Goal: Task Accomplishment & Management: Complete application form

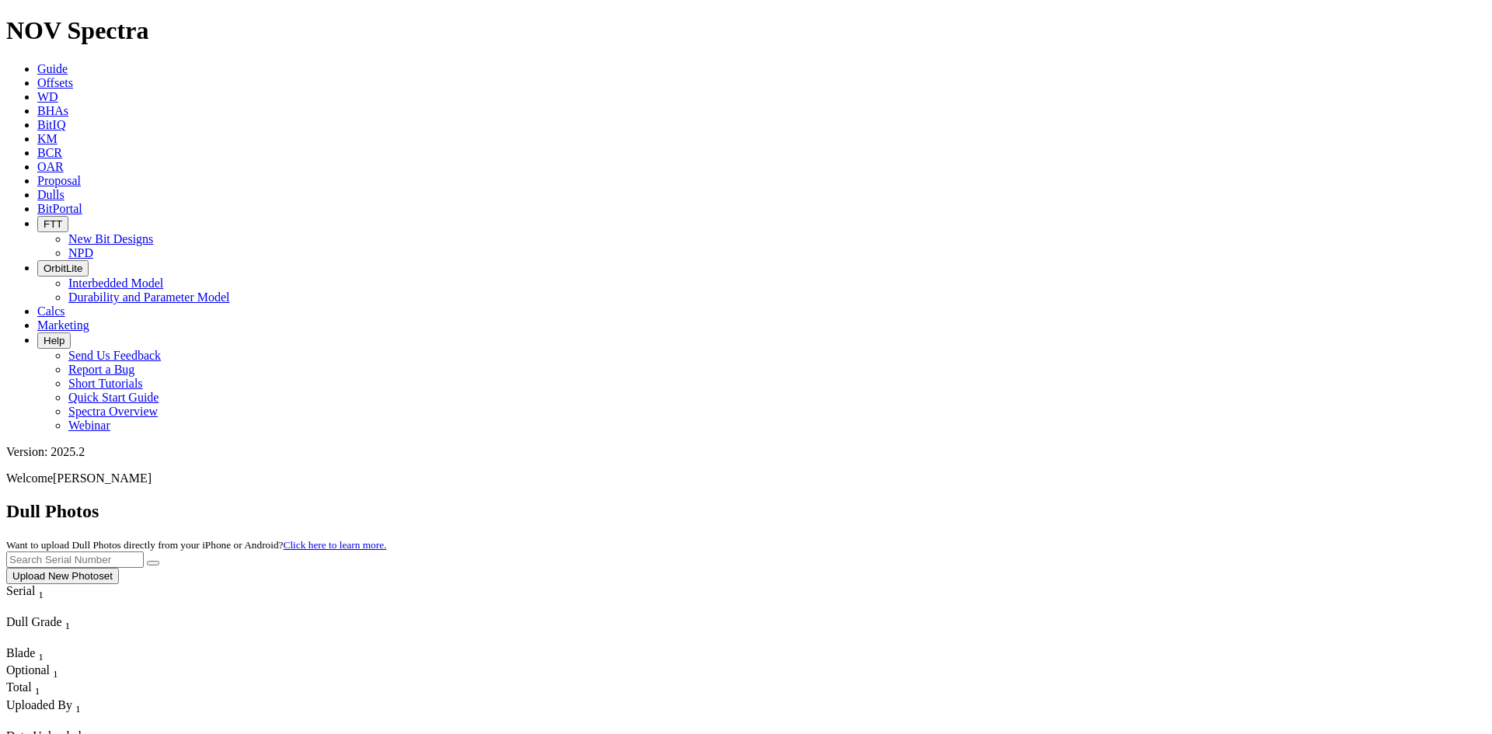
click at [119, 568] on button "Upload New Photoset" at bounding box center [62, 576] width 113 height 16
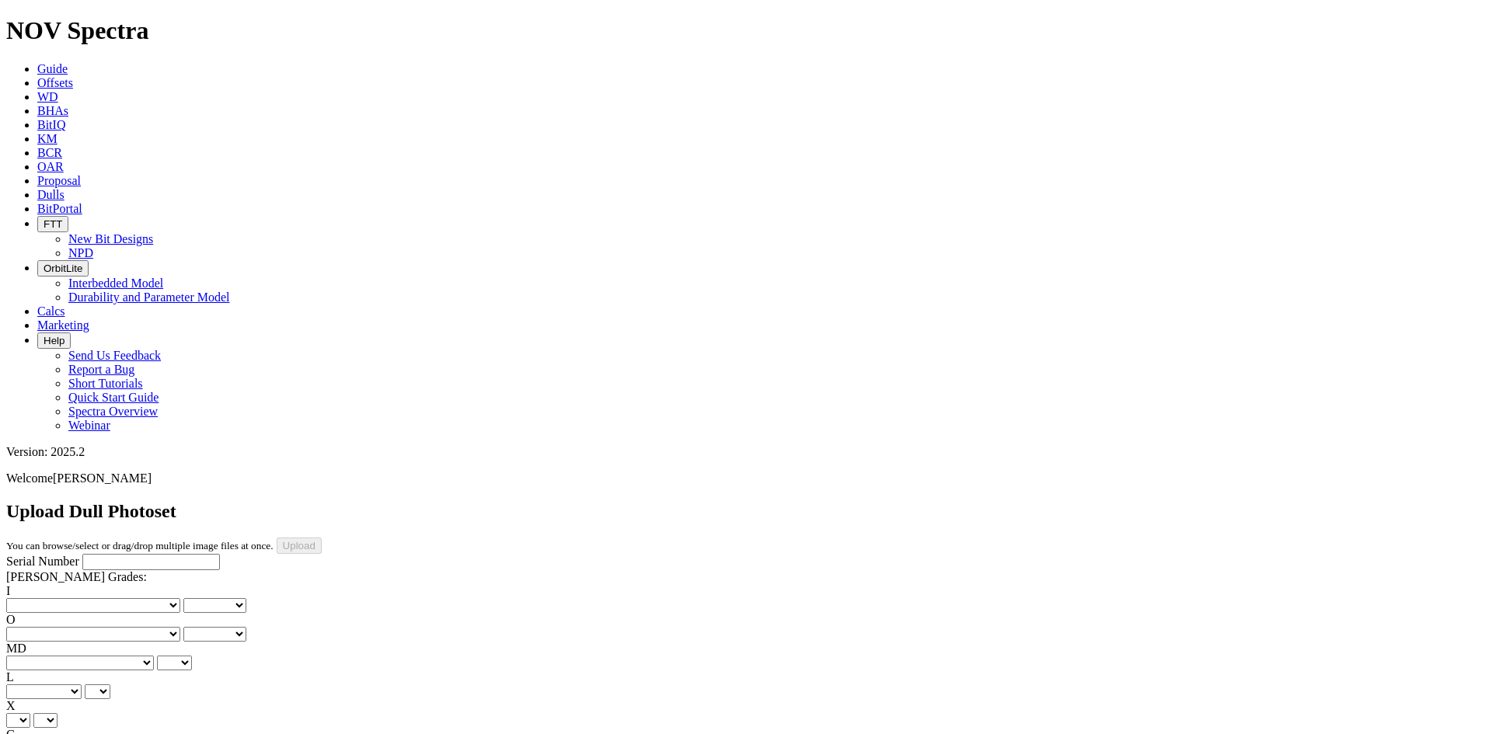
drag, startPoint x: 58, startPoint y: 154, endPoint x: 65, endPoint y: 148, distance: 8.9
click at [82, 554] on input "Serial Number" at bounding box center [151, 562] width 138 height 16
paste input "A321299"
type input "A321299"
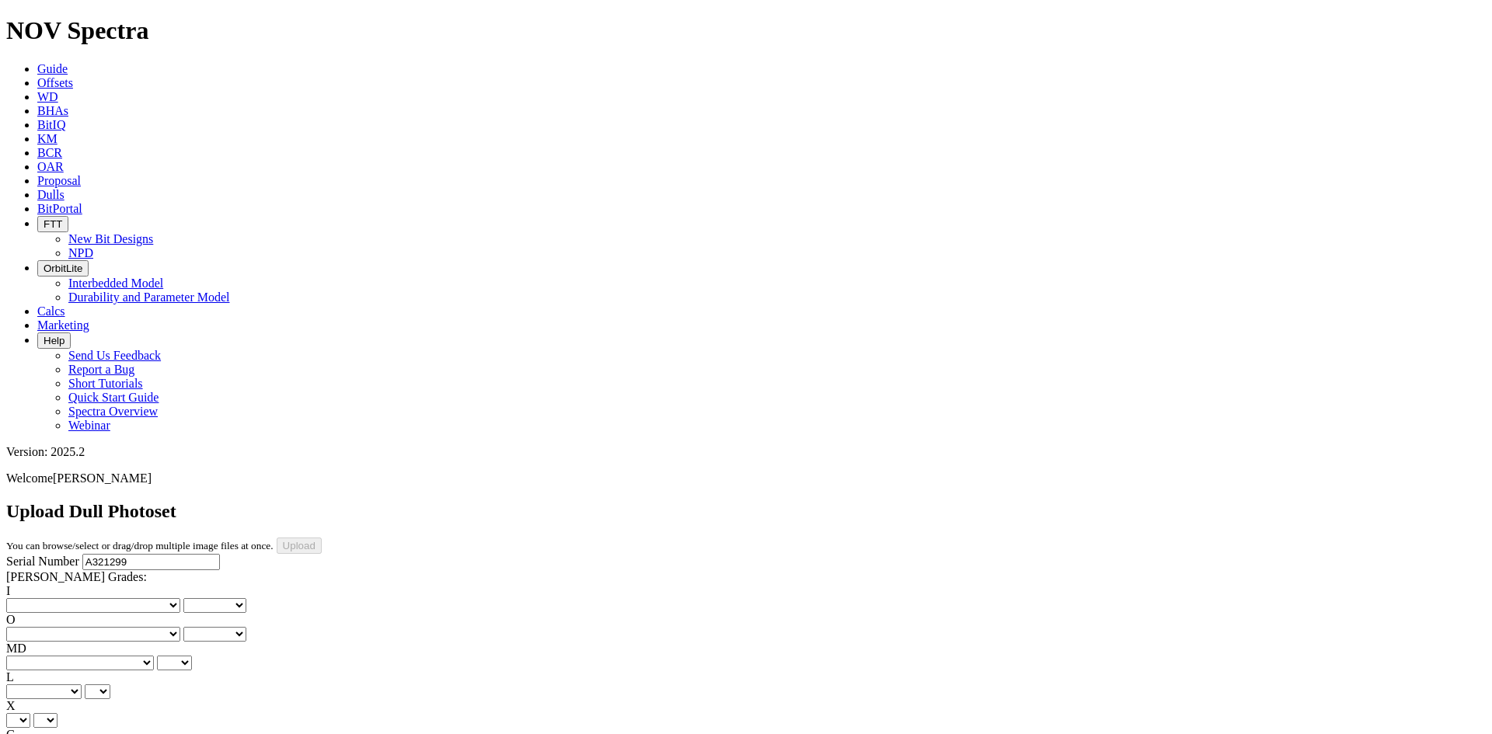
type input "9/27/25"
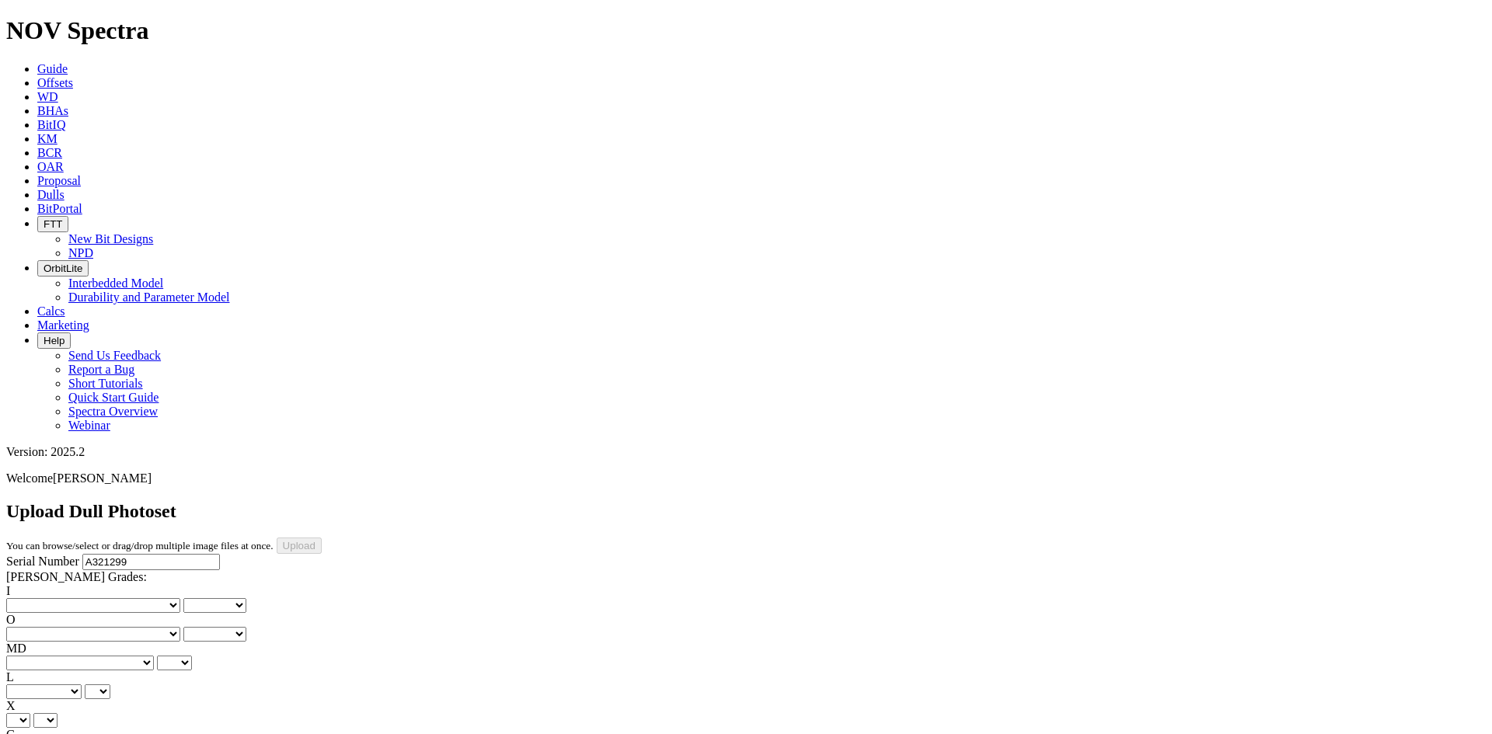
click at [50, 598] on select "No lost, worn or damaged cutters 0 1 2 3 4 5 6 7 8 No diamond table left on any…" at bounding box center [93, 605] width 174 height 15
select select "number:0"
click at [31, 598] on select "No lost, worn or damaged cutters 0 1 2 3 4 5 6 7 8 No diamond table left on any…" at bounding box center [93, 605] width 174 height 15
select select "number:0"
drag, startPoint x: 146, startPoint y: 234, endPoint x: 145, endPoint y: 242, distance: 7.9
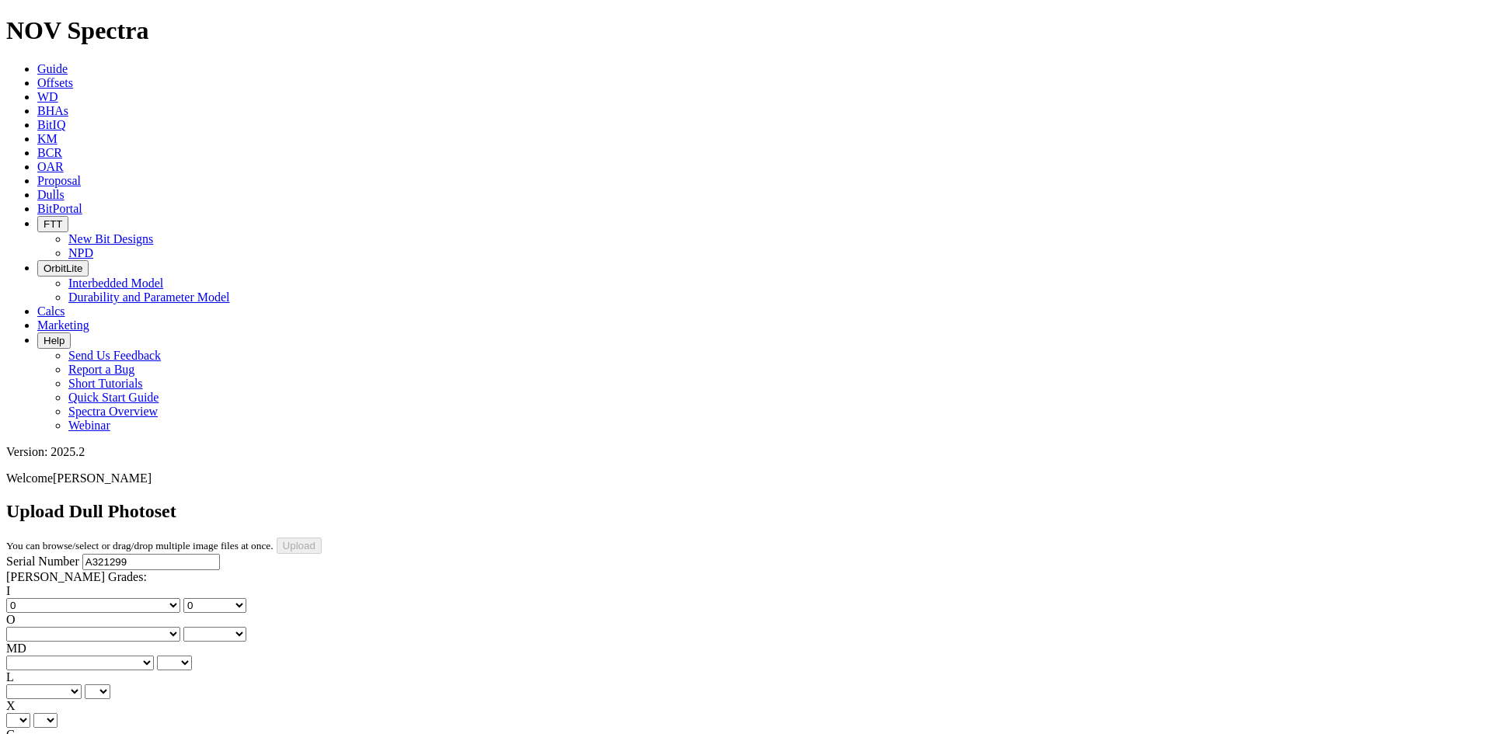
click at [146, 627] on select "No lost, worn or damaged cutters 0 1 2 3 4 5 6 7 8 No diamond table left on any…" at bounding box center [93, 634] width 174 height 15
select select "number:1"
click at [110, 627] on select "No lost, worn or damaged cutters 0 1 2 3 4 5 6 7 8 No diamond table left on any…" at bounding box center [93, 634] width 174 height 15
select select "number:1"
click at [63, 656] on select "BF - Bond Failure BT - Broken Teeth/Cutters BU - Balled Up Bit CR - Cored CT - …" at bounding box center [80, 663] width 148 height 15
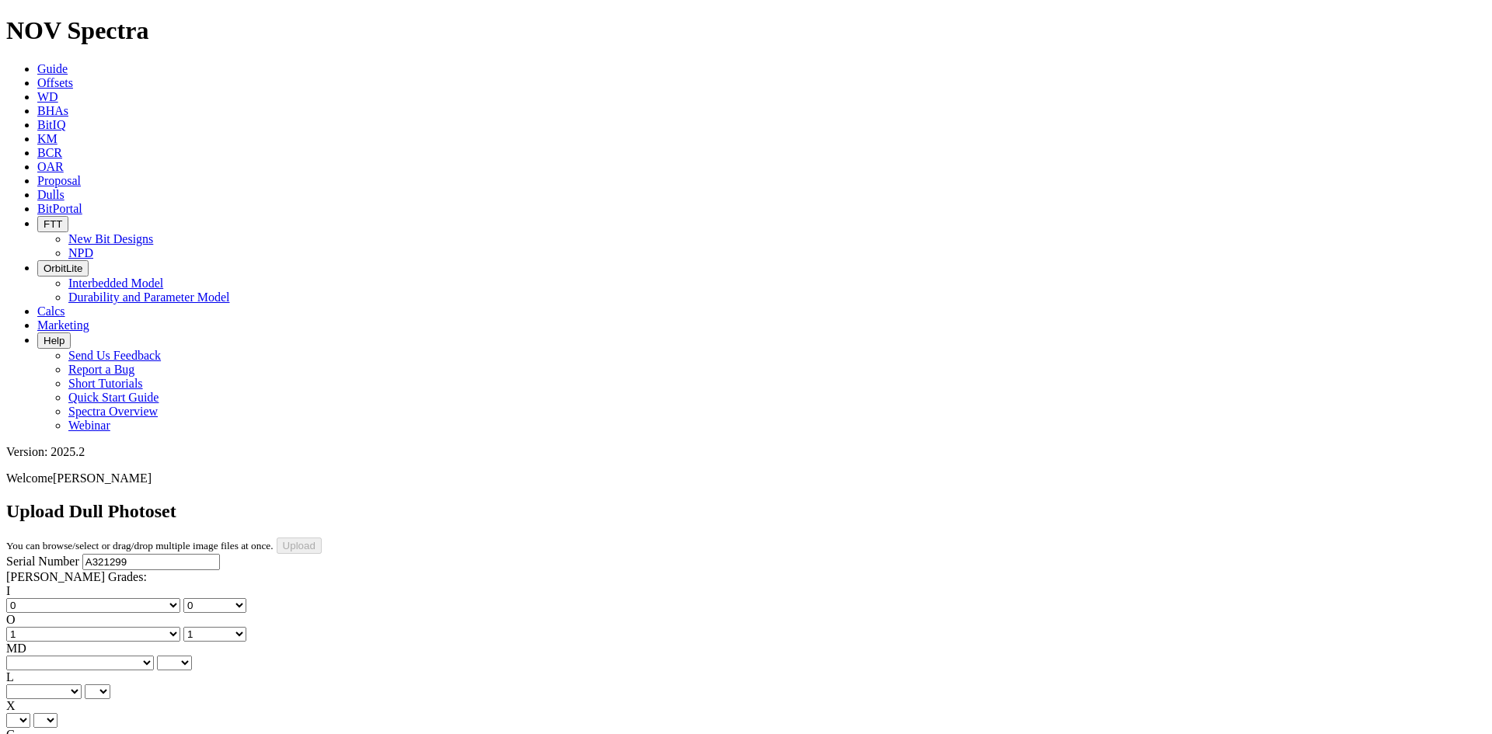
select select "string:WT"
click at [31, 656] on select "BF - Bond Failure BT - Broken Teeth/Cutters BU - Balled Up Bit CR - Cored CT - …" at bounding box center [80, 663] width 148 height 15
select select "string:WT"
click at [82, 685] on select "A - All C - Cone G - Gauge N - Nose S - Shoulder T - Taper" at bounding box center [43, 692] width 75 height 15
select select "string:S"
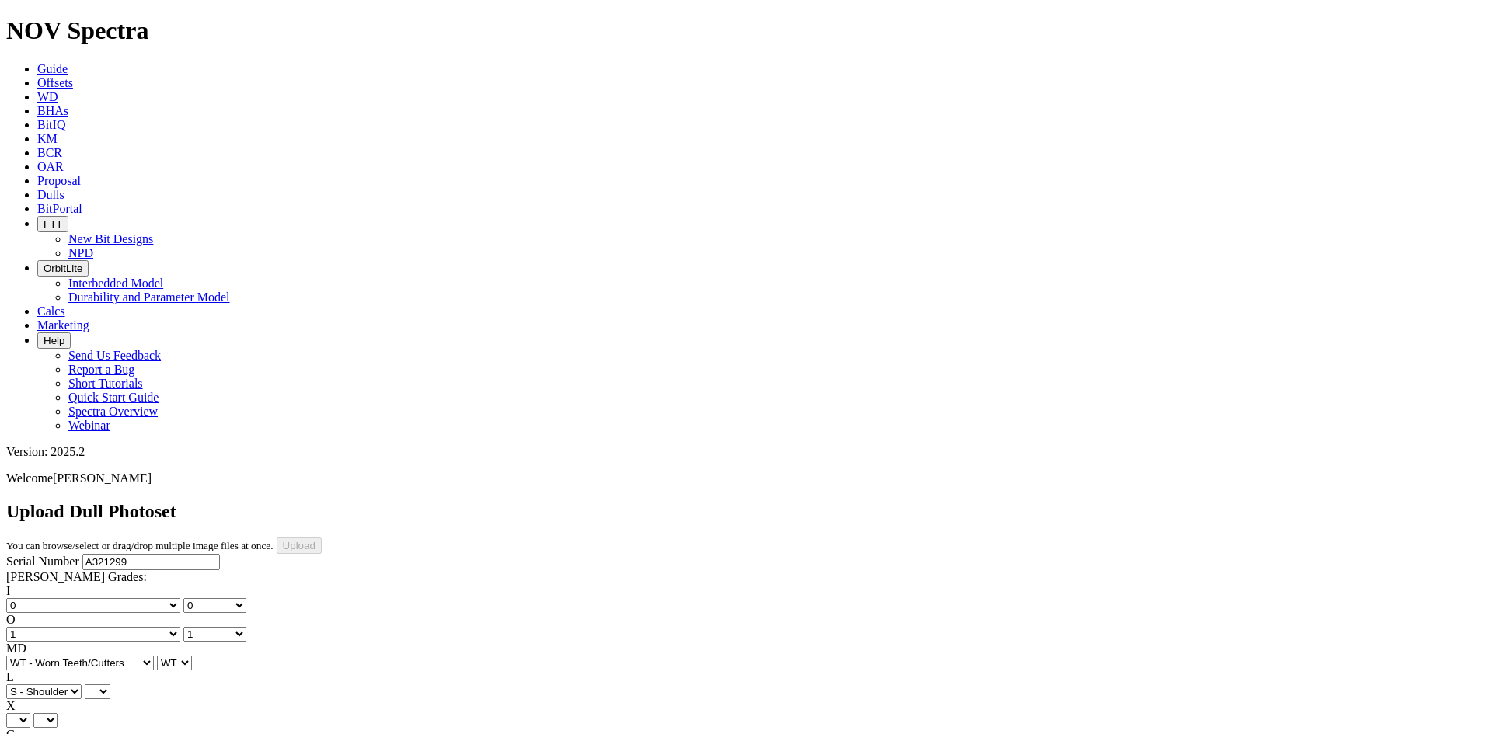
click at [82, 685] on select "A - All C - Cone G - Gauge N - Nose S - Shoulder T - Taper" at bounding box center [43, 692] width 75 height 15
select select "string:S"
click at [29, 554] on div "Serial Number A321299 RH Dull Grades: I No lost, worn or damaged cutters 0 1 2 …" at bounding box center [746, 699] width 1480 height 291
click at [30, 713] on select "X" at bounding box center [18, 720] width 24 height 15
select select "string:X"
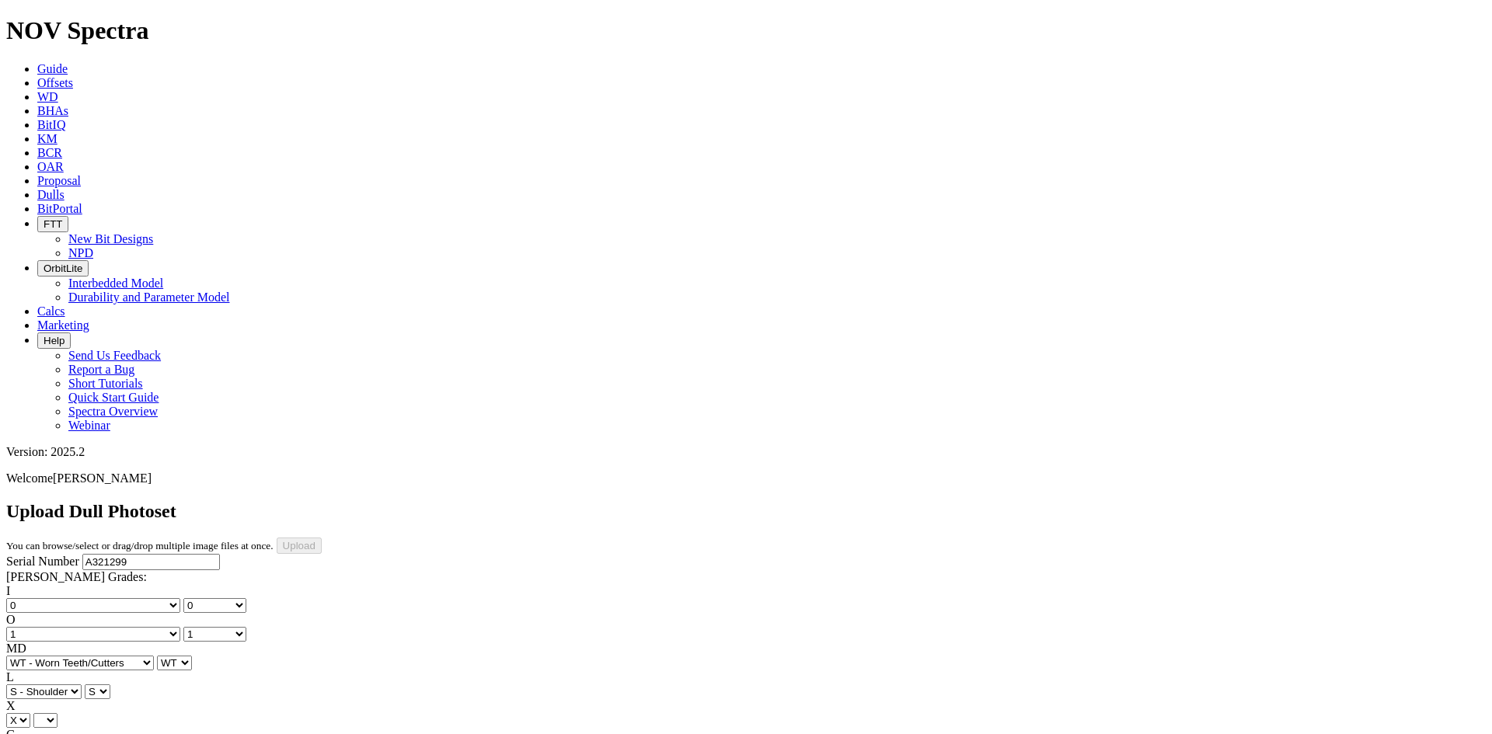
click at [30, 713] on select "X" at bounding box center [18, 720] width 24 height 15
select select "string:X"
select select "string:I"
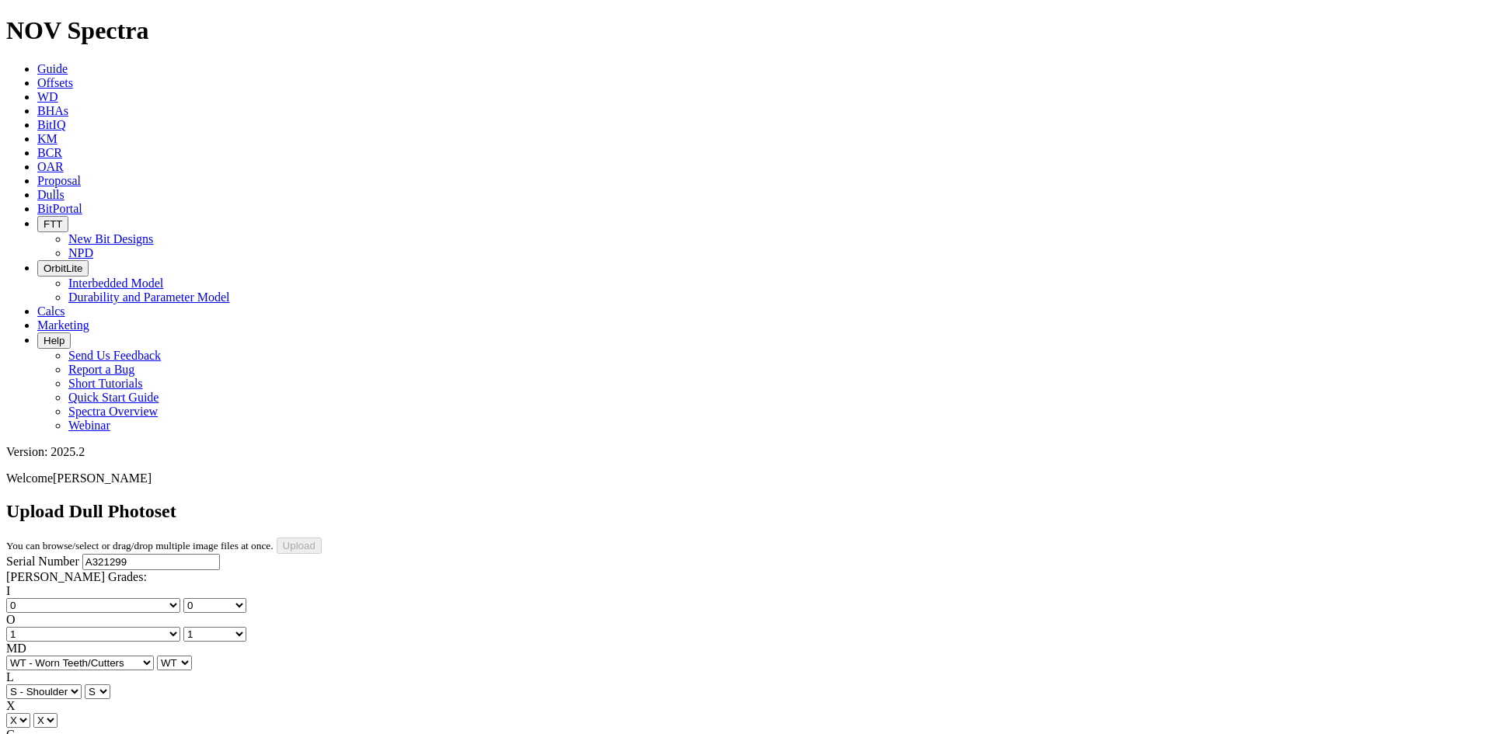
select select "string:I"
select select "string:NO"
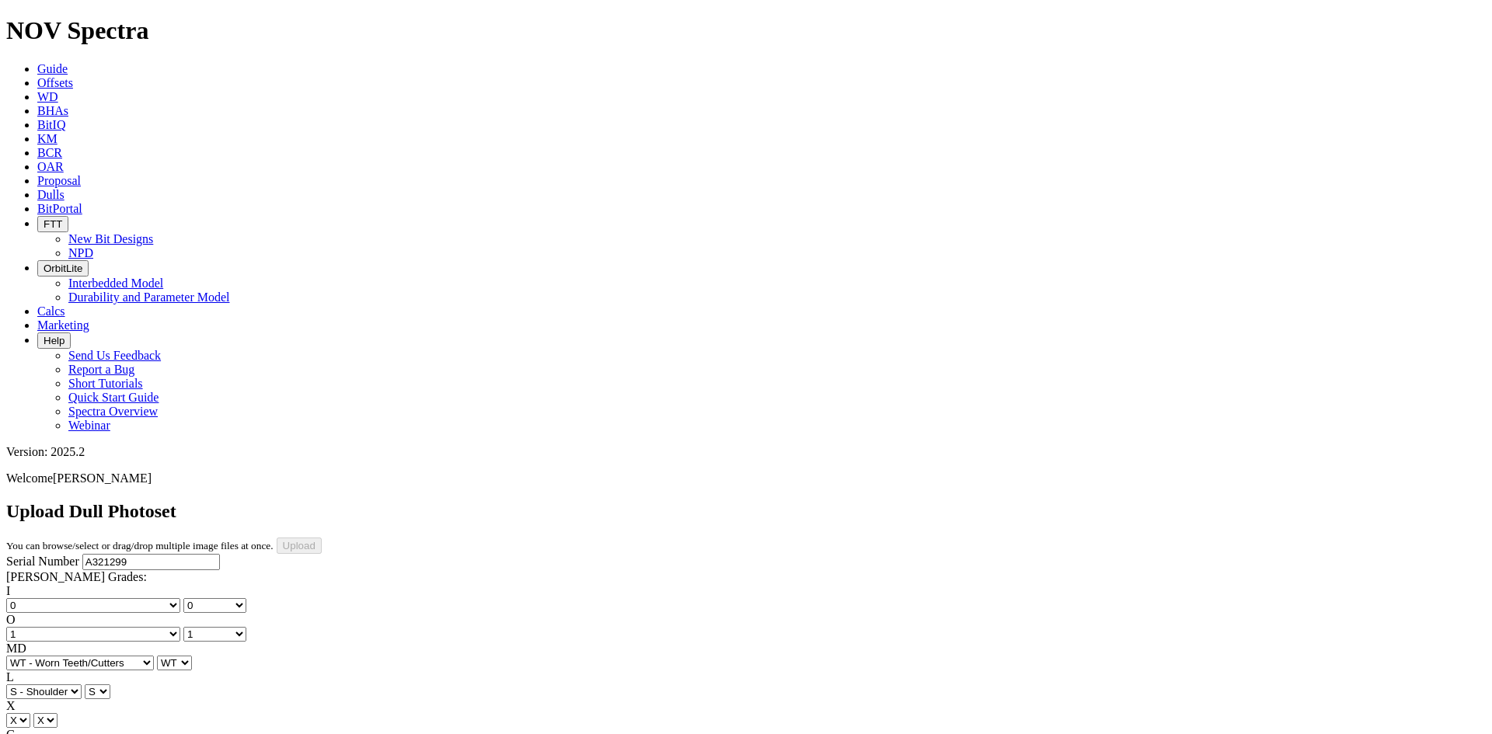
select select "string:_"
click at [1392, 501] on div "Upload Dull Photoset You can browse/select or drag/drop multiple image files at…" at bounding box center [746, 527] width 1480 height 53
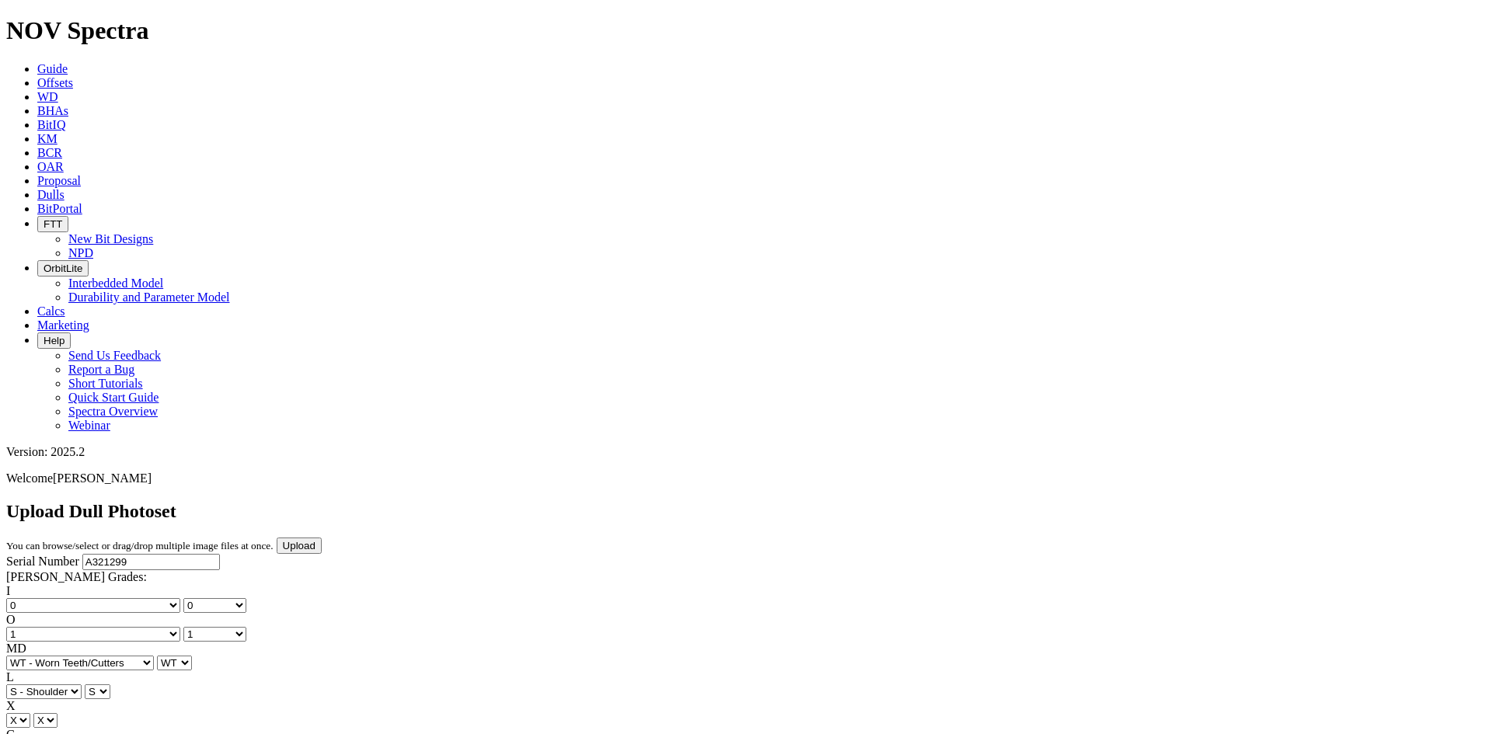
click at [322, 538] on input "Upload" at bounding box center [299, 546] width 45 height 16
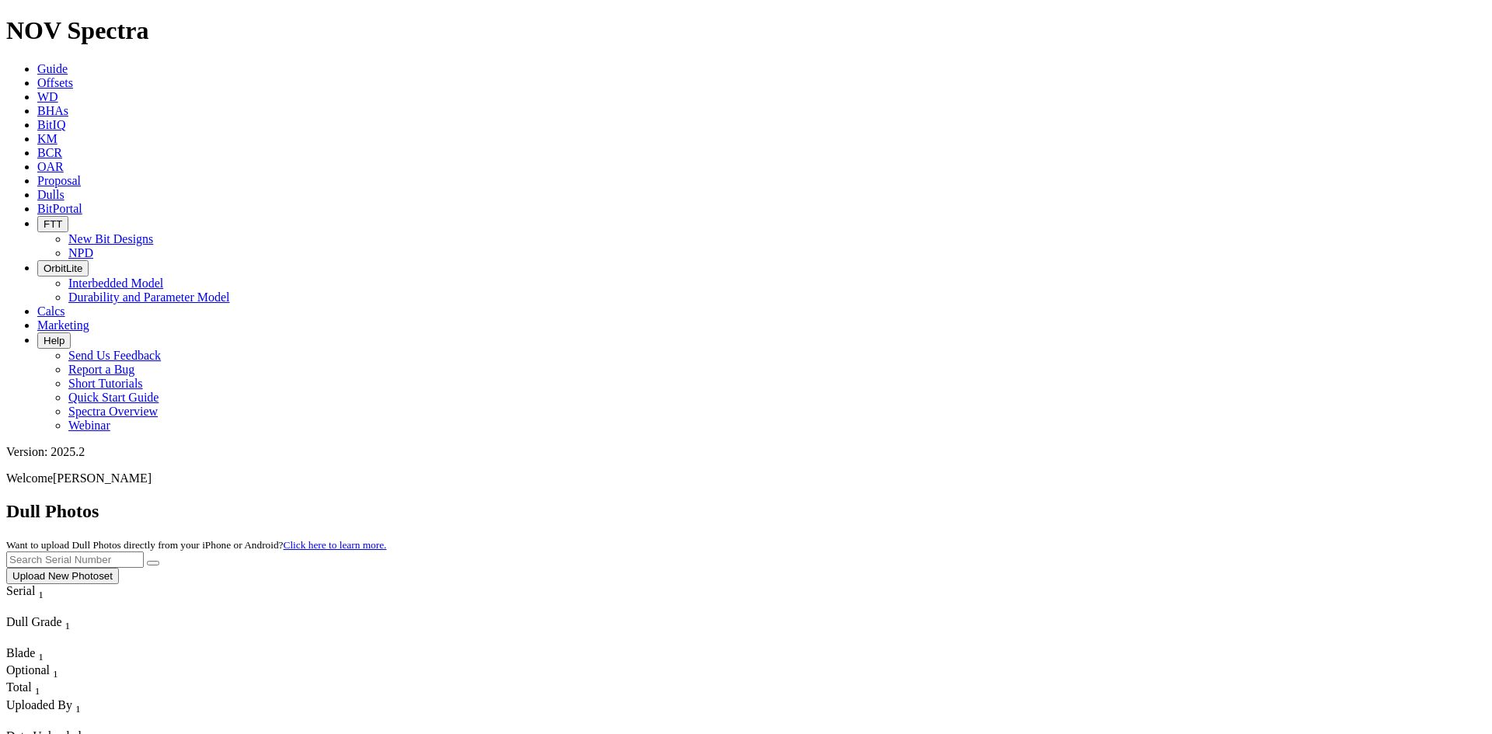
drag, startPoint x: 1152, startPoint y: 66, endPoint x: 1181, endPoint y: 65, distance: 28.8
click at [144, 552] on input "text" at bounding box center [75, 560] width 138 height 16
paste input "A319741"
click at [159, 561] on button "submit" at bounding box center [153, 563] width 12 height 5
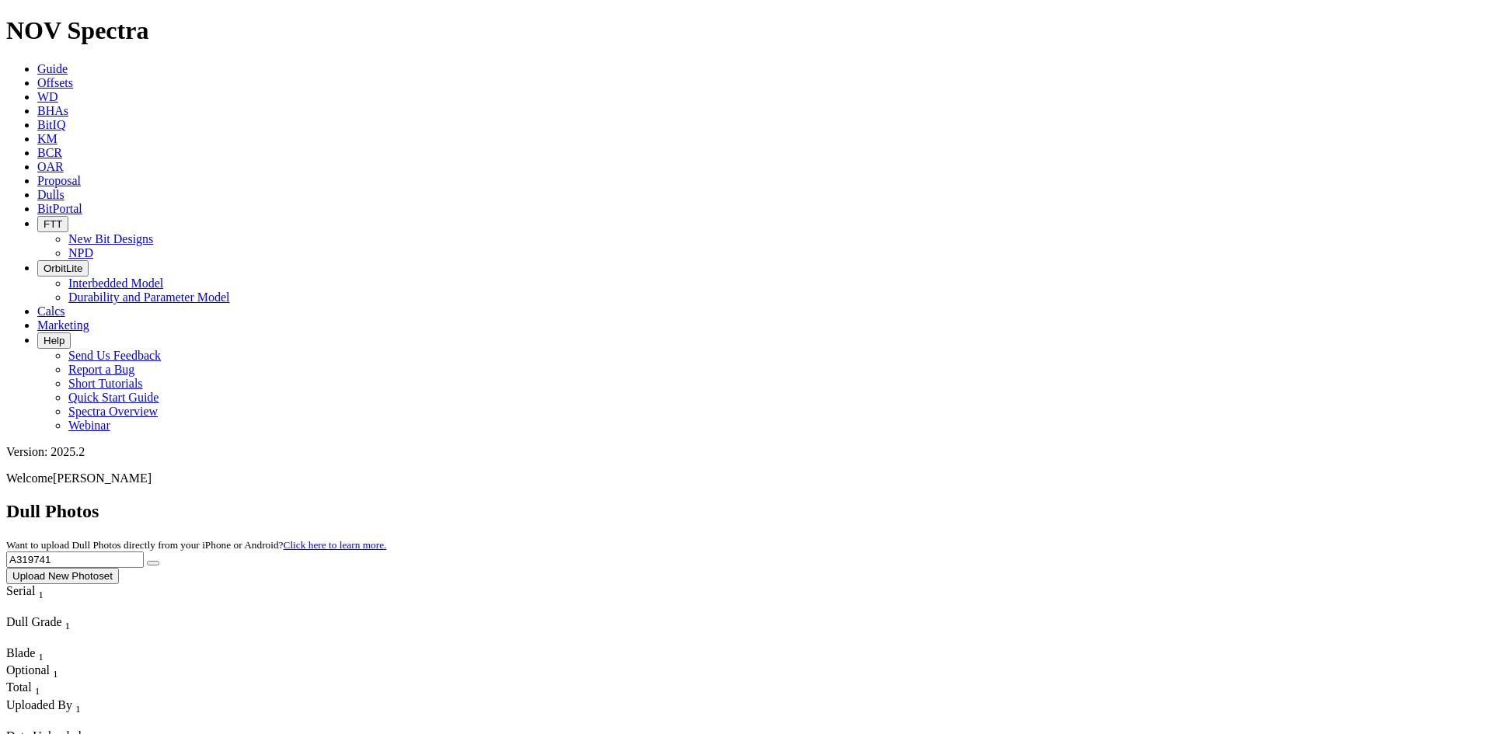
click at [144, 552] on input "A319741" at bounding box center [75, 560] width 138 height 16
paste input "5574"
click at [159, 561] on button "submit" at bounding box center [153, 563] width 12 height 5
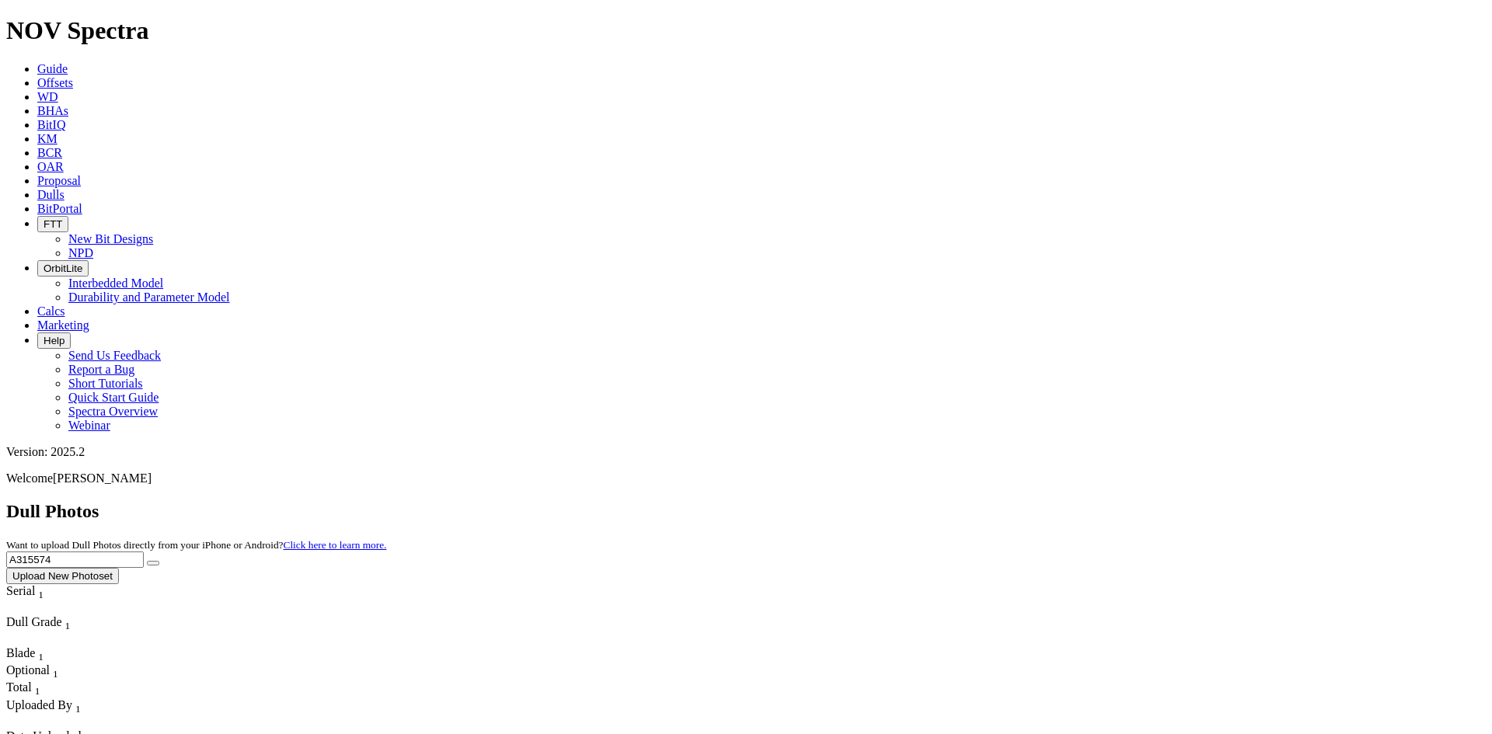
click at [144, 552] on input "A315574" at bounding box center [75, 560] width 138 height 16
paste input "8667"
click at [159, 561] on button "submit" at bounding box center [153, 563] width 12 height 5
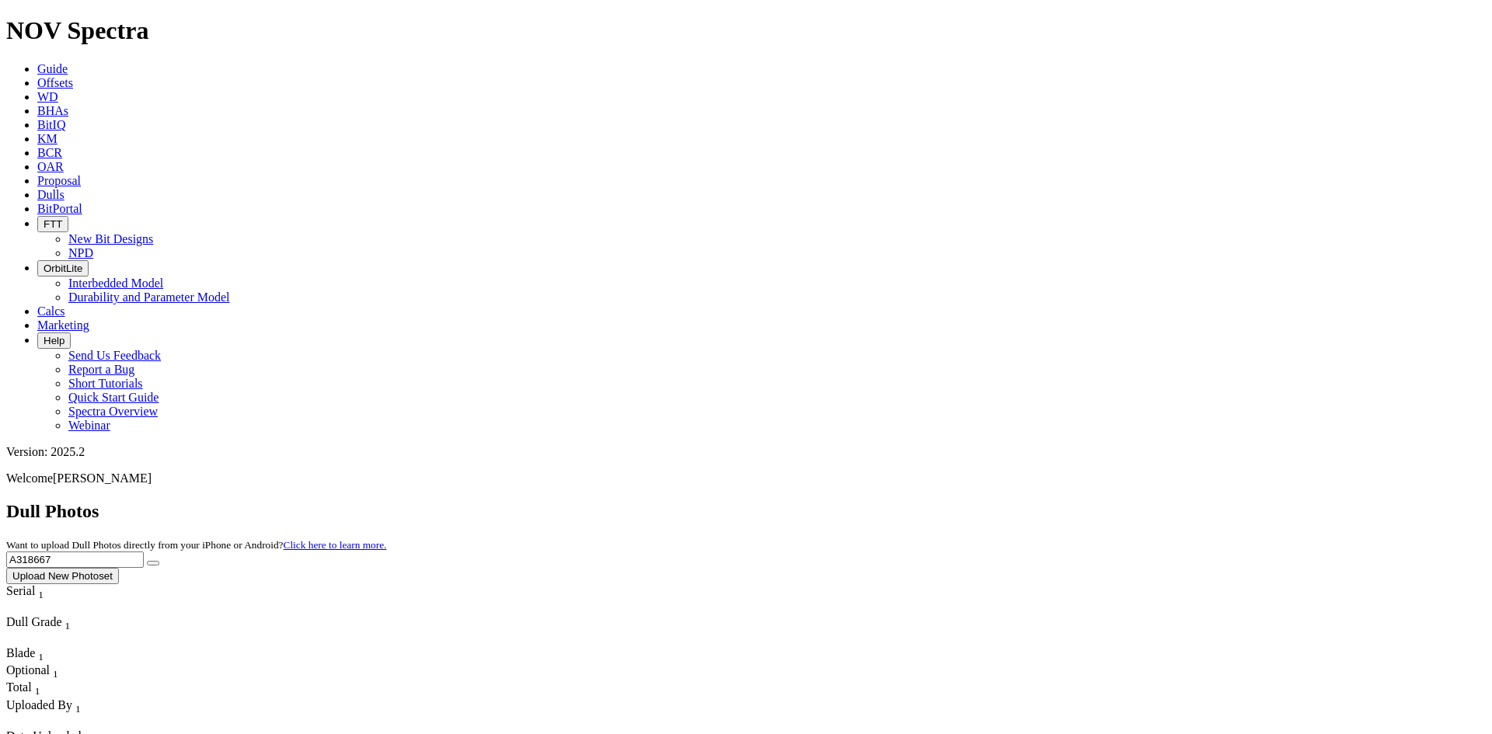
click at [153, 563] on icon "submit" at bounding box center [153, 563] width 0 height 0
click at [144, 552] on input "A318667" at bounding box center [75, 560] width 138 height 16
paste input "21359"
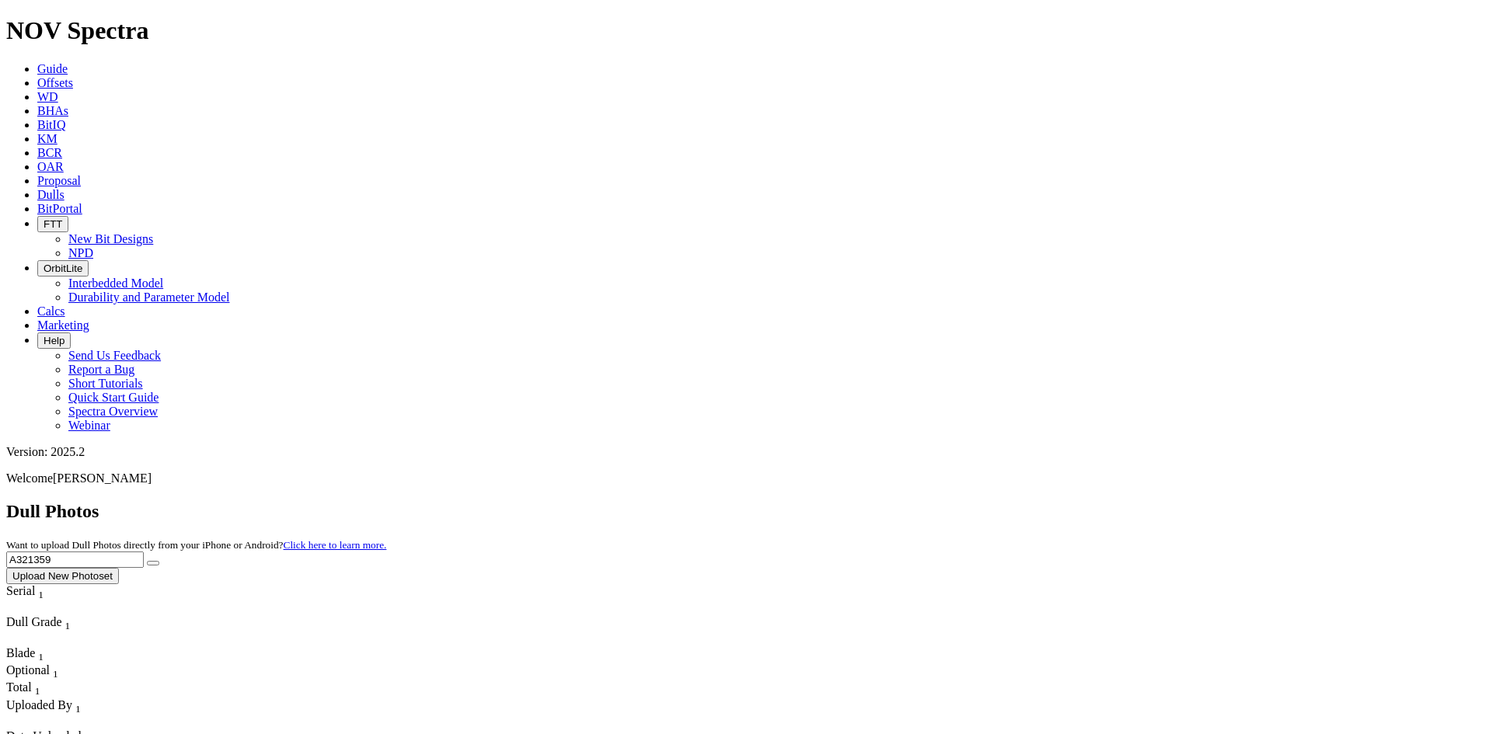
click at [159, 561] on button "submit" at bounding box center [153, 563] width 12 height 5
click at [144, 552] on input "A321359" at bounding box center [75, 560] width 138 height 16
paste input "0646"
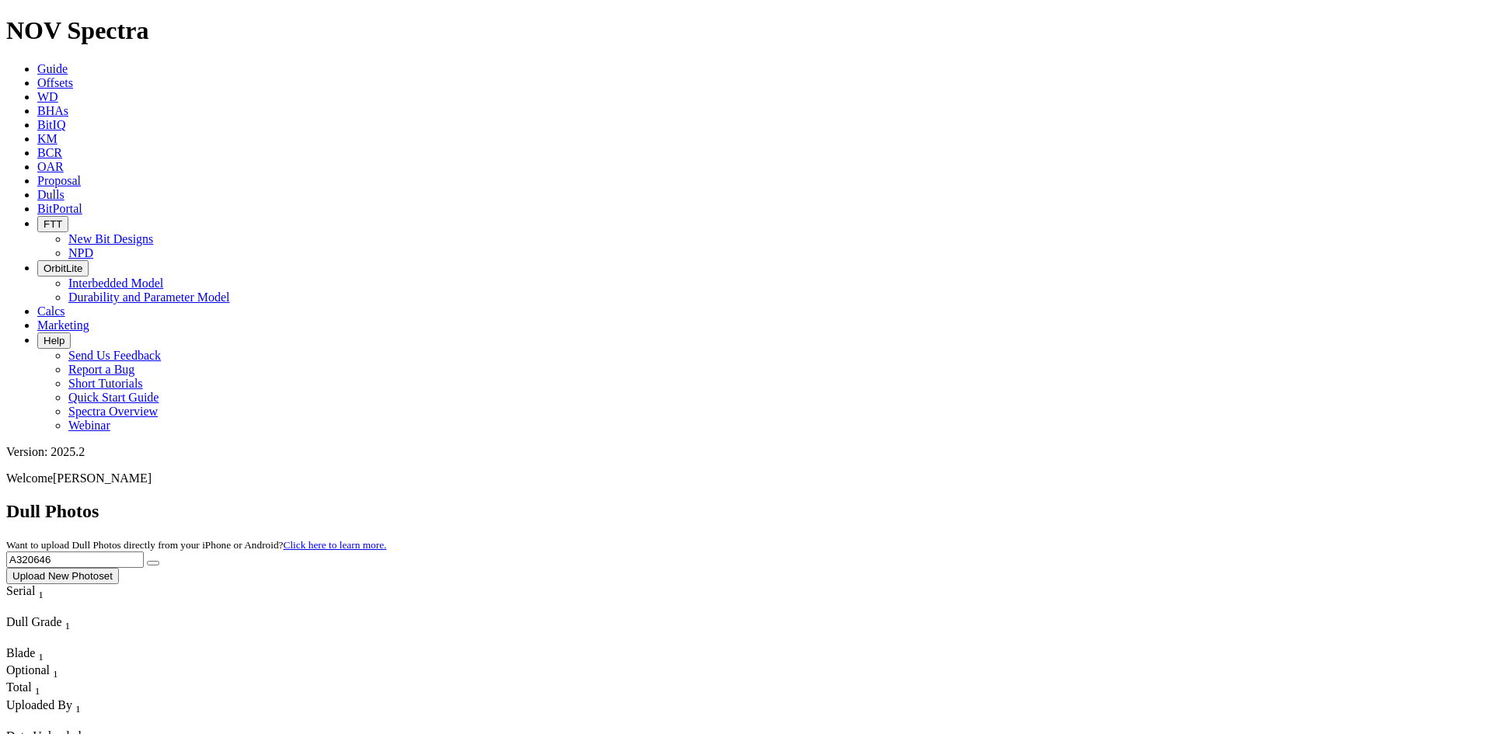
type input "A320646"
click at [159, 561] on button "submit" at bounding box center [153, 563] width 12 height 5
click at [119, 568] on button "Upload New Photoset" at bounding box center [62, 576] width 113 height 16
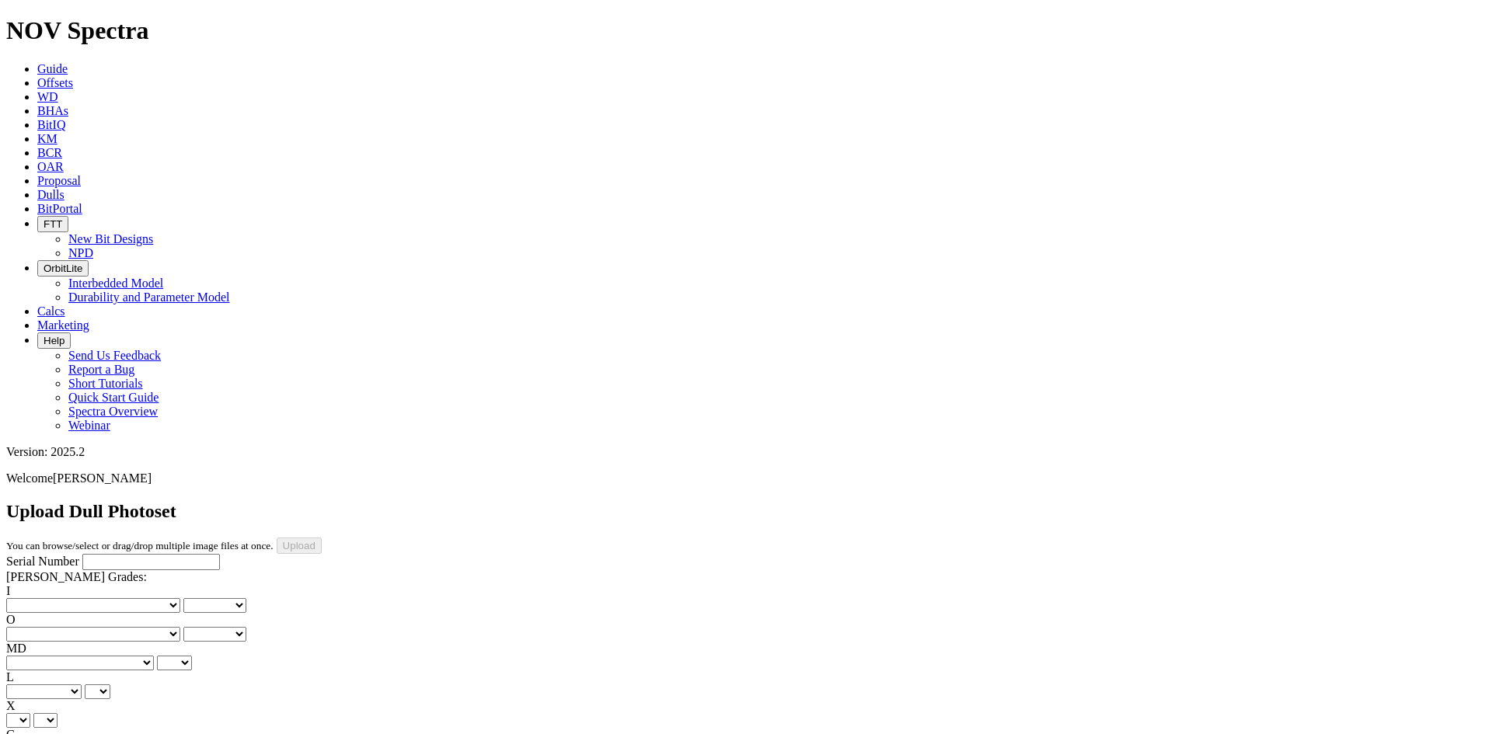
click at [82, 554] on input "Serial Number" at bounding box center [151, 562] width 138 height 16
paste input "A316676"
type input "A316676"
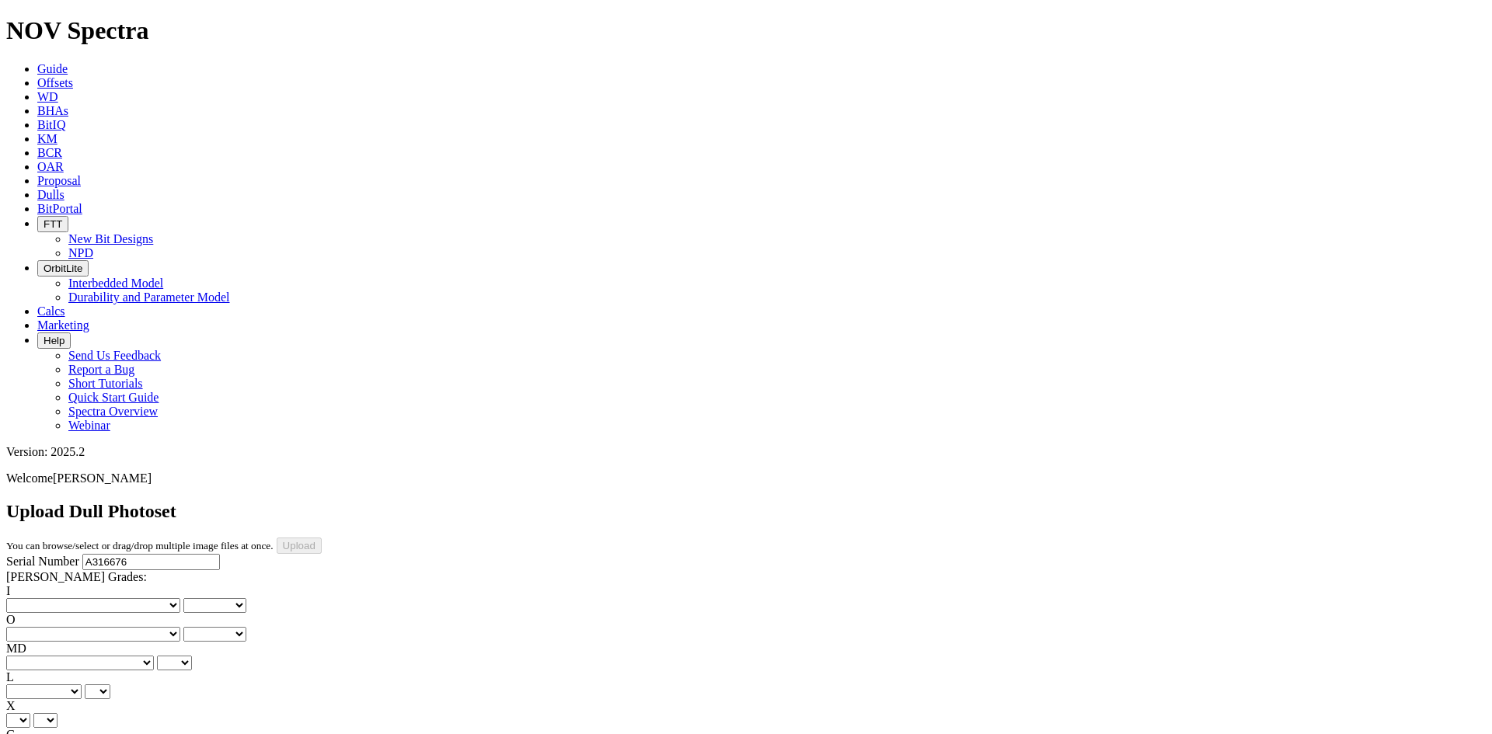
type input "9/27/25"
click at [55, 598] on select "No lost, worn or damaged cutters 0 1 2 3 4 5 6 7 8 No diamond table left on any…" at bounding box center [93, 605] width 174 height 15
select select "number:1"
click at [31, 598] on select "No lost, worn or damaged cutters 0 1 2 3 4 5 6 7 8 No diamond table left on any…" at bounding box center [93, 605] width 174 height 15
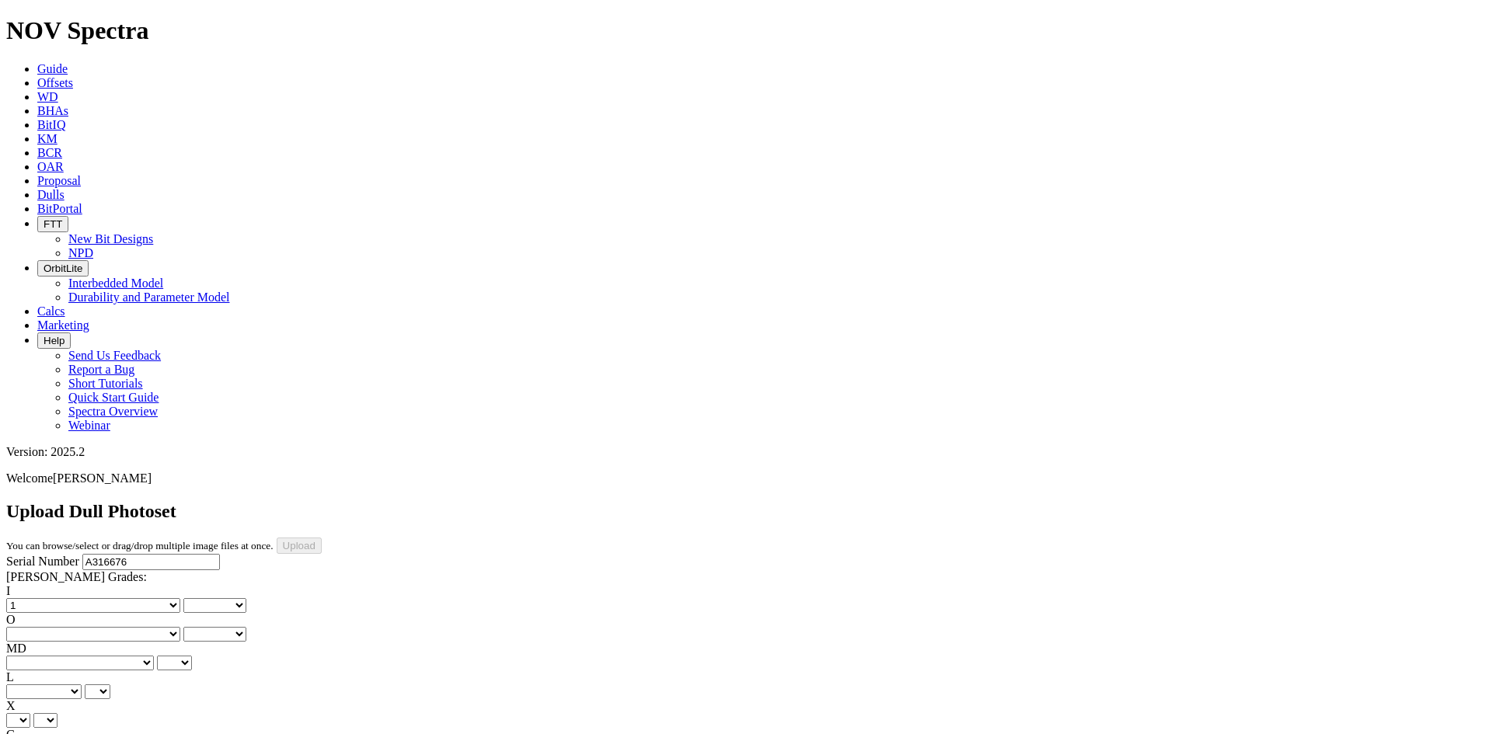
select select "number:1"
click at [137, 627] on select "No lost, worn or damaged cutters 0 1 2 3 4 5 6 7 8 No diamond table left on any…" at bounding box center [93, 634] width 174 height 15
select select "number:2"
click at [110, 627] on select "No lost, worn or damaged cutters 0 1 2 3 4 5 6 7 8 No diamond table left on any…" at bounding box center [93, 634] width 174 height 15
select select "number:2"
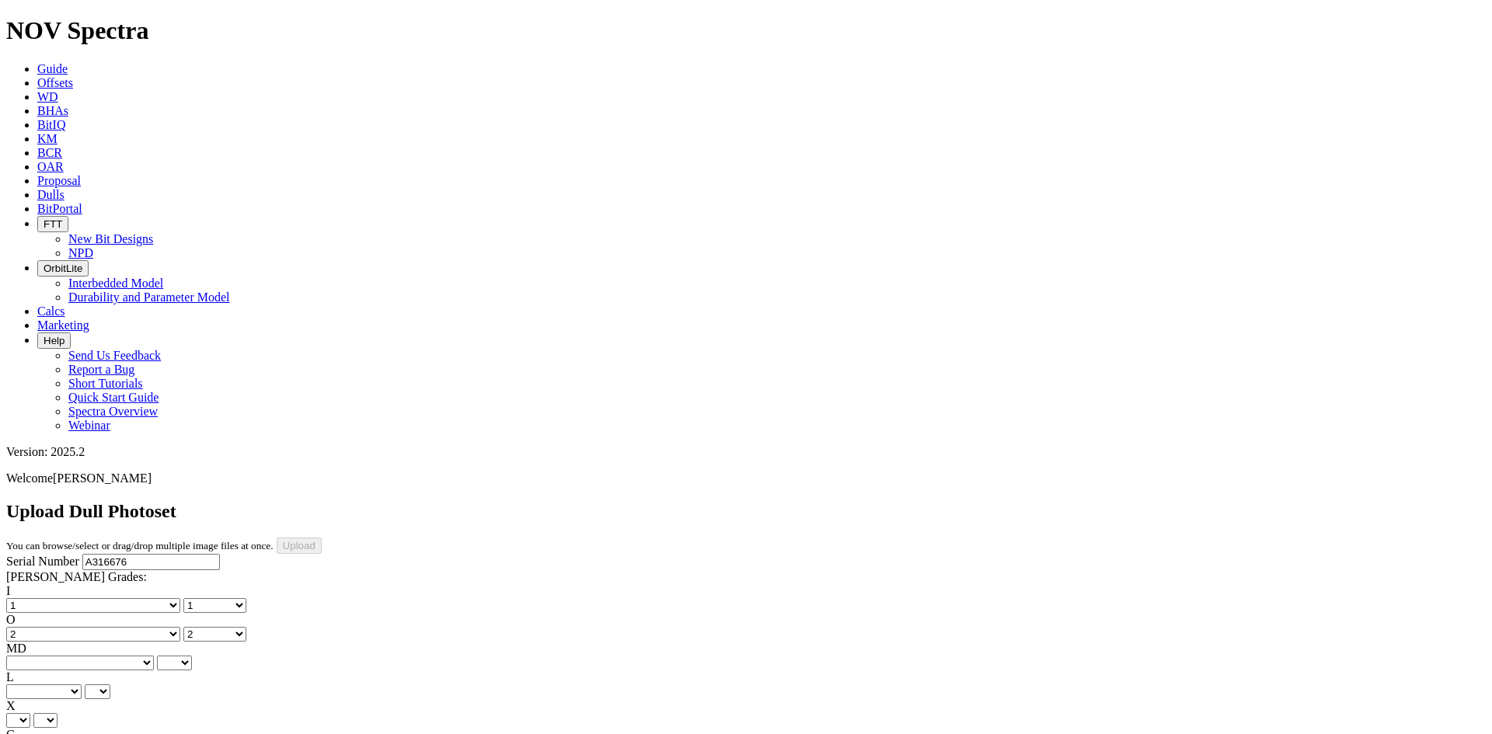
click at [54, 656] on select "BF - Bond Failure BT - Broken Teeth/Cutters BU - Balled Up Bit CR - Cored CT - …" at bounding box center [80, 663] width 148 height 15
select select "string:WT"
click at [31, 656] on select "BF - Bond Failure BT - Broken Teeth/Cutters BU - Balled Up Bit CR - Cored CT - …" at bounding box center [80, 663] width 148 height 15
select select "string:WT"
click at [82, 685] on select "A - All C - Cone G - Gauge N - Nose S - Shoulder T - Taper" at bounding box center [43, 692] width 75 height 15
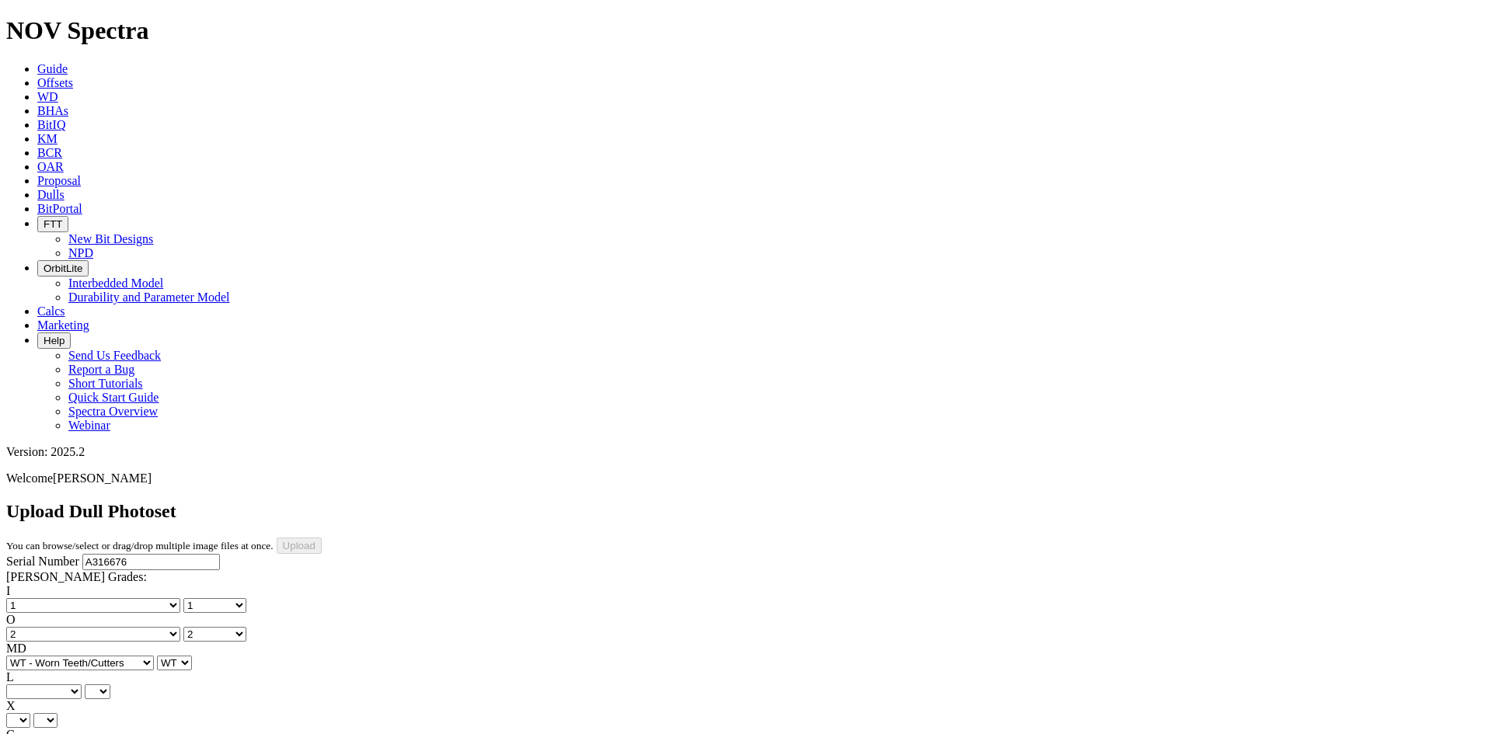
select select "string:S"
click at [82, 685] on select "A - All C - Cone G - Gauge N - Nose S - Shoulder T - Taper" at bounding box center [43, 692] width 75 height 15
select select "string:S"
click at [30, 713] on select "X" at bounding box center [18, 720] width 24 height 15
select select "string:X"
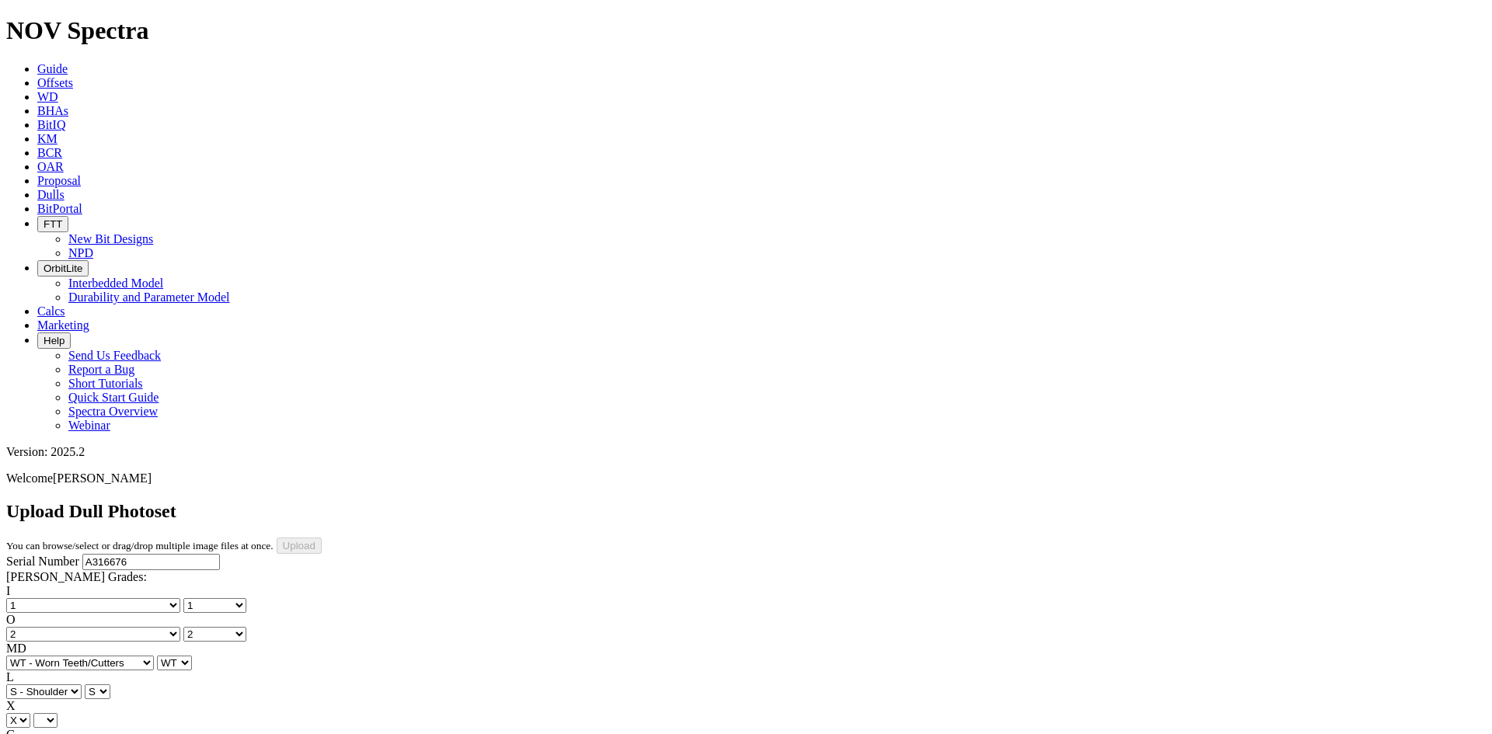
click at [30, 713] on select "X" at bounding box center [18, 720] width 24 height 15
select select "string:X"
select select "string:I"
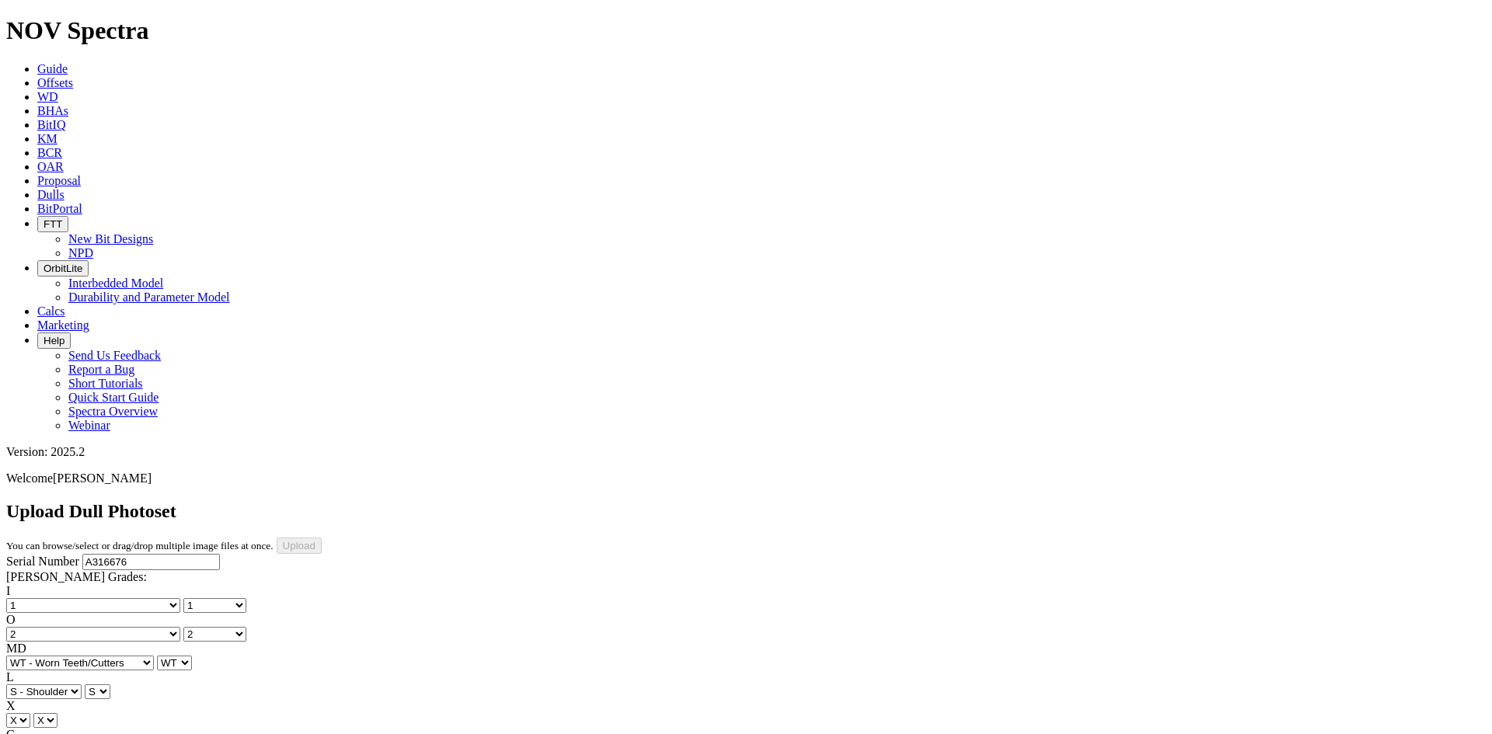
select select "string:I"
select select "string:CT"
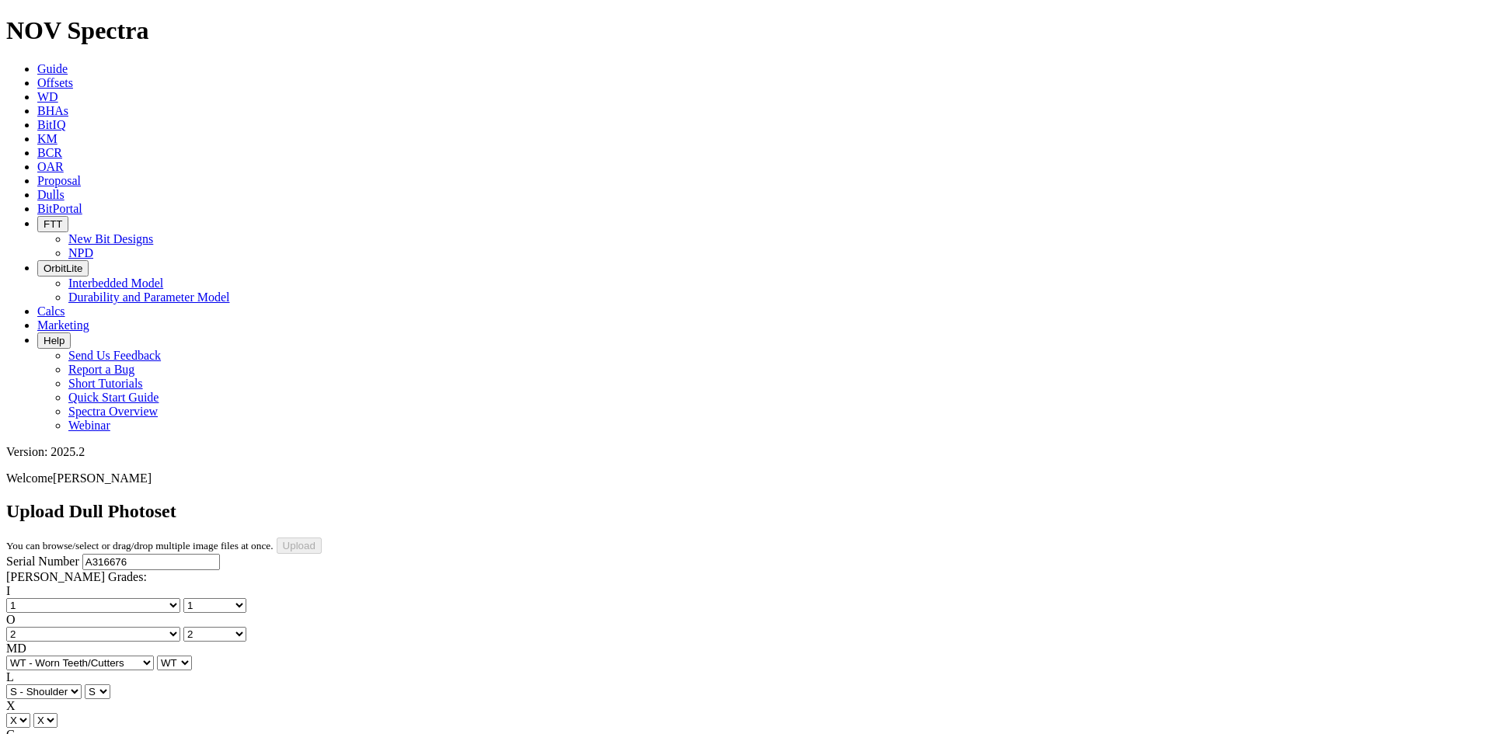
click at [120, 554] on div "Serial Number A316676 RH Dull Grades: I No lost, worn or damaged cutters 0 1 2 …" at bounding box center [746, 699] width 1480 height 291
select select "string:_"
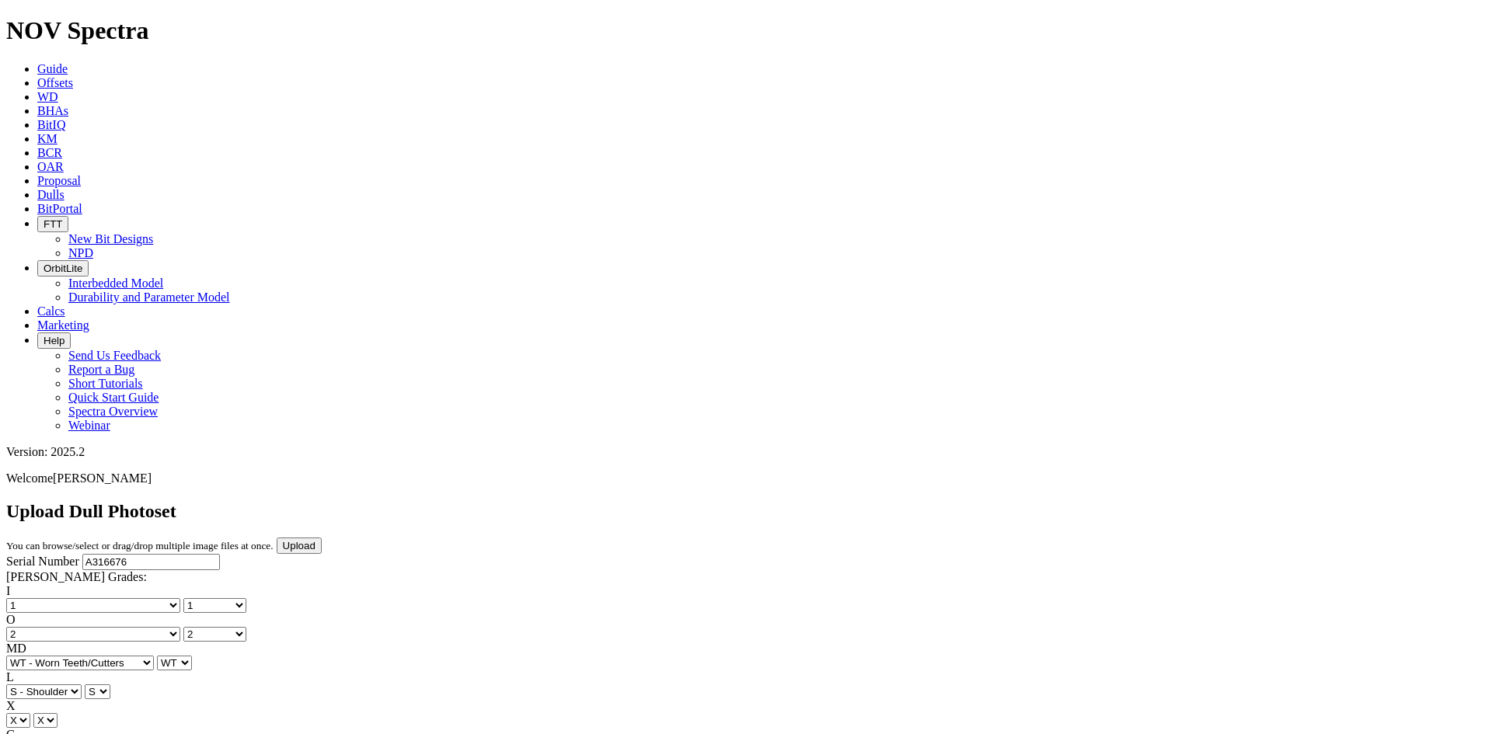
click at [322, 538] on input "Upload" at bounding box center [299, 546] width 45 height 16
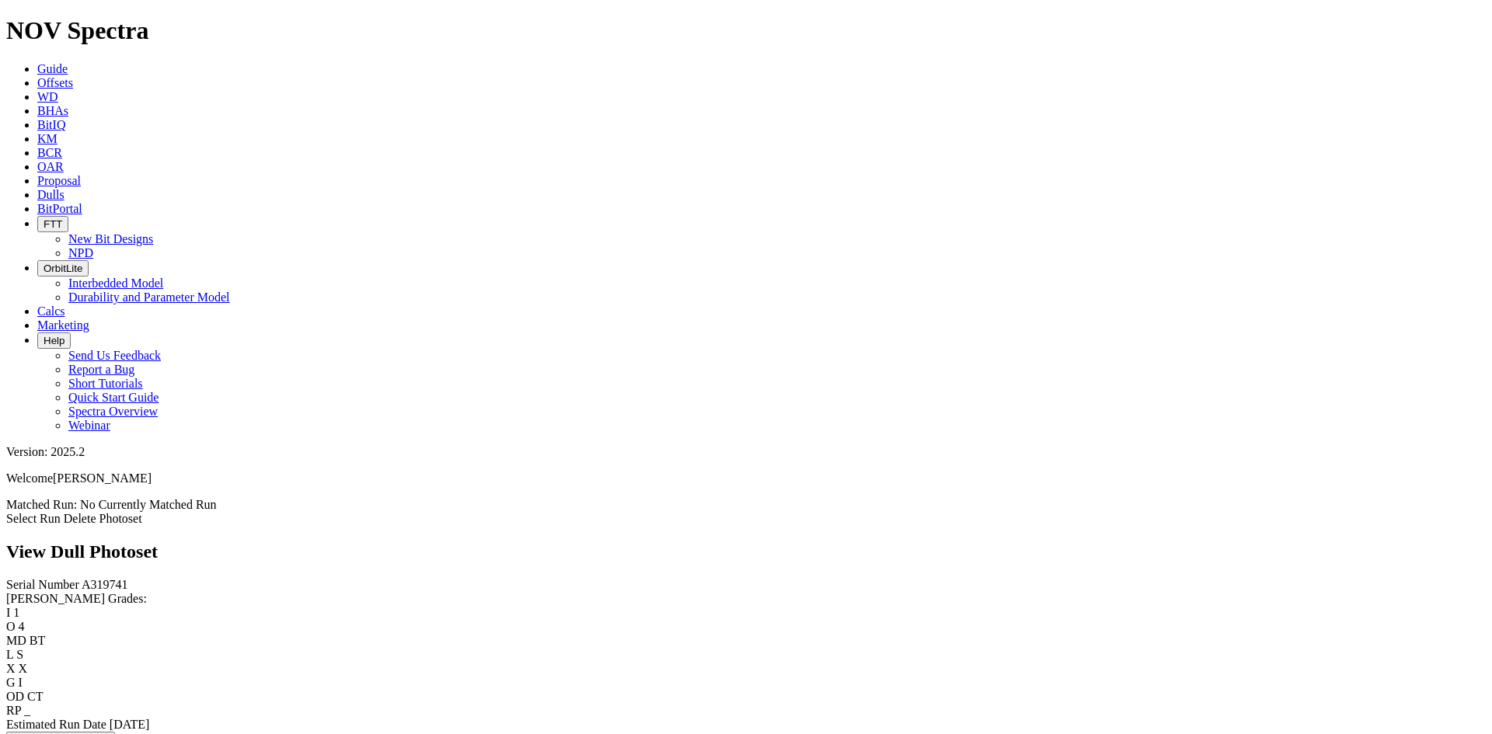
click at [61, 512] on link "Select Run" at bounding box center [33, 518] width 54 height 13
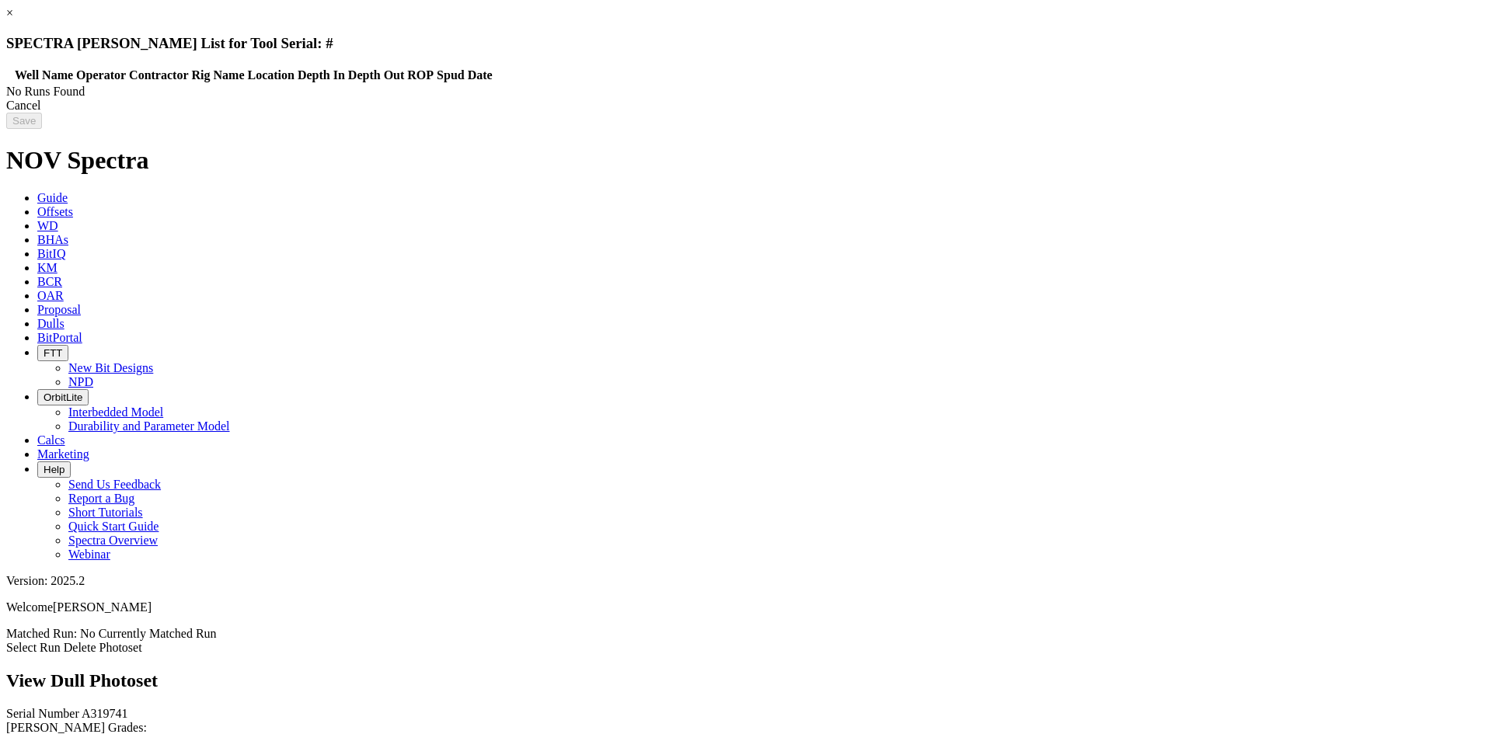
click at [1192, 113] on div "Cancel" at bounding box center [746, 106] width 1480 height 14
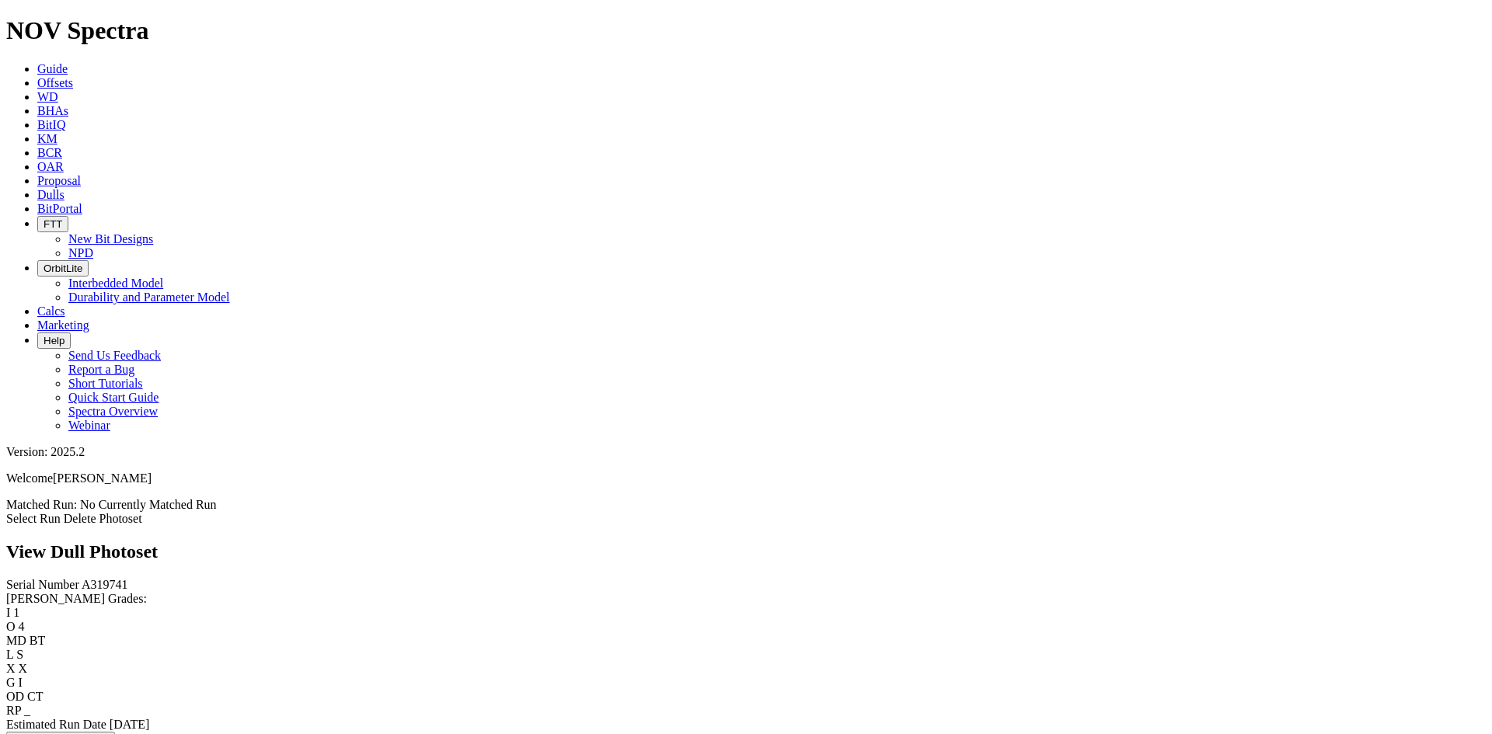
drag, startPoint x: 951, startPoint y: 203, endPoint x: 881, endPoint y: 124, distance: 106.2
click at [1315, 512] on div "Select Run Delete Photoset" at bounding box center [746, 519] width 1480 height 14
click at [61, 512] on link "Select Run" at bounding box center [33, 518] width 54 height 13
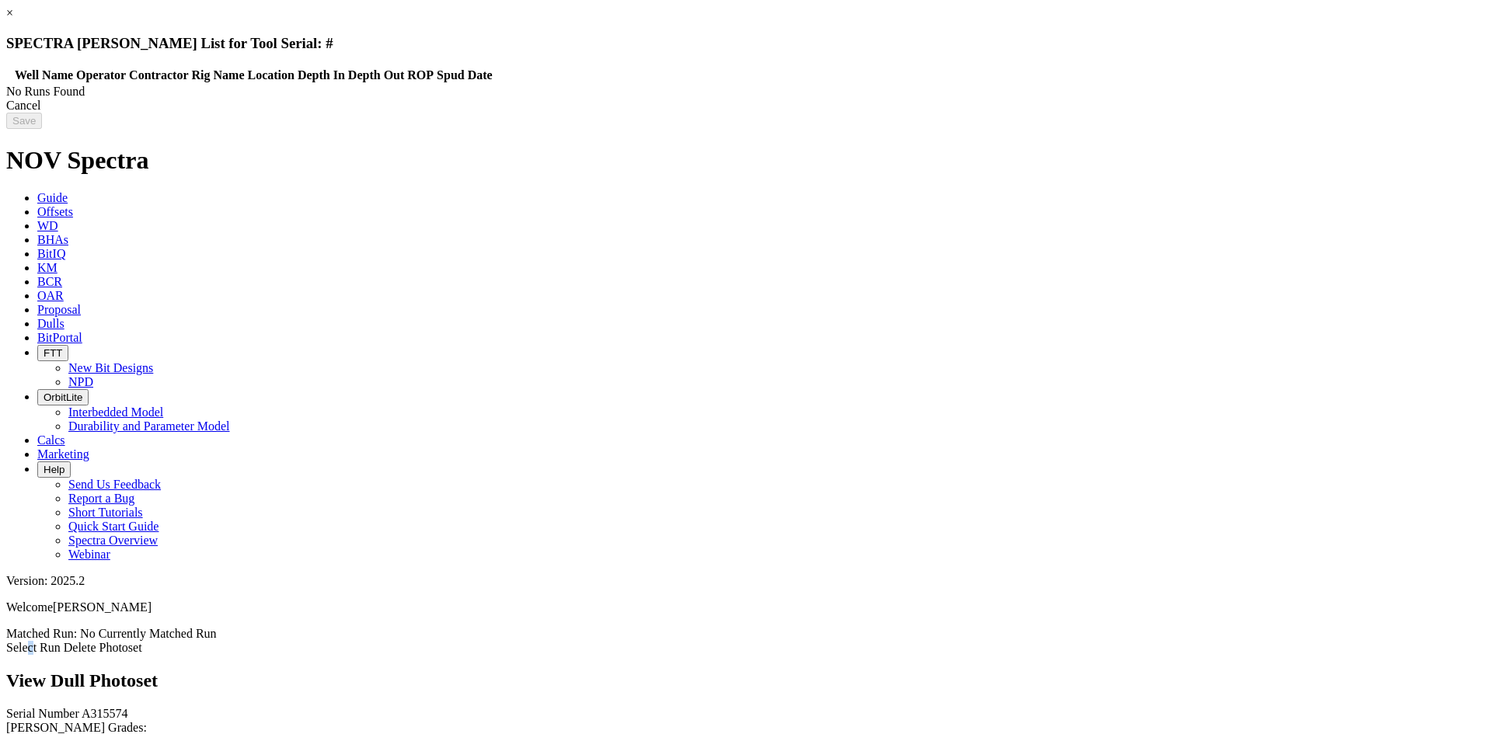
click at [1187, 113] on div "Cancel" at bounding box center [746, 106] width 1480 height 14
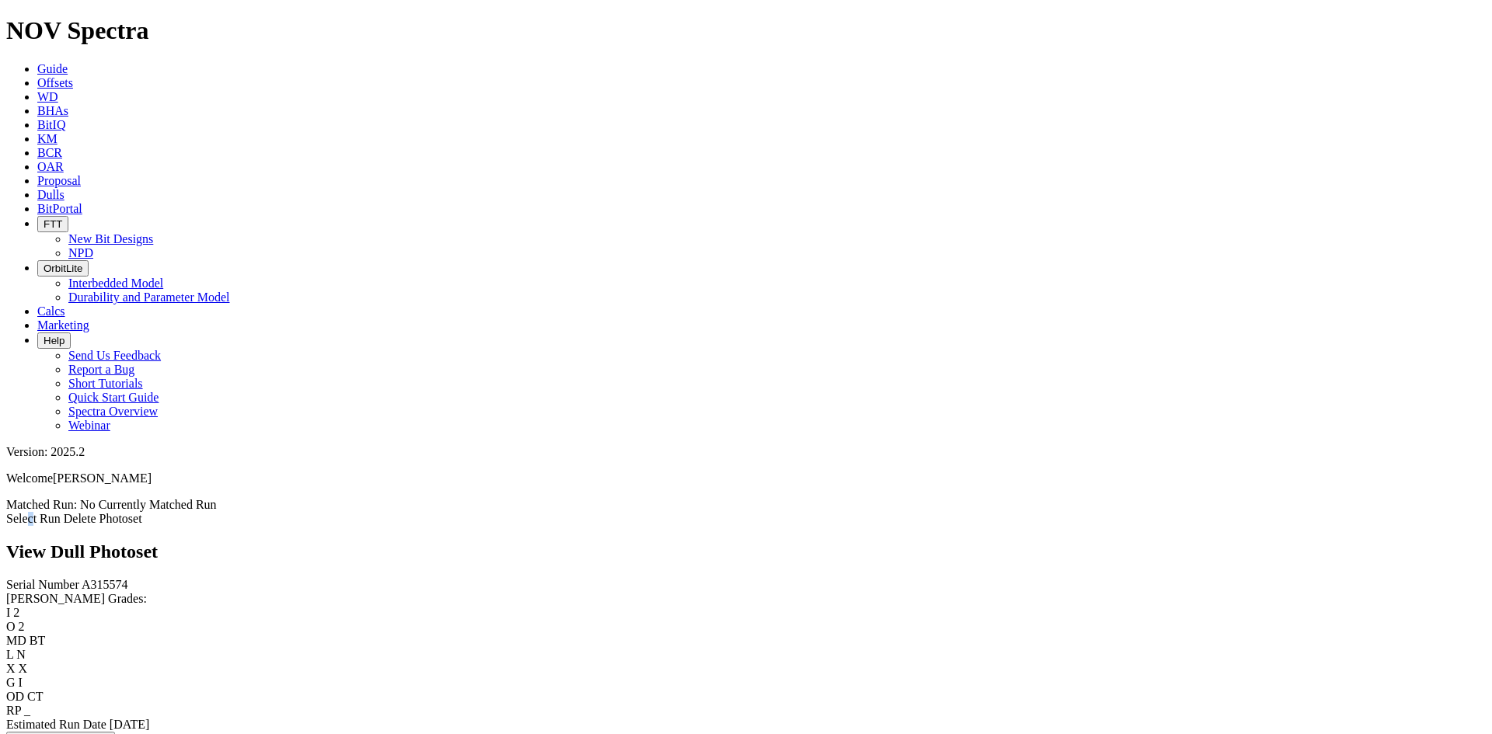
click at [61, 512] on link "Select Run" at bounding box center [33, 518] width 54 height 13
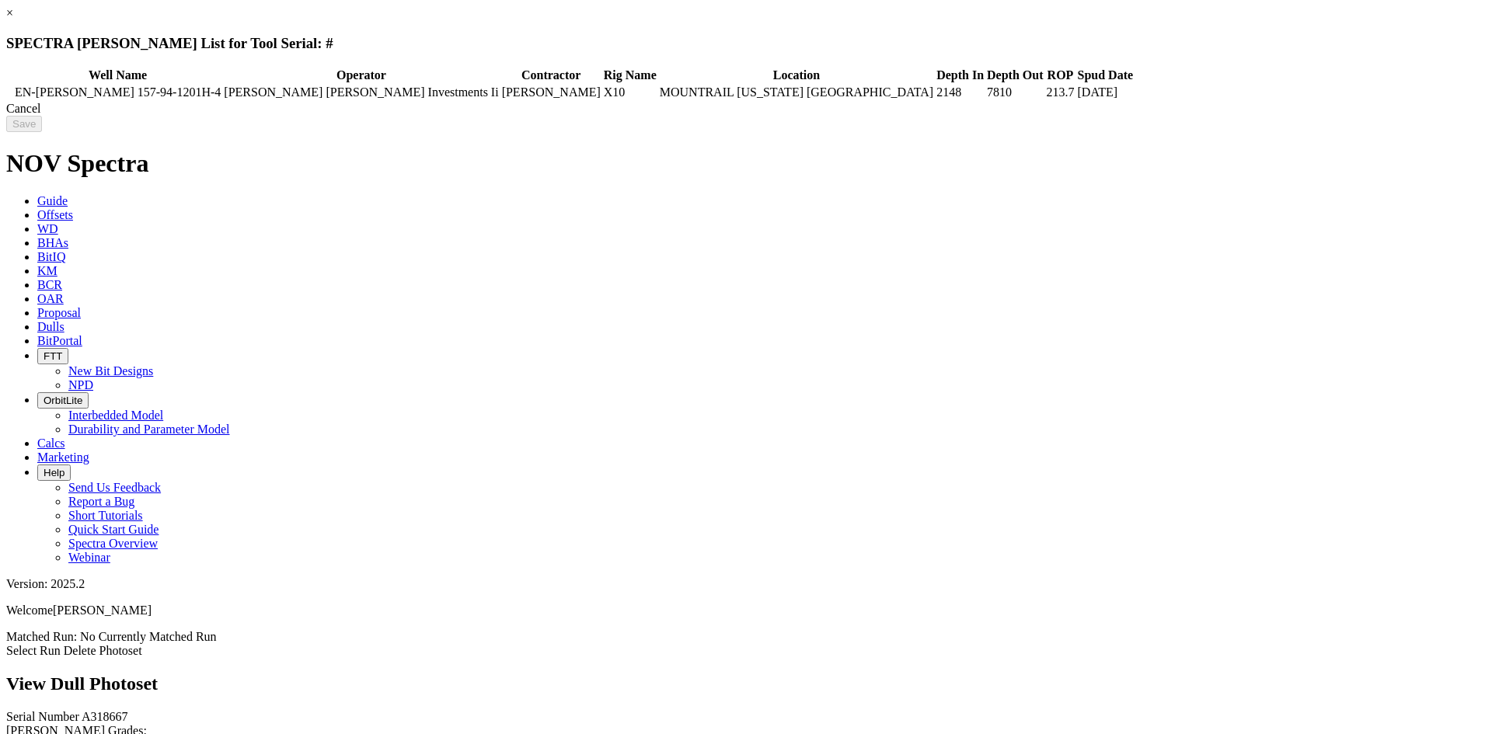
click at [1194, 116] on div "Cancel" at bounding box center [746, 109] width 1480 height 14
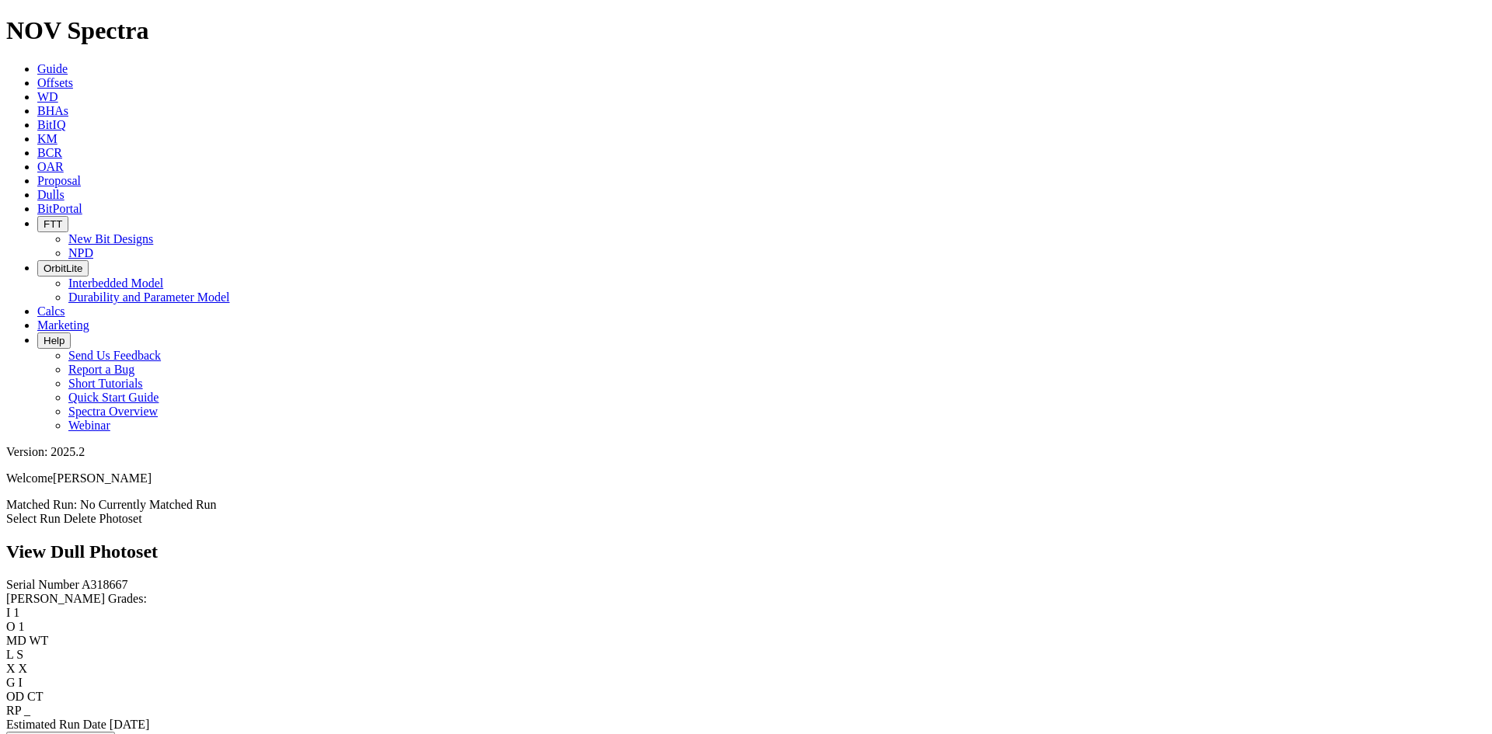
click at [115, 512] on link "Change Matched Run" at bounding box center [60, 518] width 109 height 13
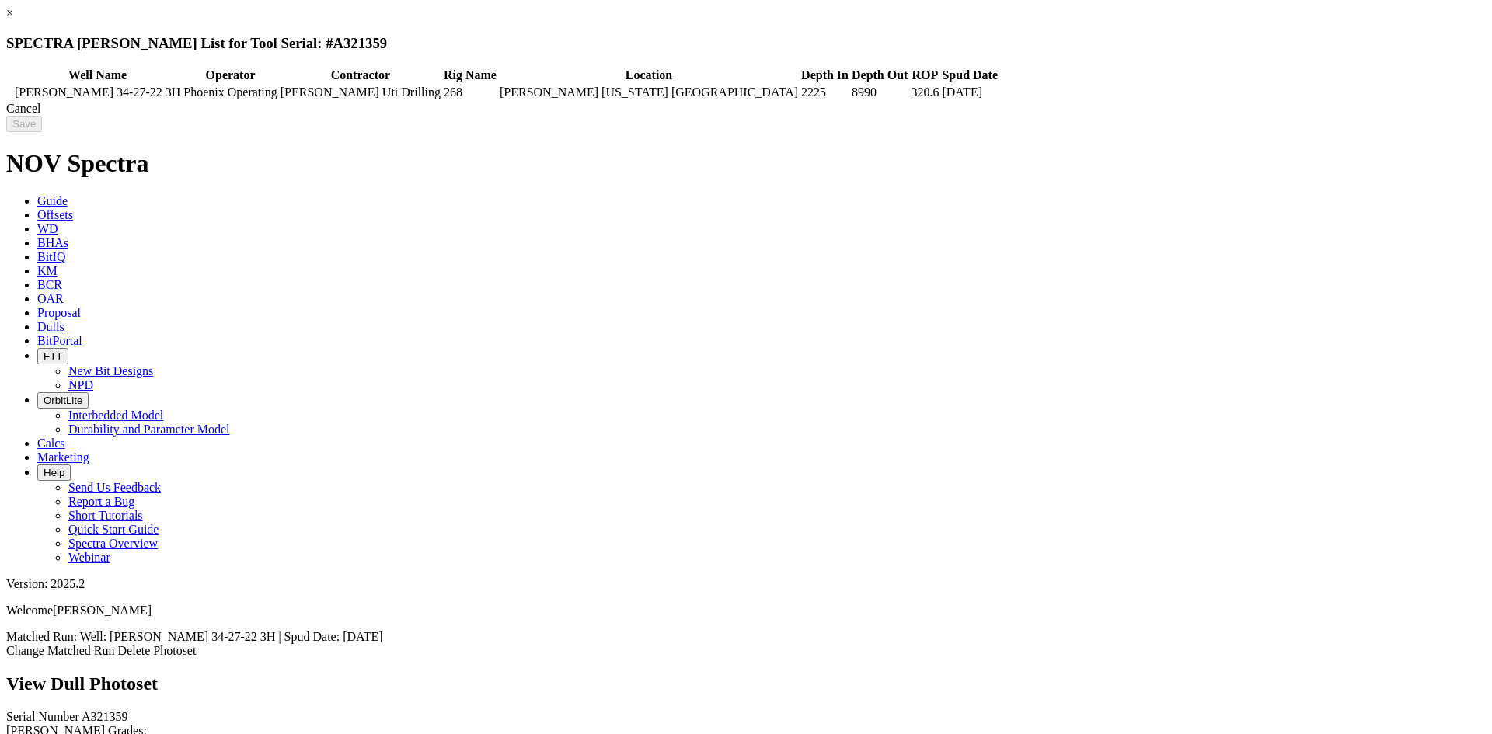
click at [1176, 116] on div "Cancel" at bounding box center [746, 109] width 1480 height 14
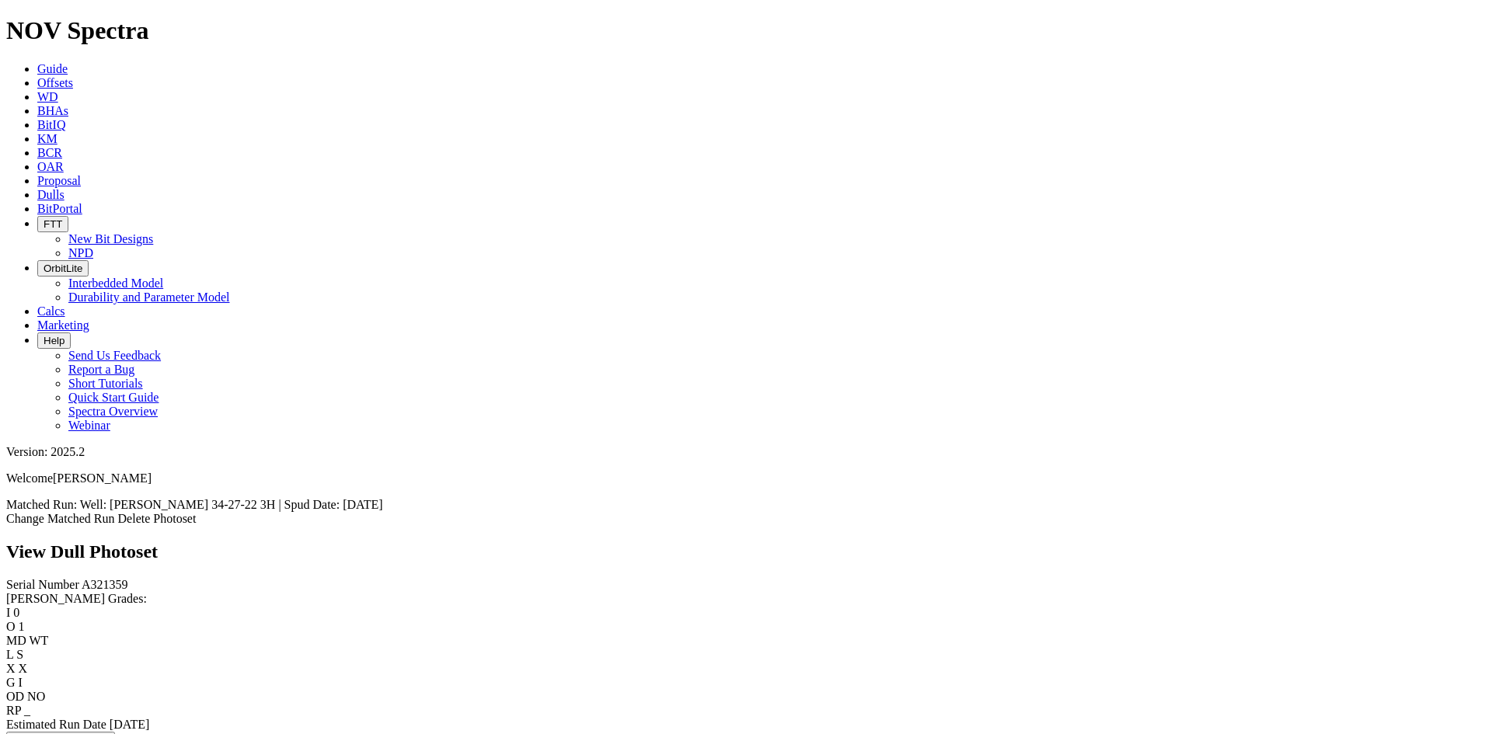
click at [82, 578] on span "A321359" at bounding box center [105, 584] width 47 height 13
copy span "A321359"
click at [115, 512] on link "Change Matched Run" at bounding box center [60, 518] width 109 height 13
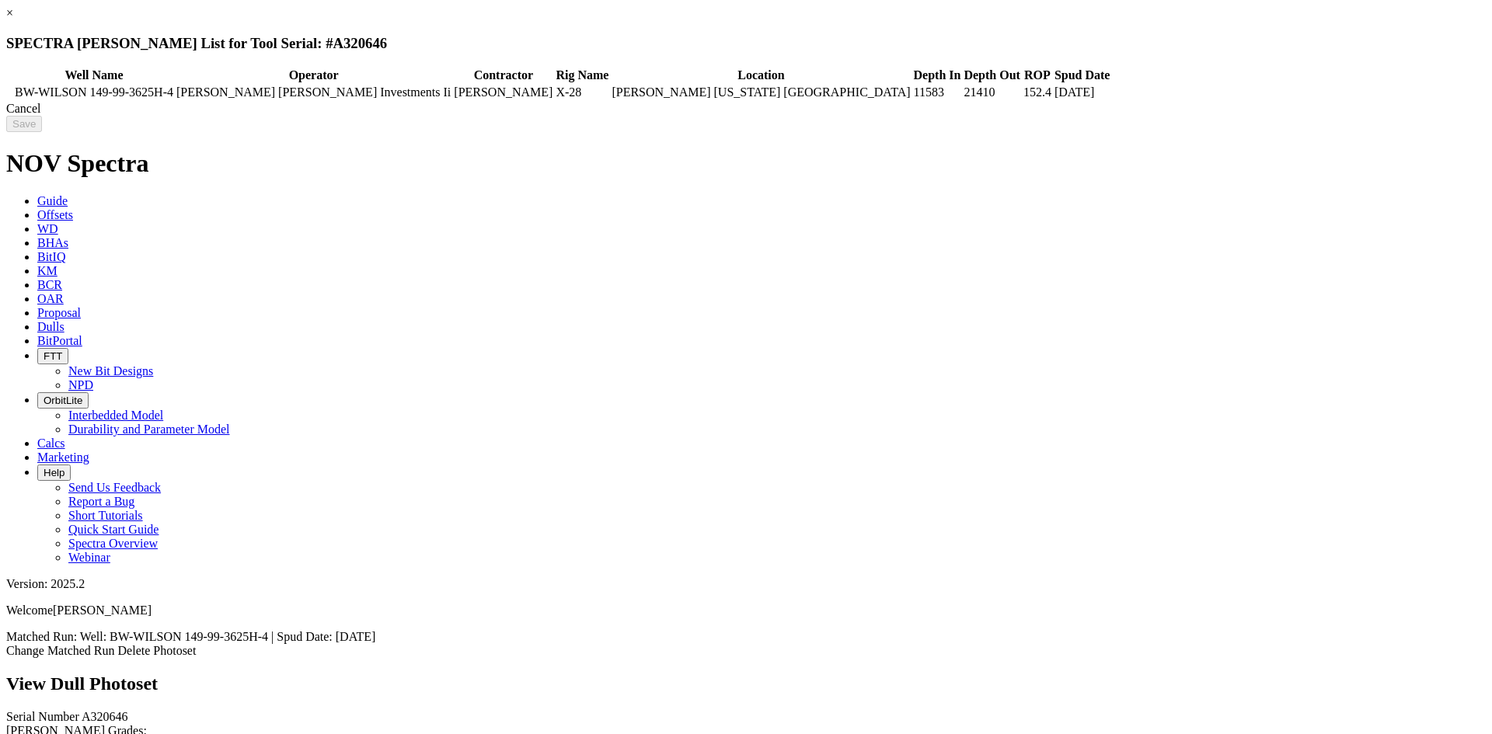
click at [1170, 116] on div "Cancel" at bounding box center [746, 109] width 1480 height 14
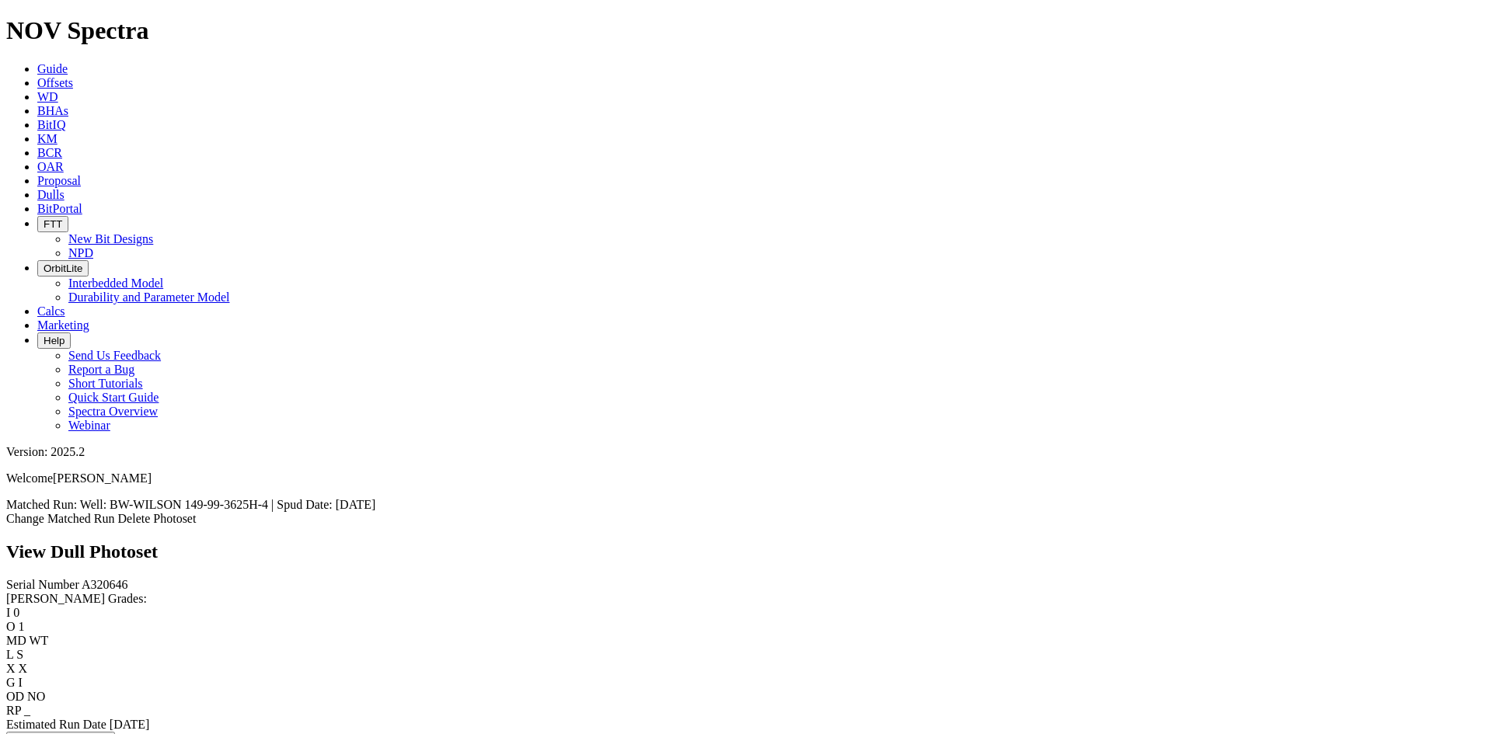
click at [82, 578] on span "A320646" at bounding box center [105, 584] width 47 height 13
copy span "A320646"
click at [82, 578] on span "A320646" at bounding box center [105, 584] width 47 height 13
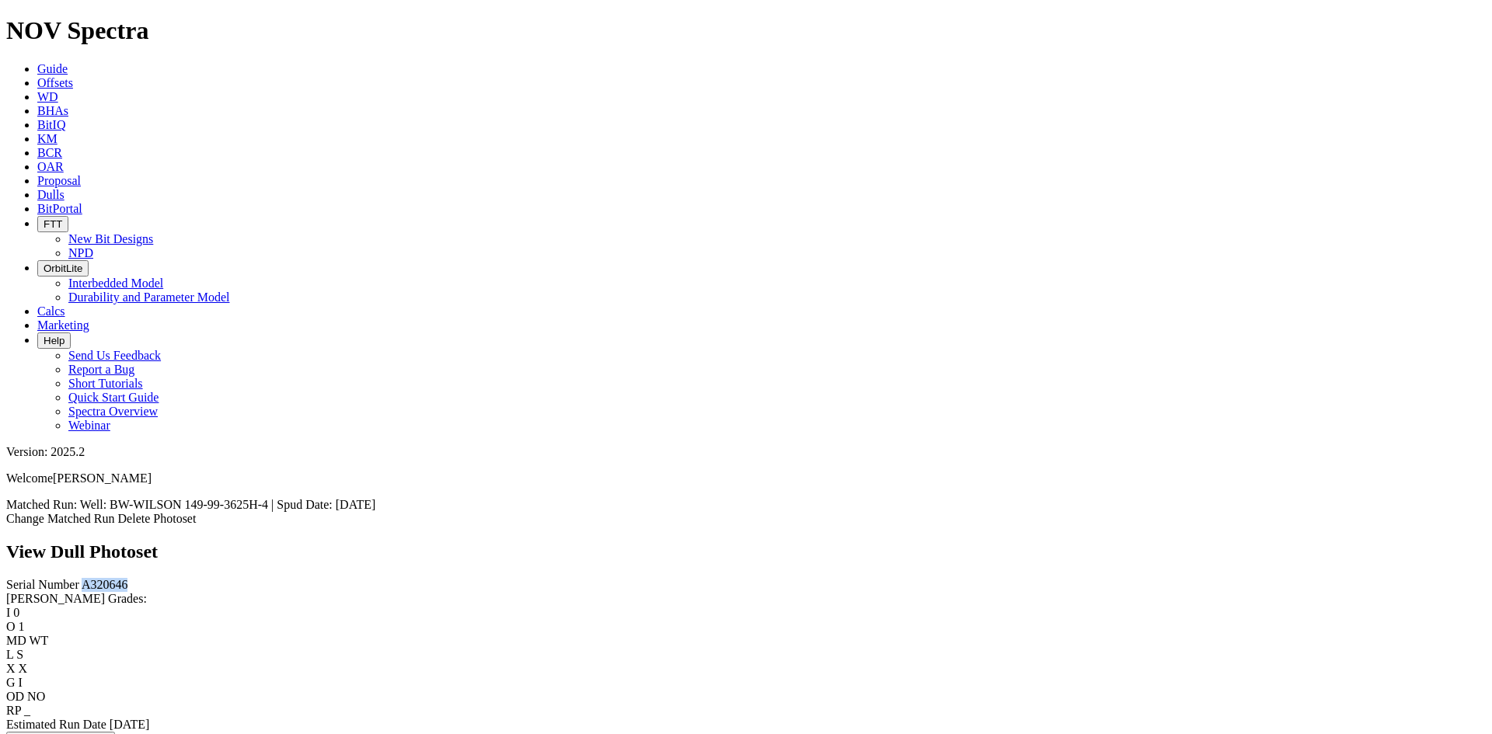
click at [82, 578] on span "A320646" at bounding box center [105, 584] width 47 height 13
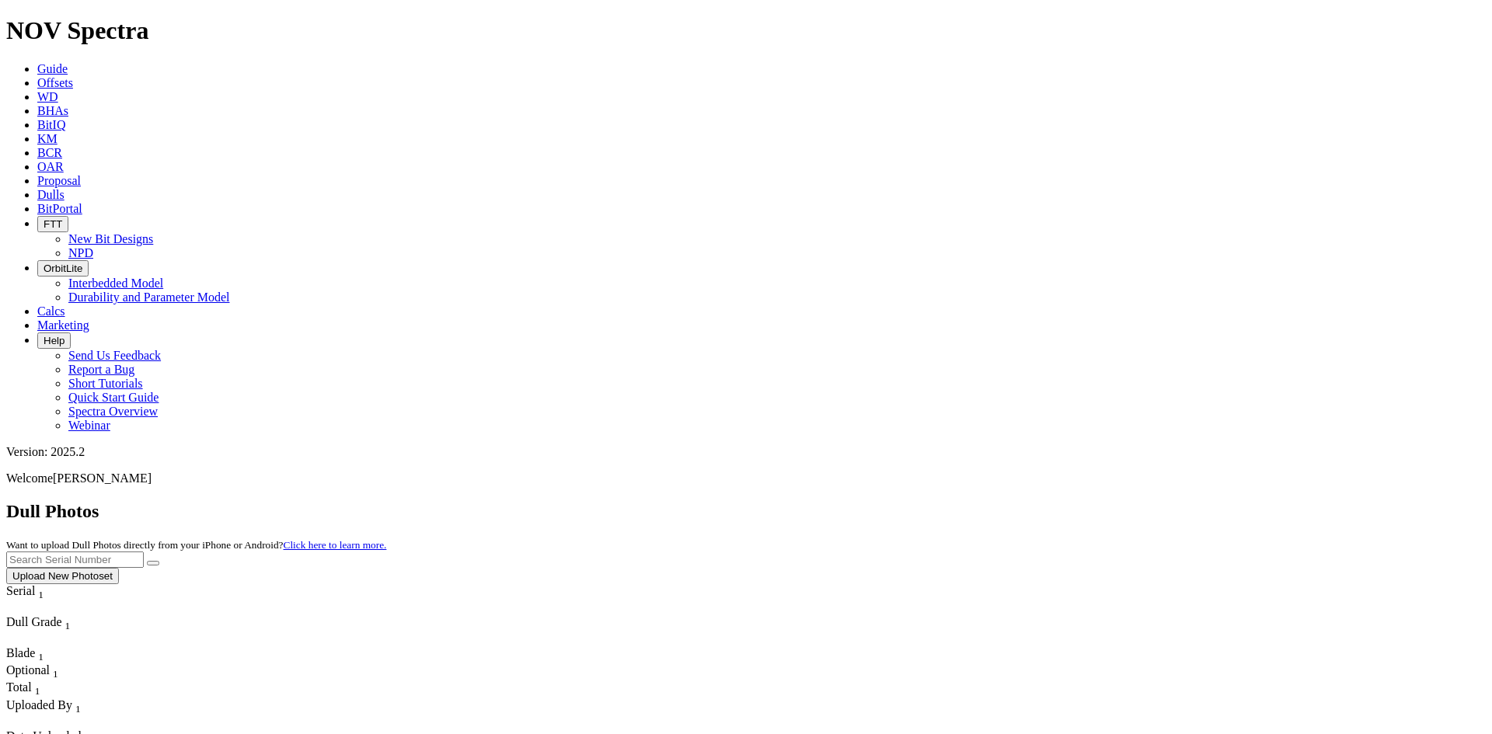
click at [119, 568] on button "Upload New Photoset" at bounding box center [62, 576] width 113 height 16
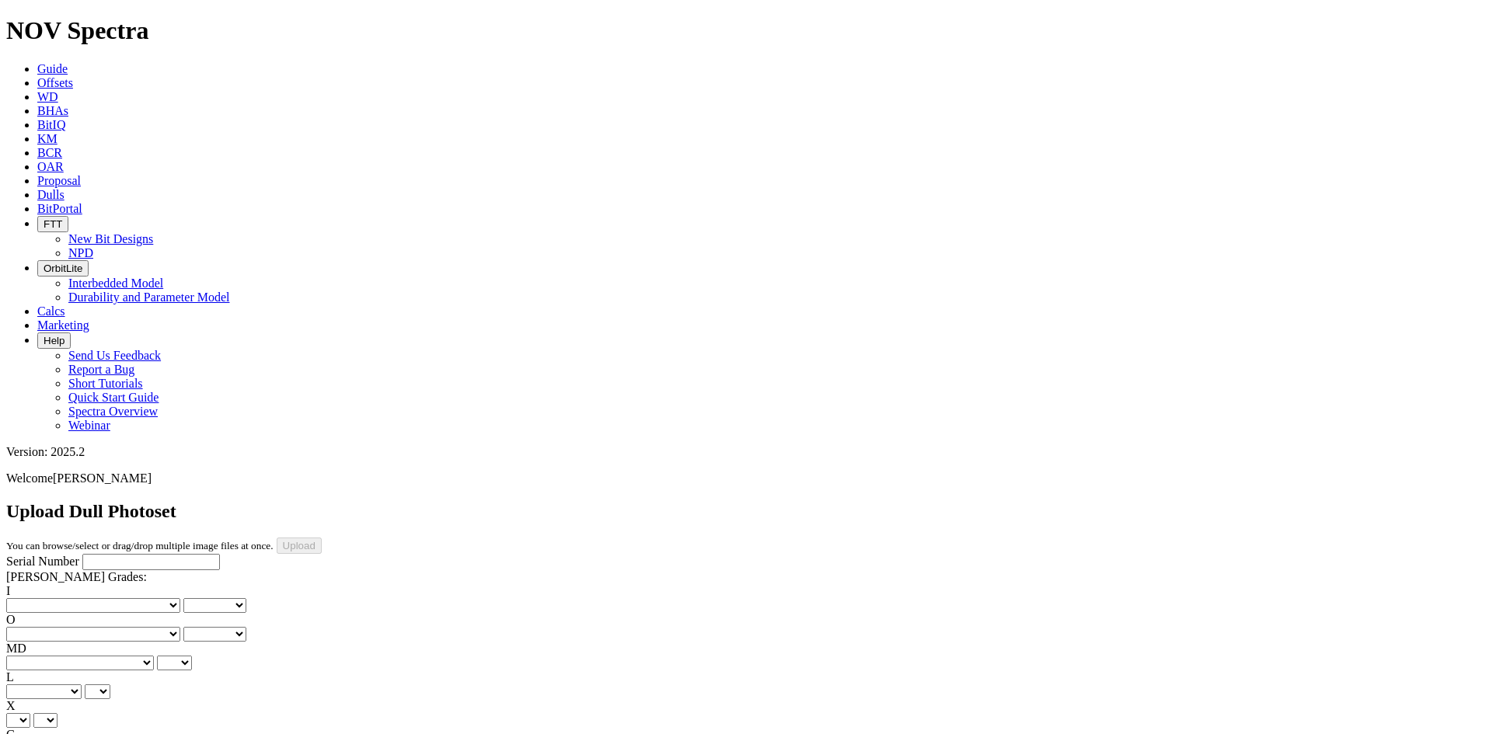
click at [101, 554] on input "Serial Number" at bounding box center [151, 562] width 138 height 16
paste input "A321718"
type input "A321718"
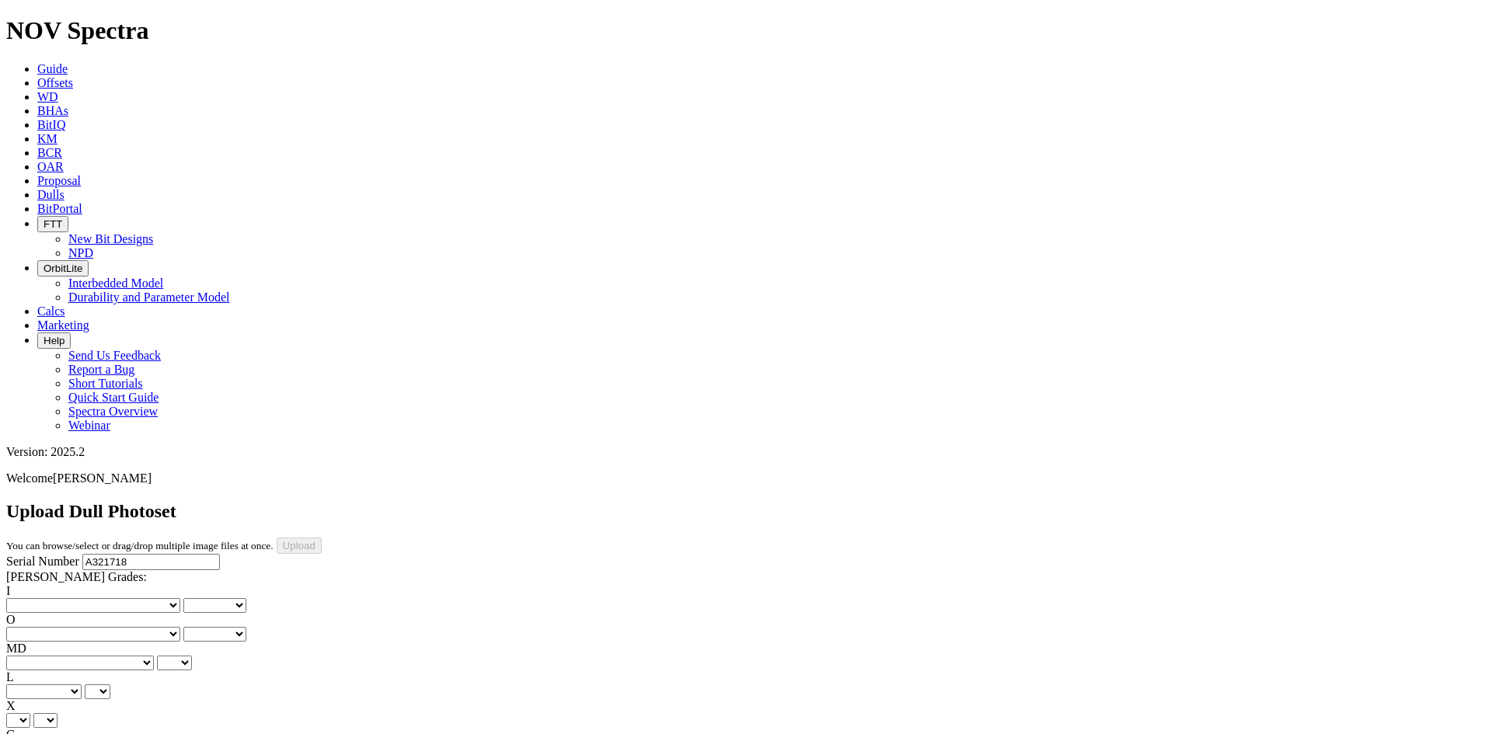
type input "9/27/25"
click at [50, 598] on select "No lost, worn or damaged cutters 0 1 2 3 4 5 6 7 8 No diamond table left on any…" at bounding box center [93, 605] width 174 height 15
select select "number:1"
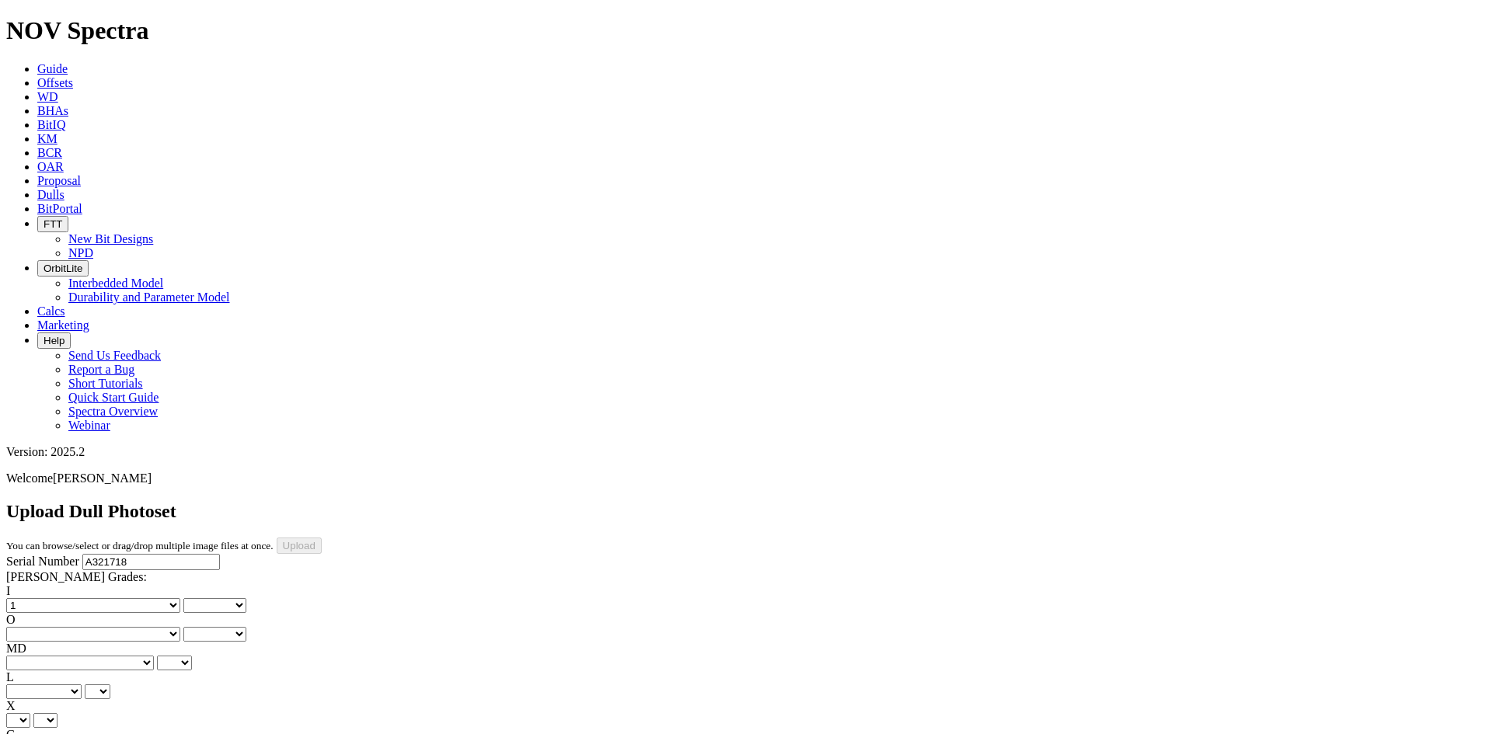
click at [31, 598] on select "No lost, worn or damaged cutters 0 1 2 3 4 5 6 7 8 No diamond table left on any…" at bounding box center [93, 605] width 174 height 15
select select "number:1"
click at [130, 627] on select "No lost, worn or damaged cutters 0 1 2 3 4 5 6 7 8 No diamond table left on any…" at bounding box center [93, 634] width 174 height 15
select select "number:2"
click at [110, 627] on select "No lost, worn or damaged cutters 0 1 2 3 4 5 6 7 8 No diamond table left on any…" at bounding box center [93, 634] width 174 height 15
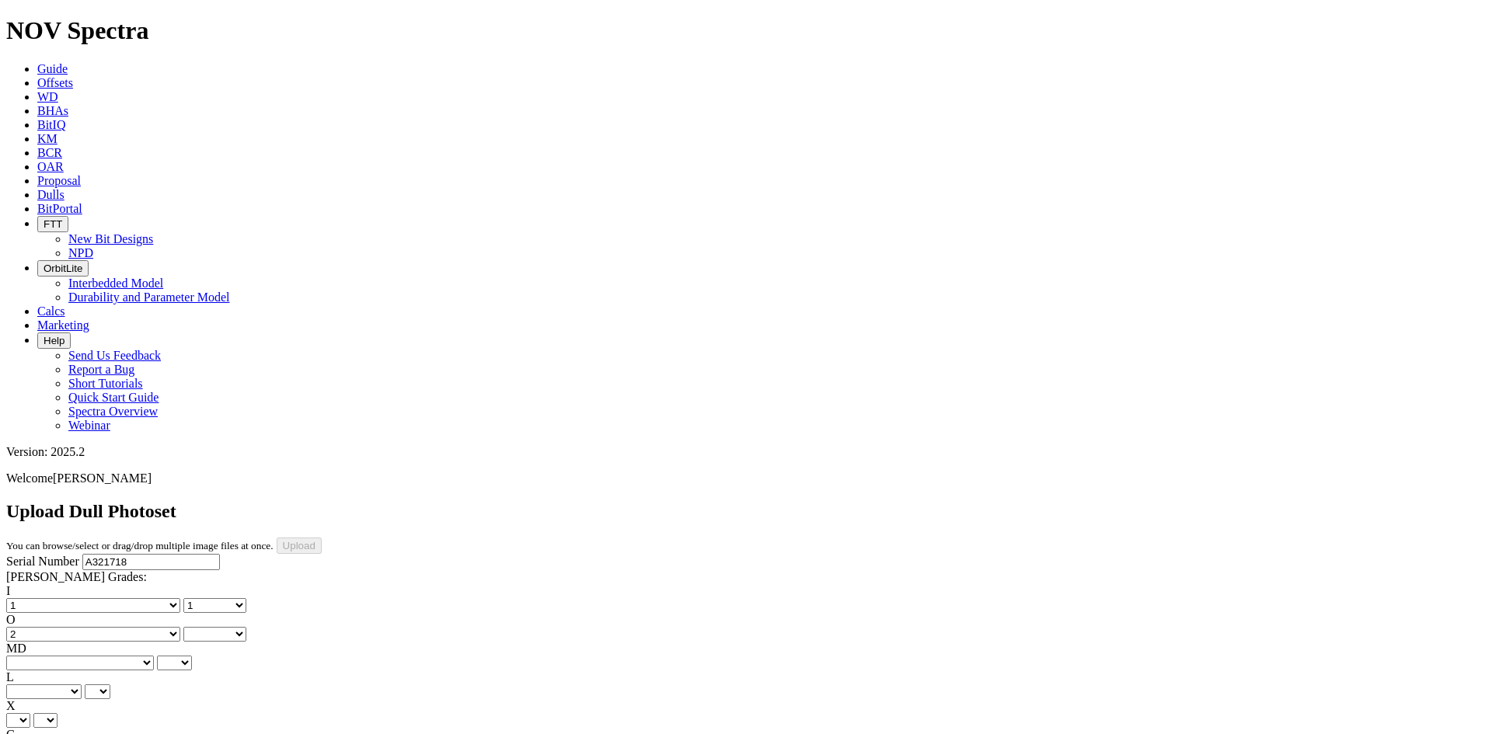
select select "number:2"
click at [51, 656] on select "BF - Bond Failure BT - Broken Teeth/Cutters BU - Balled Up Bit CR - Cored CT - …" at bounding box center [80, 663] width 148 height 15
select select "string:BT"
click at [31, 656] on select "BF - Bond Failure BT - Broken Teeth/Cutters BU - Balled Up Bit CR - Cored CT - …" at bounding box center [80, 663] width 148 height 15
select select "string:BT"
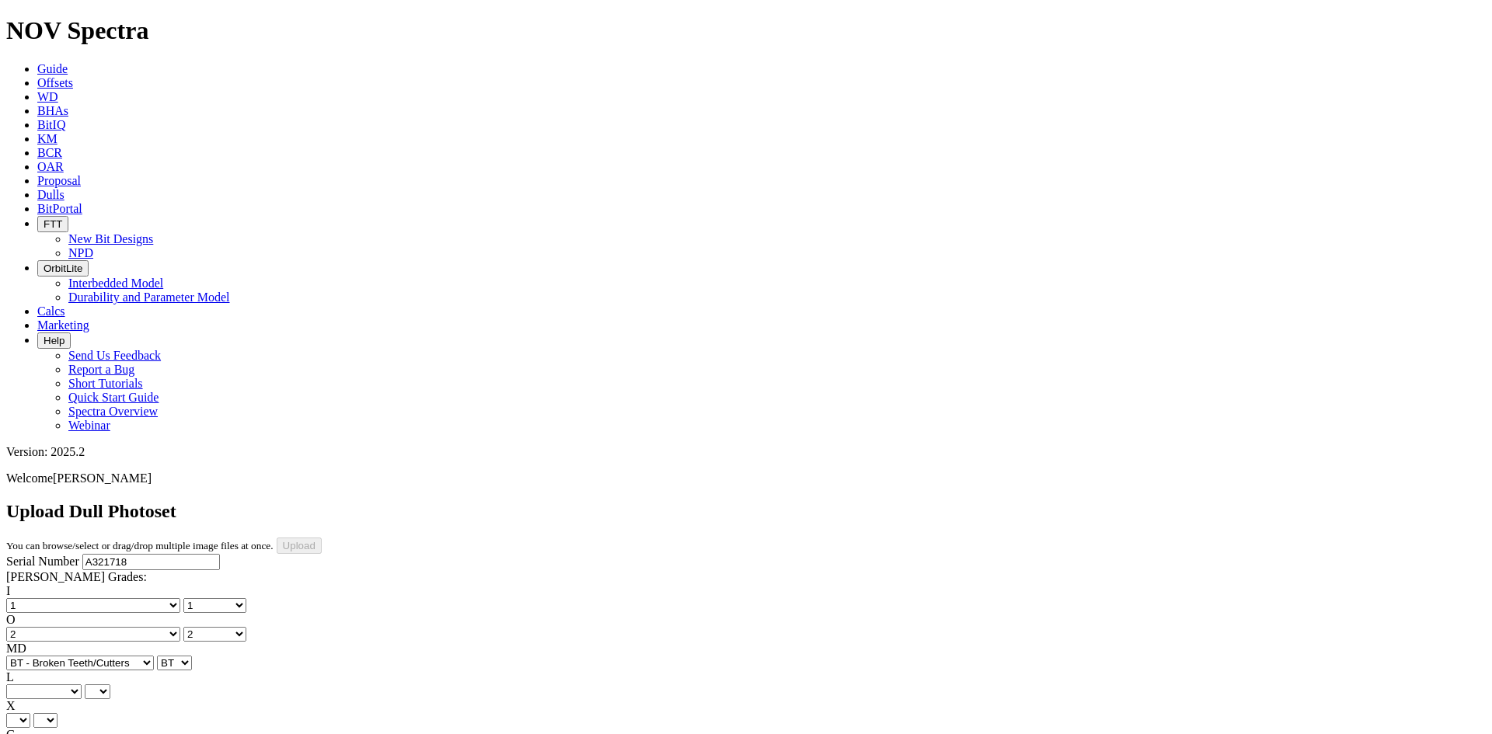
click at [82, 685] on select "A - All C - Cone G - Gauge N - Nose S - Shoulder T - Taper" at bounding box center [43, 692] width 75 height 15
select select "string:S"
click at [82, 685] on select "A - All C - Cone G - Gauge N - Nose S - Shoulder T - Taper" at bounding box center [43, 692] width 75 height 15
select select "string:S"
click at [30, 713] on select "X" at bounding box center [18, 720] width 24 height 15
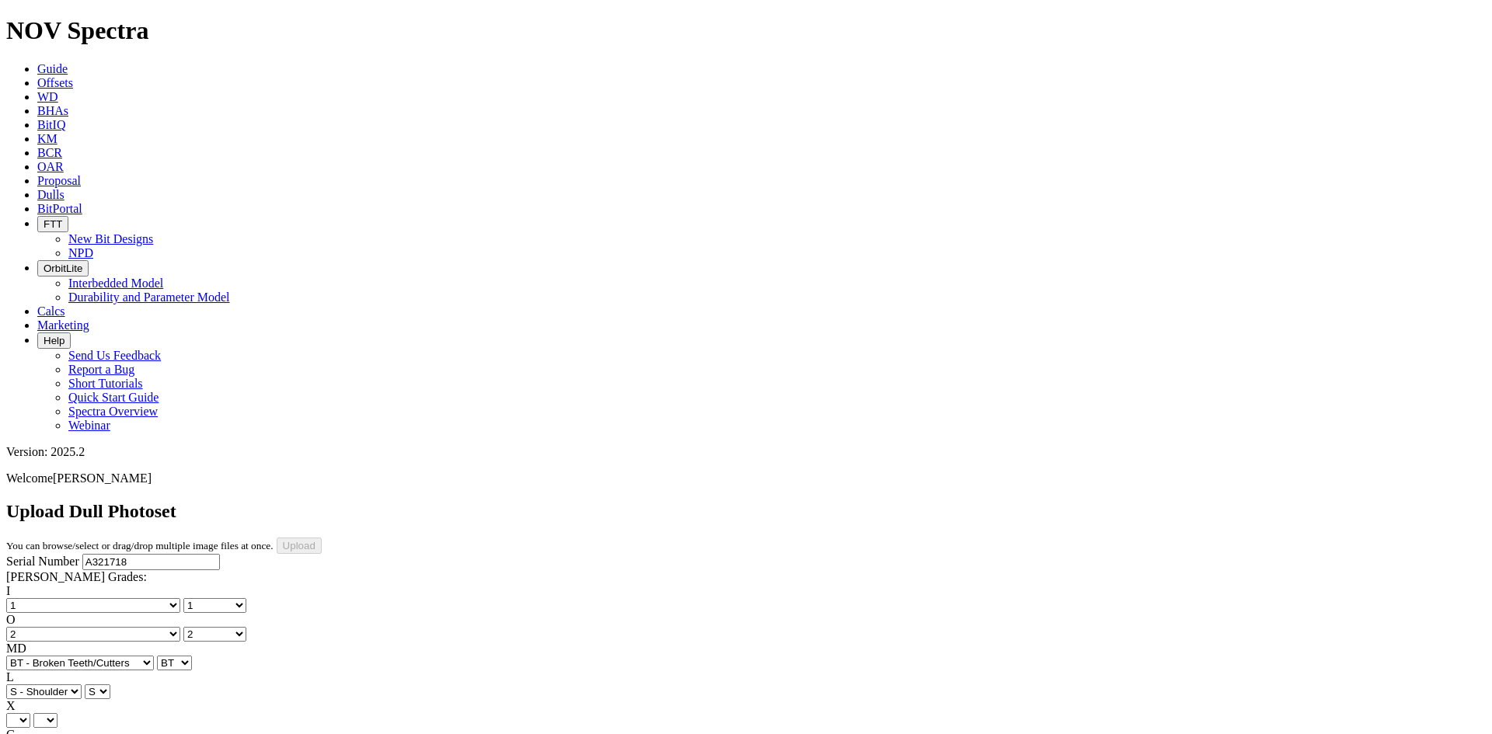
select select "string:X"
click at [30, 713] on select "X" at bounding box center [18, 720] width 24 height 15
select select "string:X"
select select "string:I"
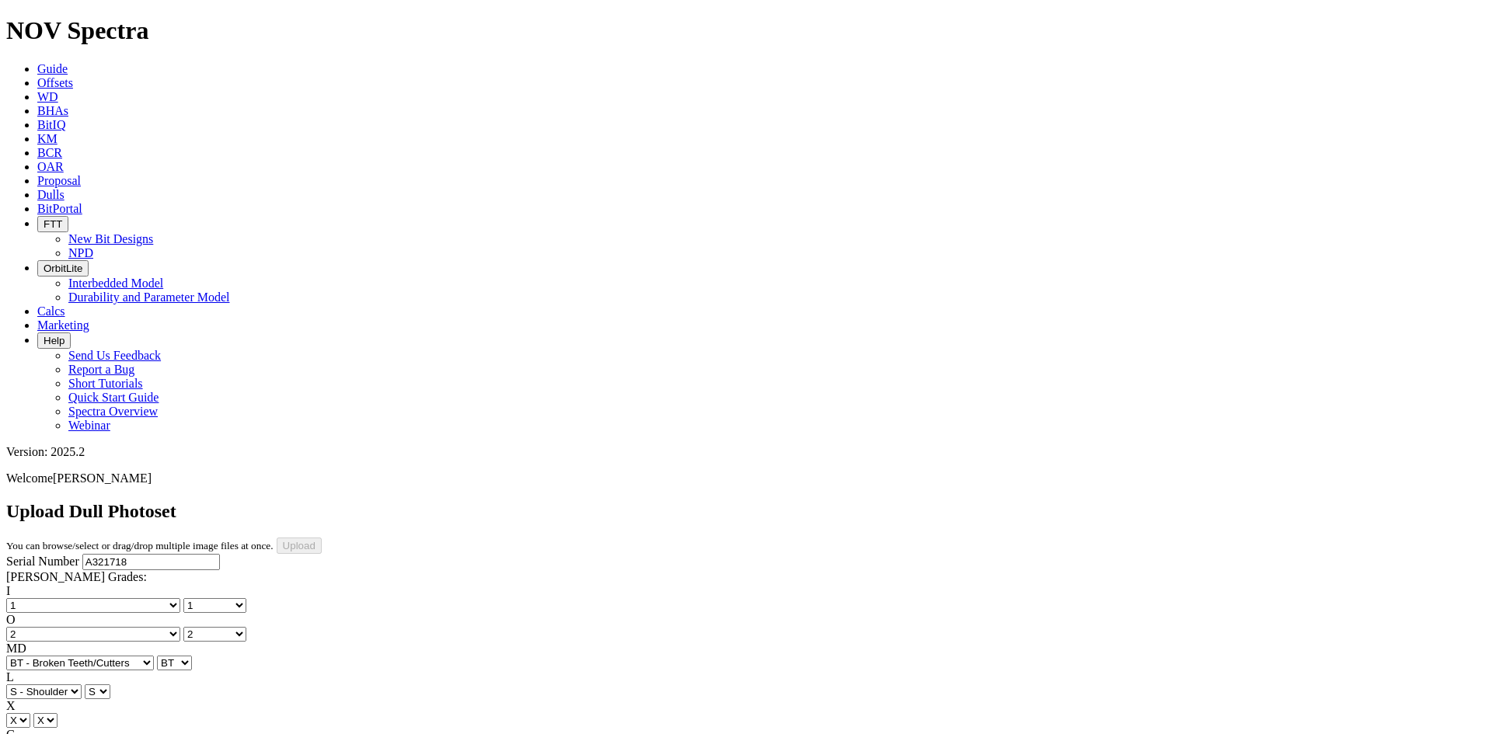
select select "string:I"
select select "string:CT"
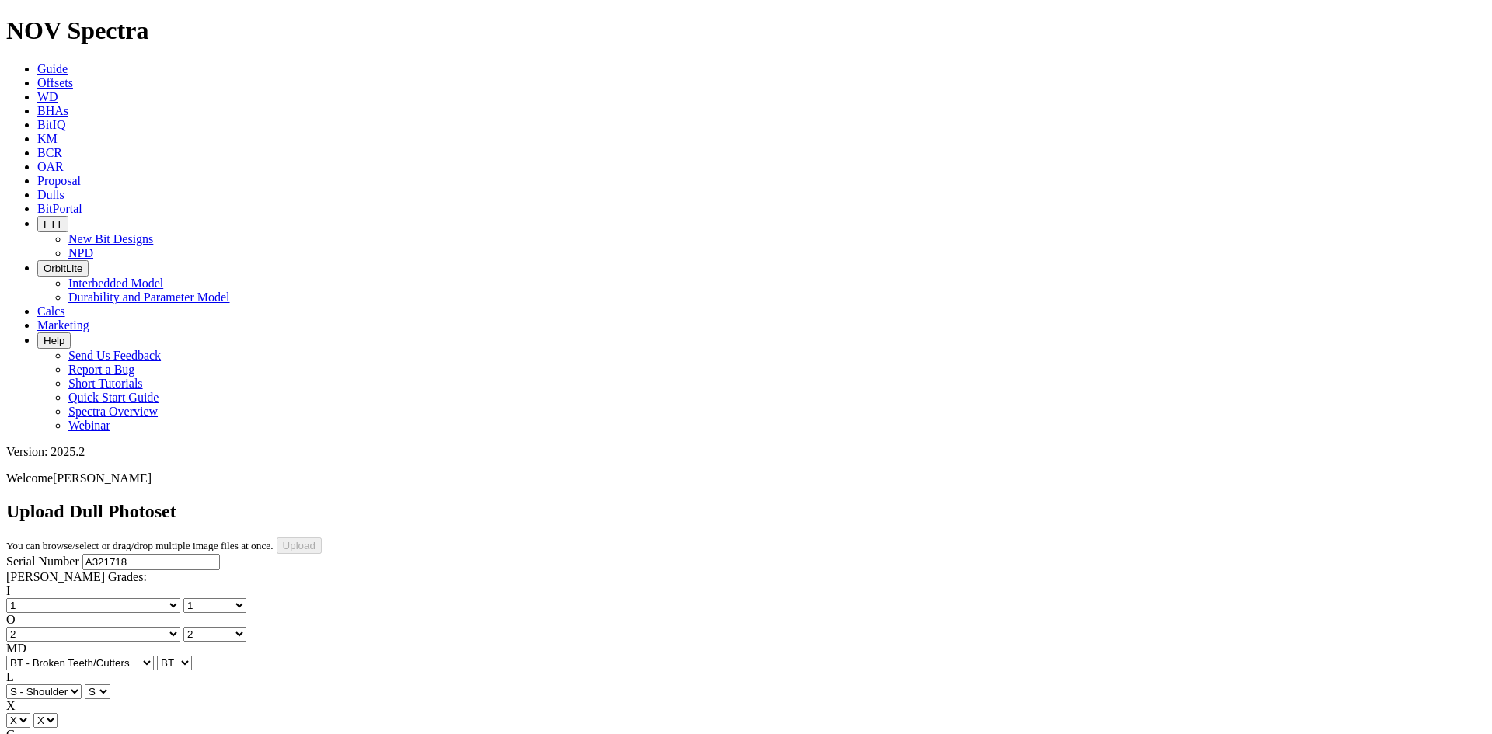
select select "string:CT"
select select "string:_"
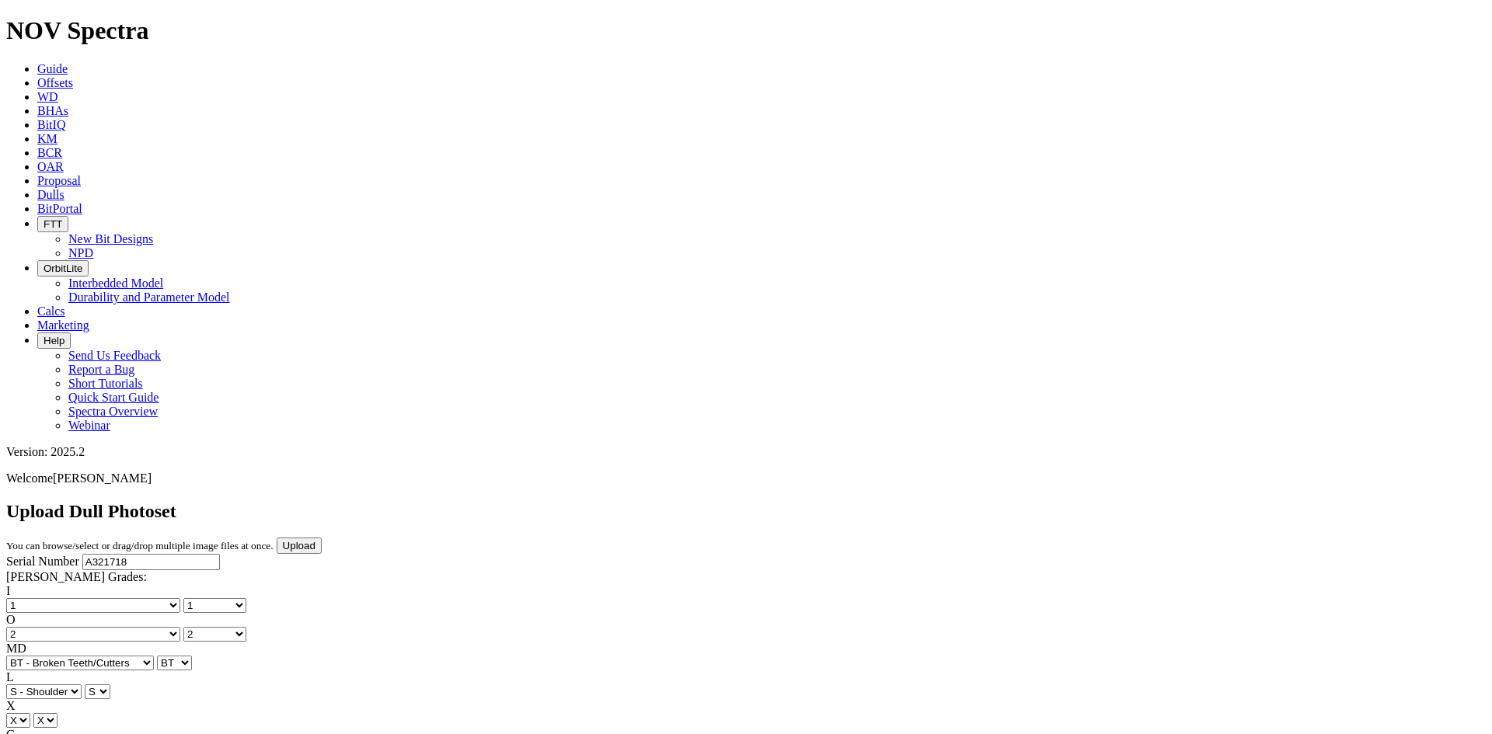
select select "string:TD"
click at [322, 538] on input "Upload" at bounding box center [299, 546] width 45 height 16
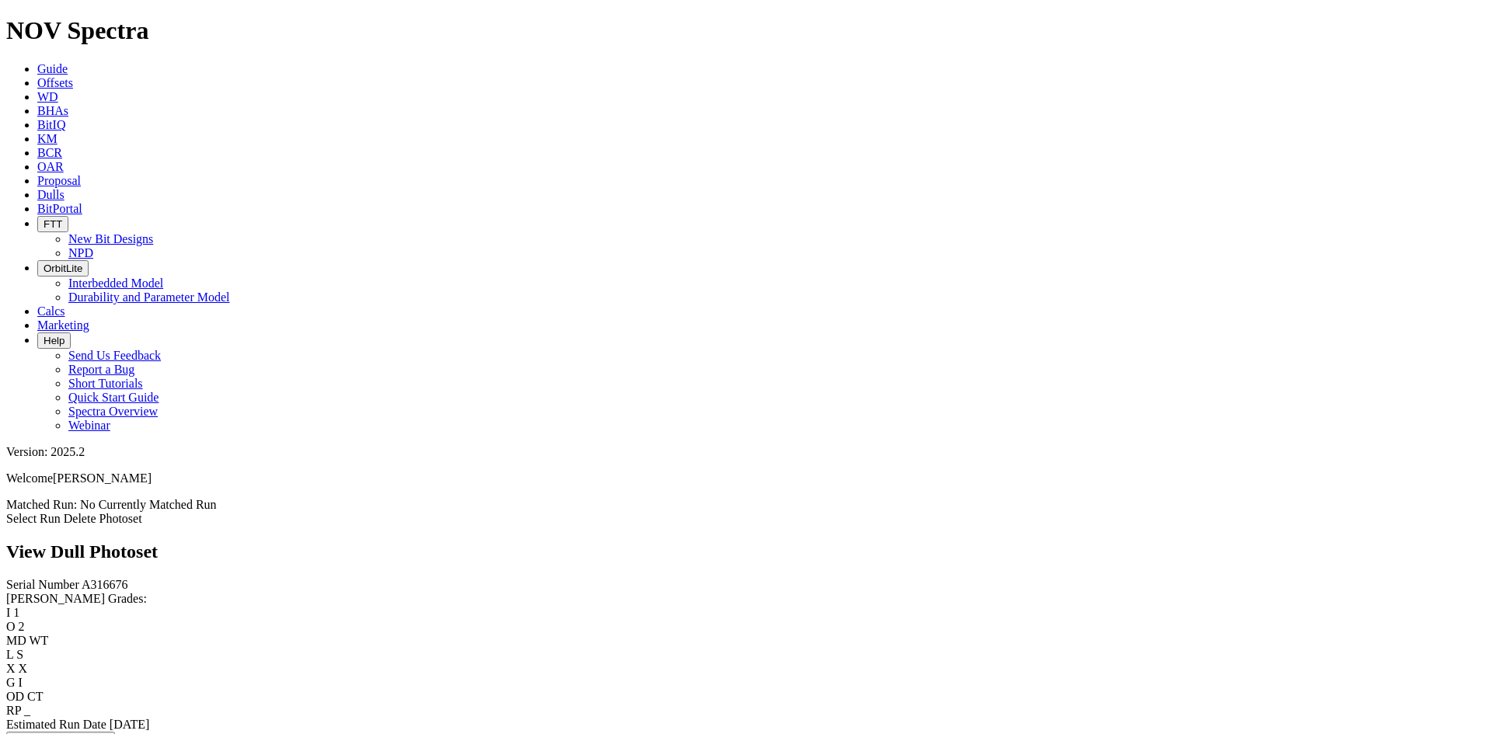
click at [61, 512] on link "Select Run" at bounding box center [33, 518] width 54 height 13
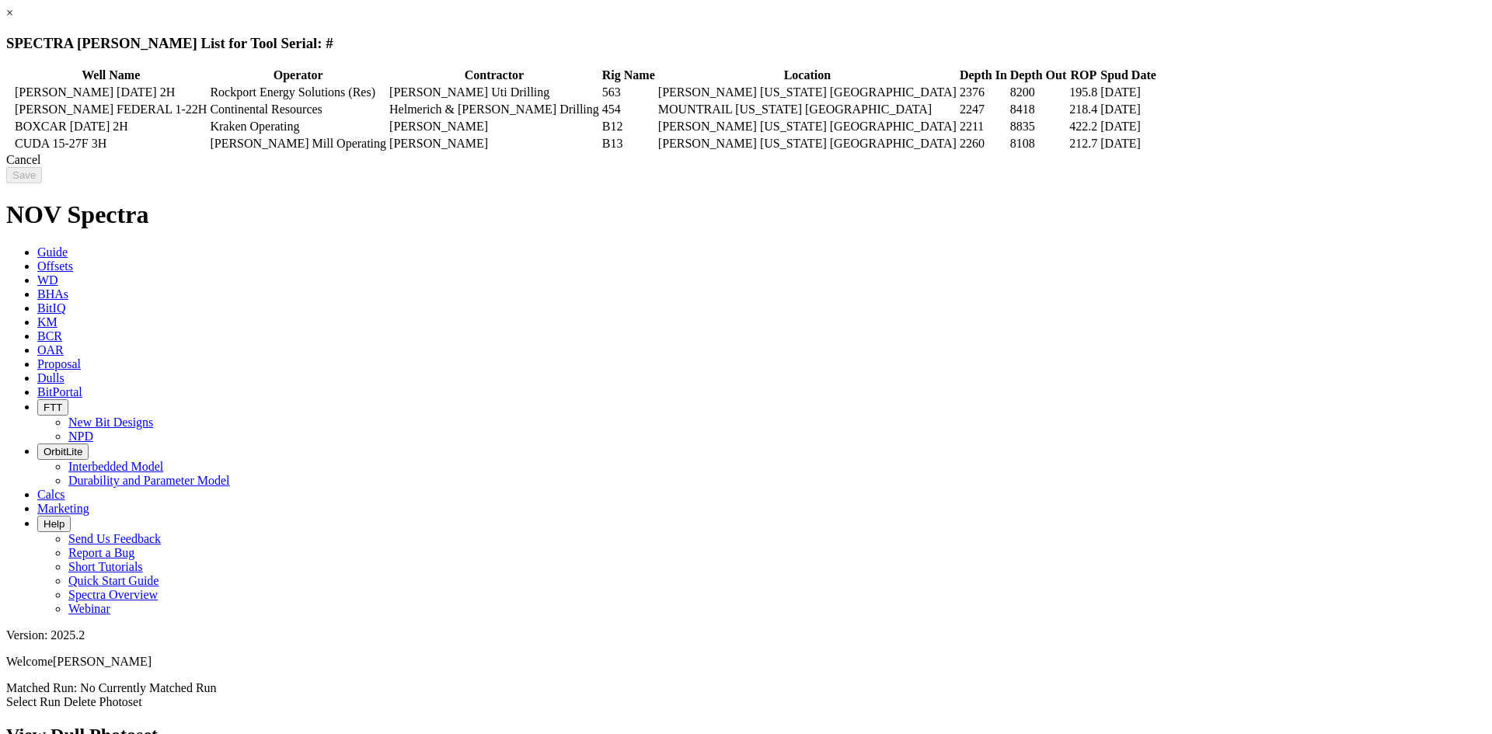
click at [1183, 167] on div "Cancel" at bounding box center [746, 160] width 1480 height 14
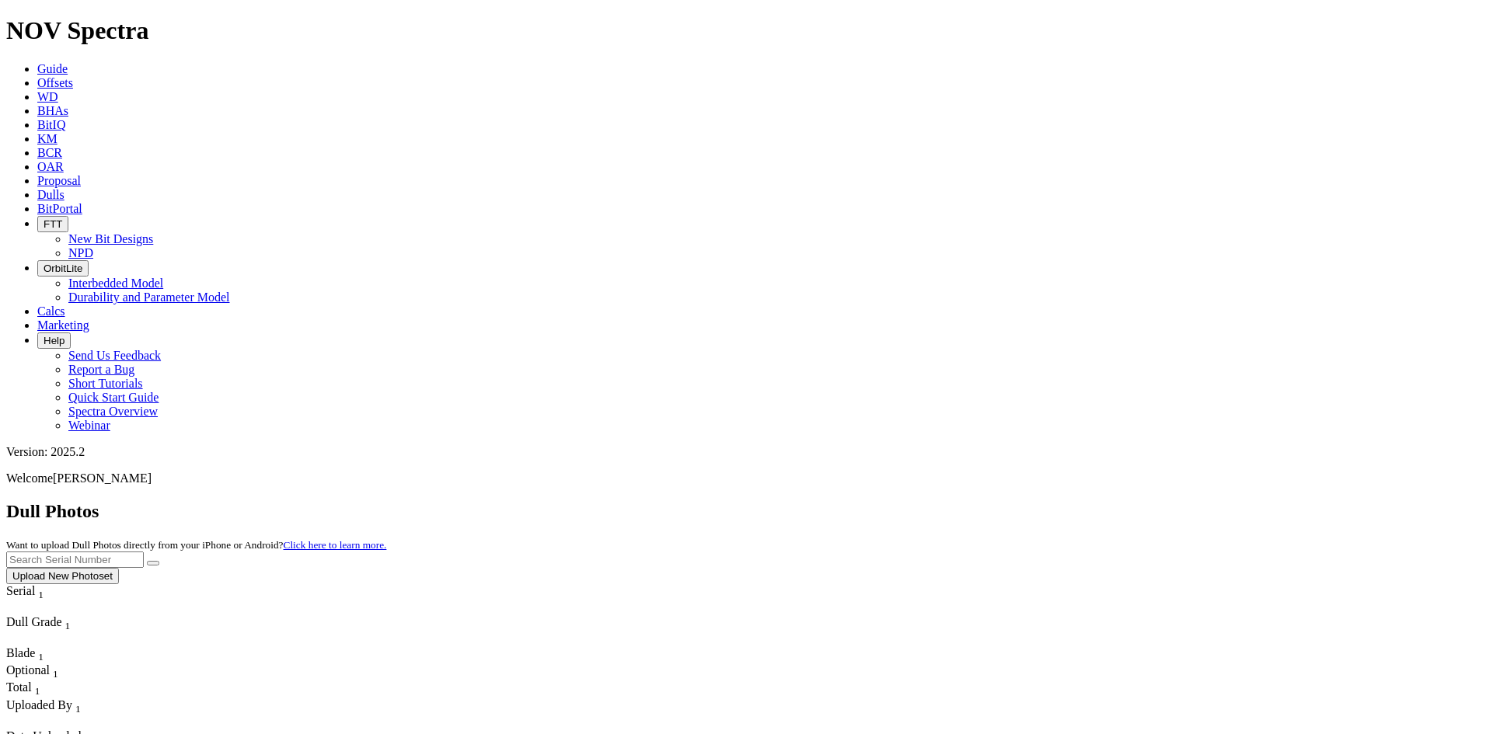
click at [73, 76] on link "Offsets" at bounding box center [55, 82] width 36 height 13
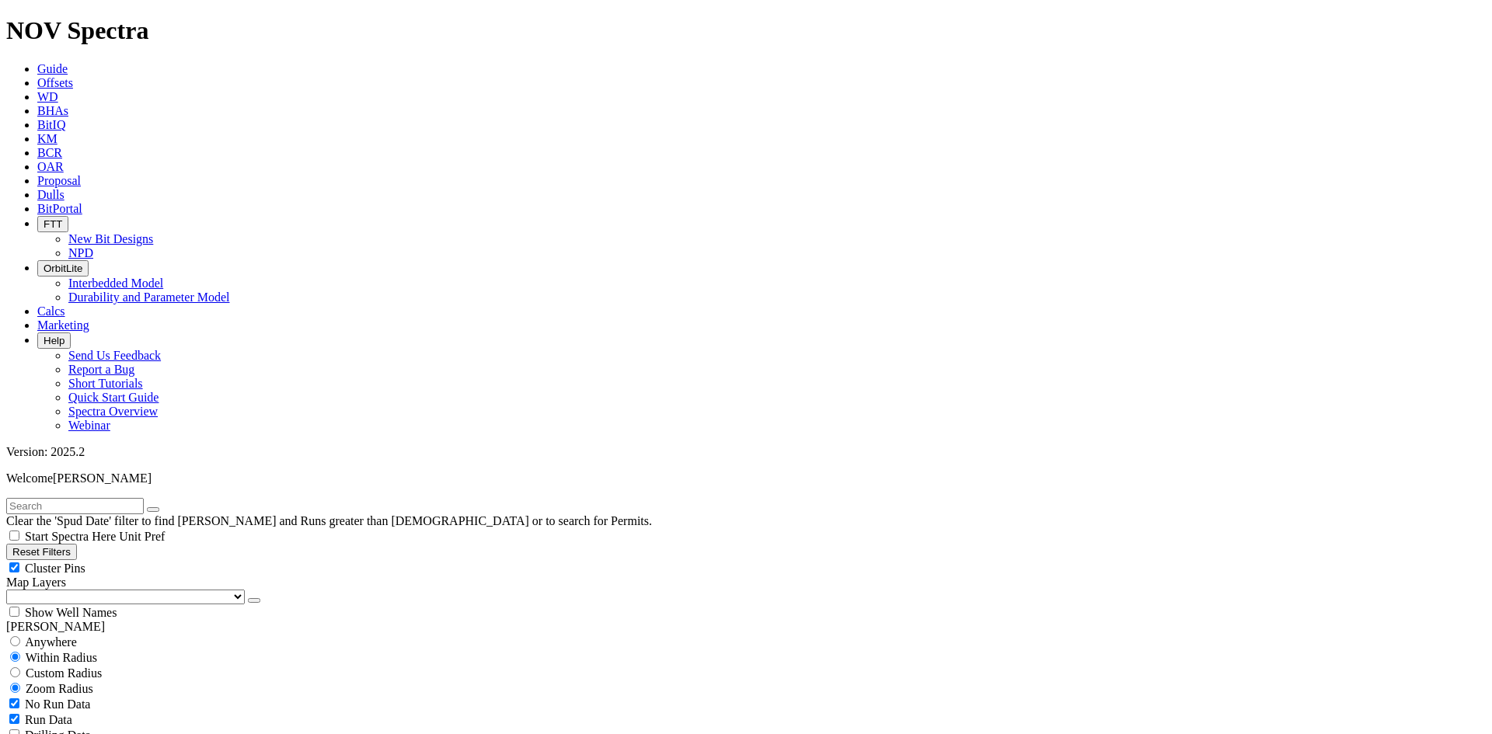
click at [141, 498] on input "text" at bounding box center [75, 506] width 138 height 16
paste input "A320646"
type input "A320646"
click at [58, 636] on span "Anywhere" at bounding box center [51, 642] width 52 height 13
radio input "true"
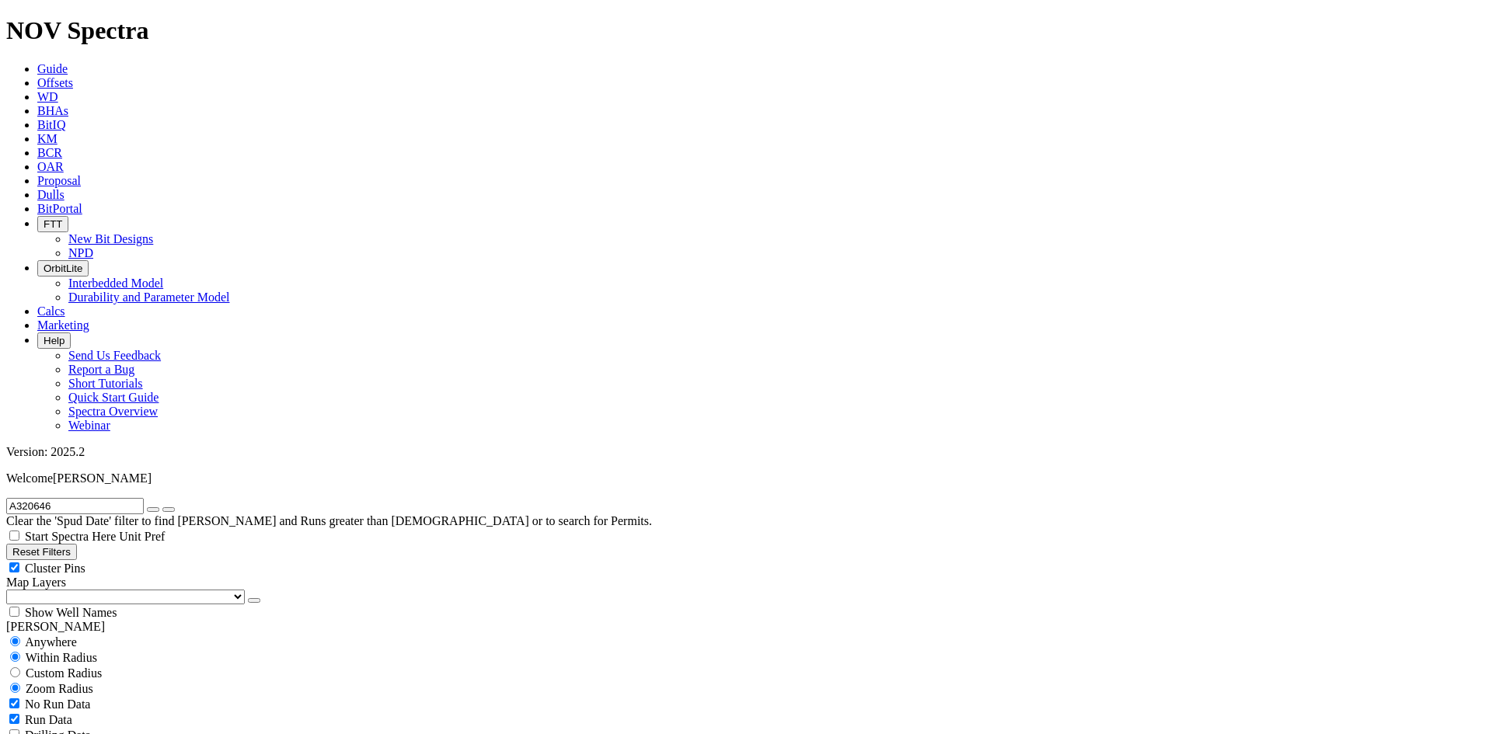
radio input "false"
click at [153, 510] on icon "button" at bounding box center [153, 510] width 0 height 0
radio input "false"
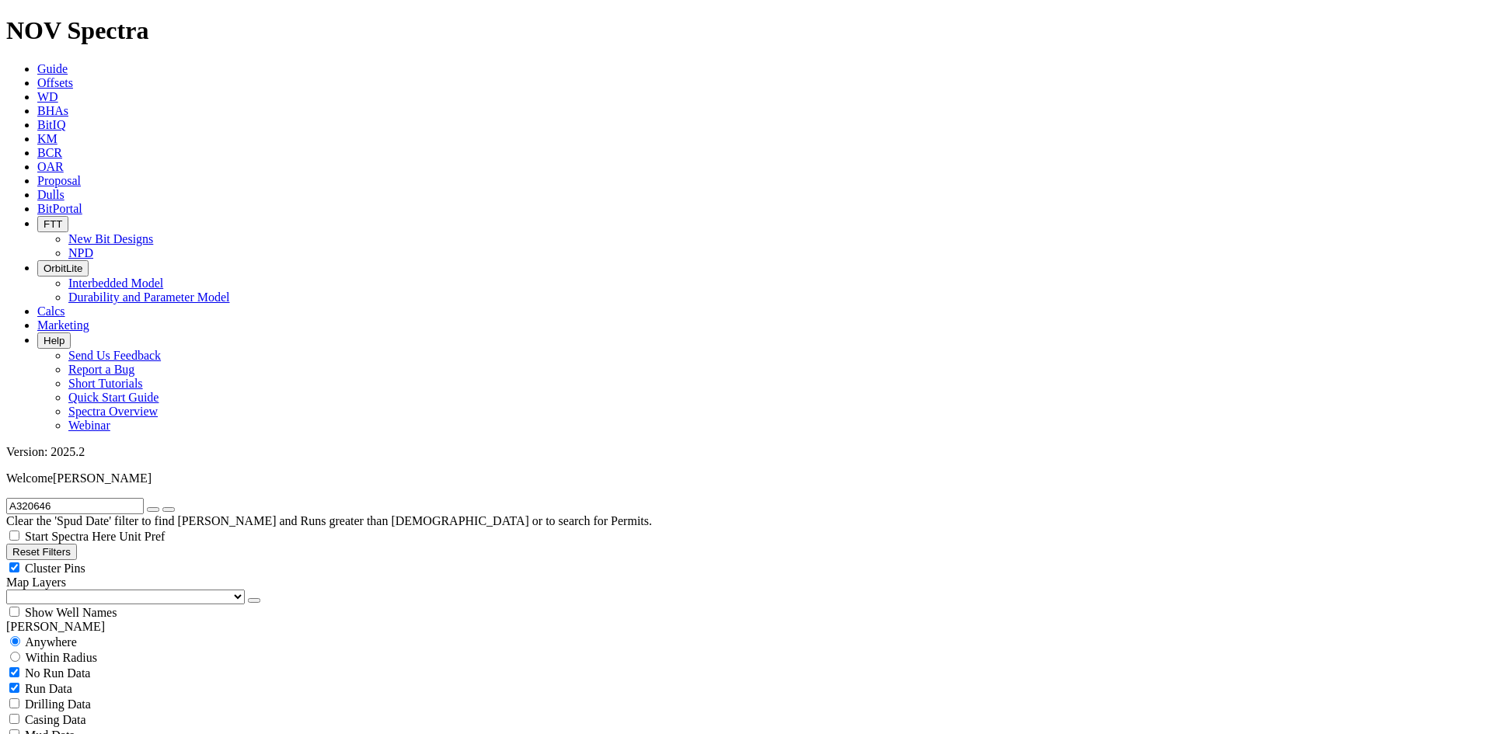
radio input "true"
click at [110, 498] on input "text" at bounding box center [75, 506] width 138 height 16
type input "x1"
click at [57, 636] on span "Anywhere" at bounding box center [51, 642] width 52 height 13
radio input "true"
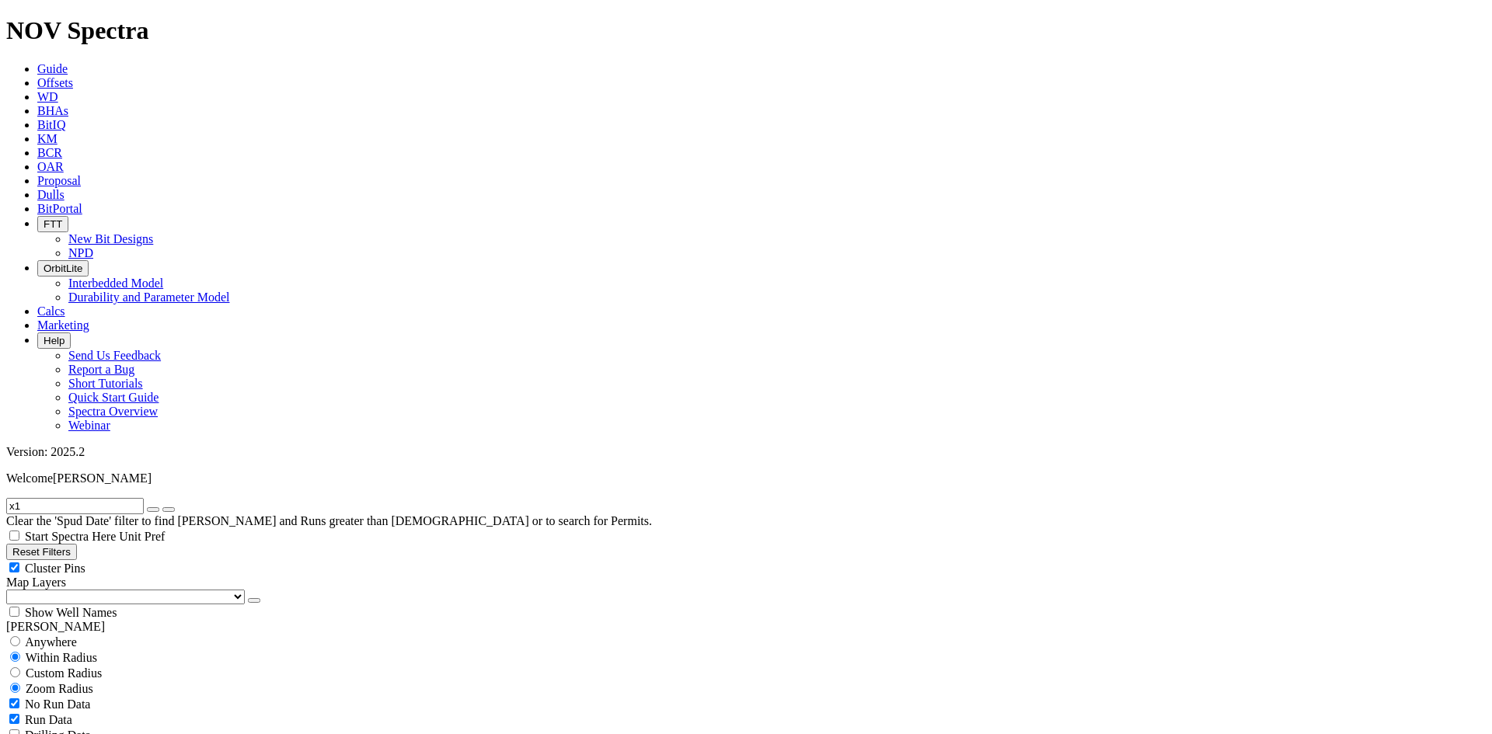
radio input "false"
radio input "true"
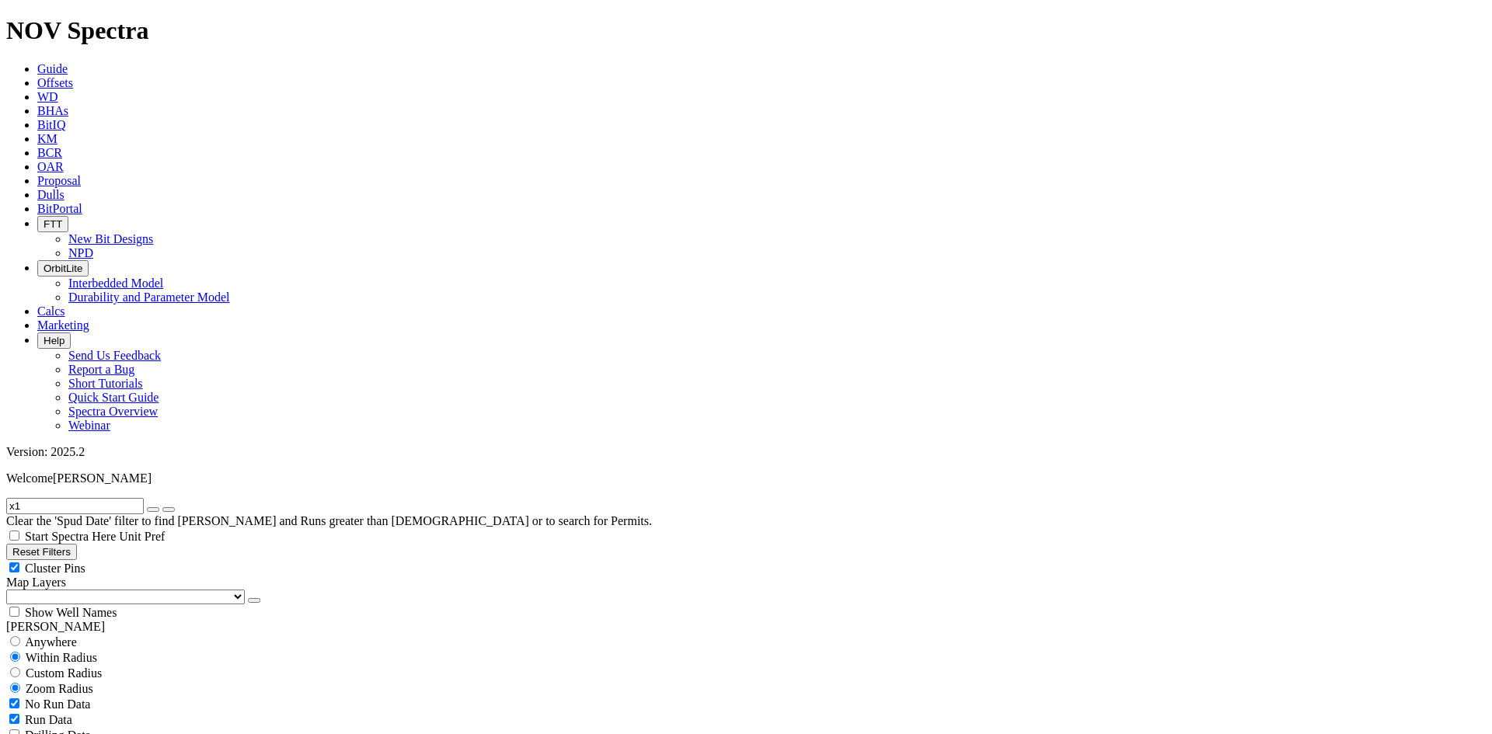
scroll to position [466, 0]
select select "6"
checkbox input "false"
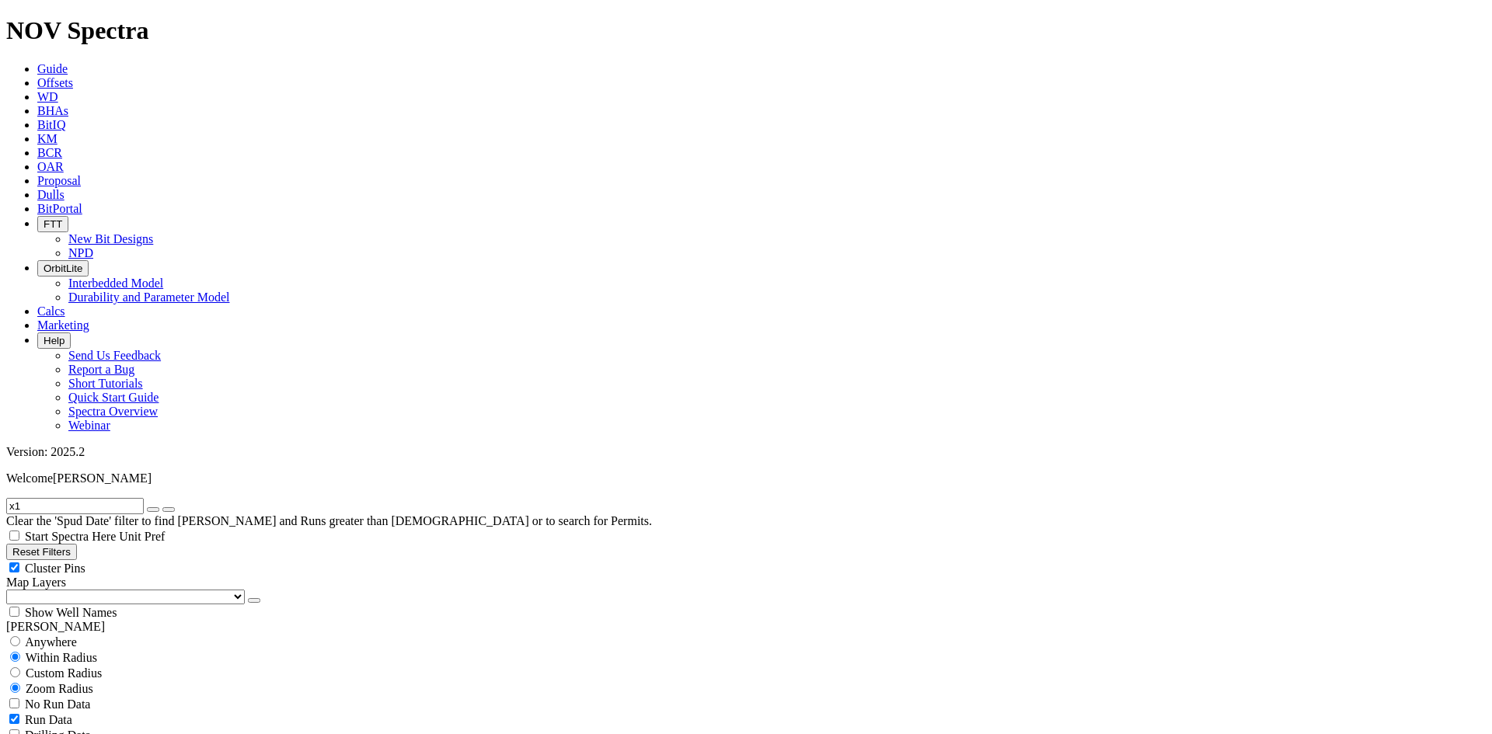
scroll to position [20950, 0]
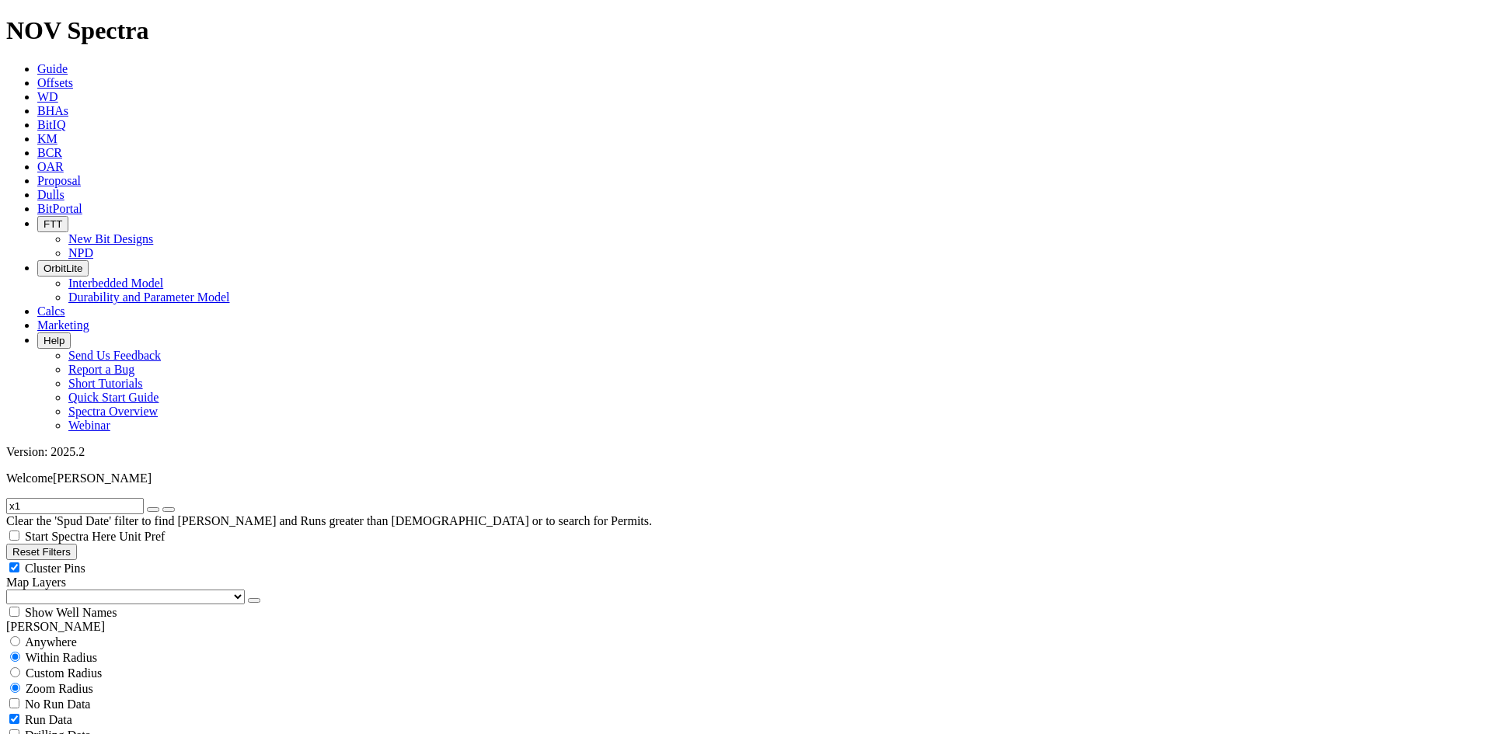
click at [53, 498] on input "x1" at bounding box center [75, 506] width 138 height 16
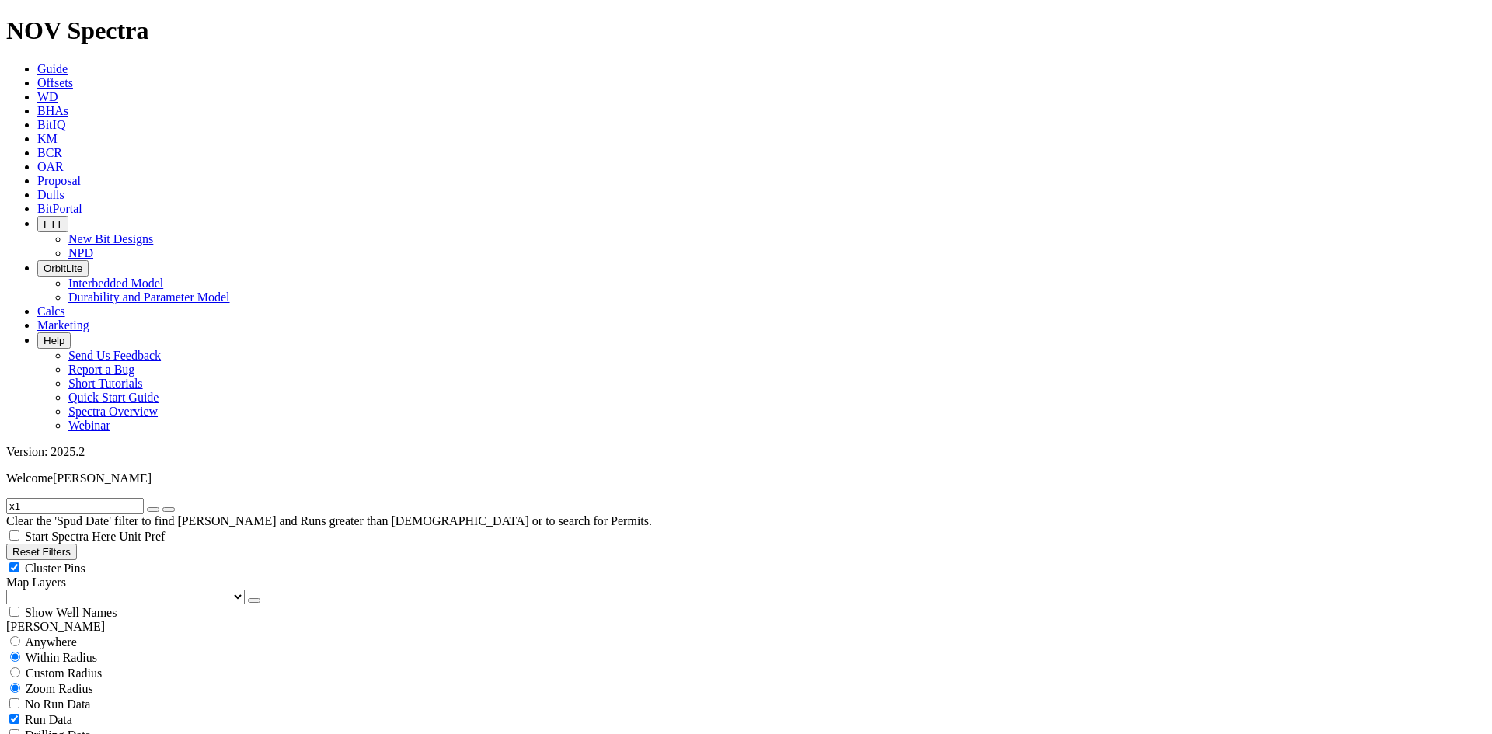
click at [53, 498] on input "x1" at bounding box center [75, 506] width 138 height 16
paste input "A320646"
click at [78, 498] on input "A320646" at bounding box center [75, 506] width 138 height 16
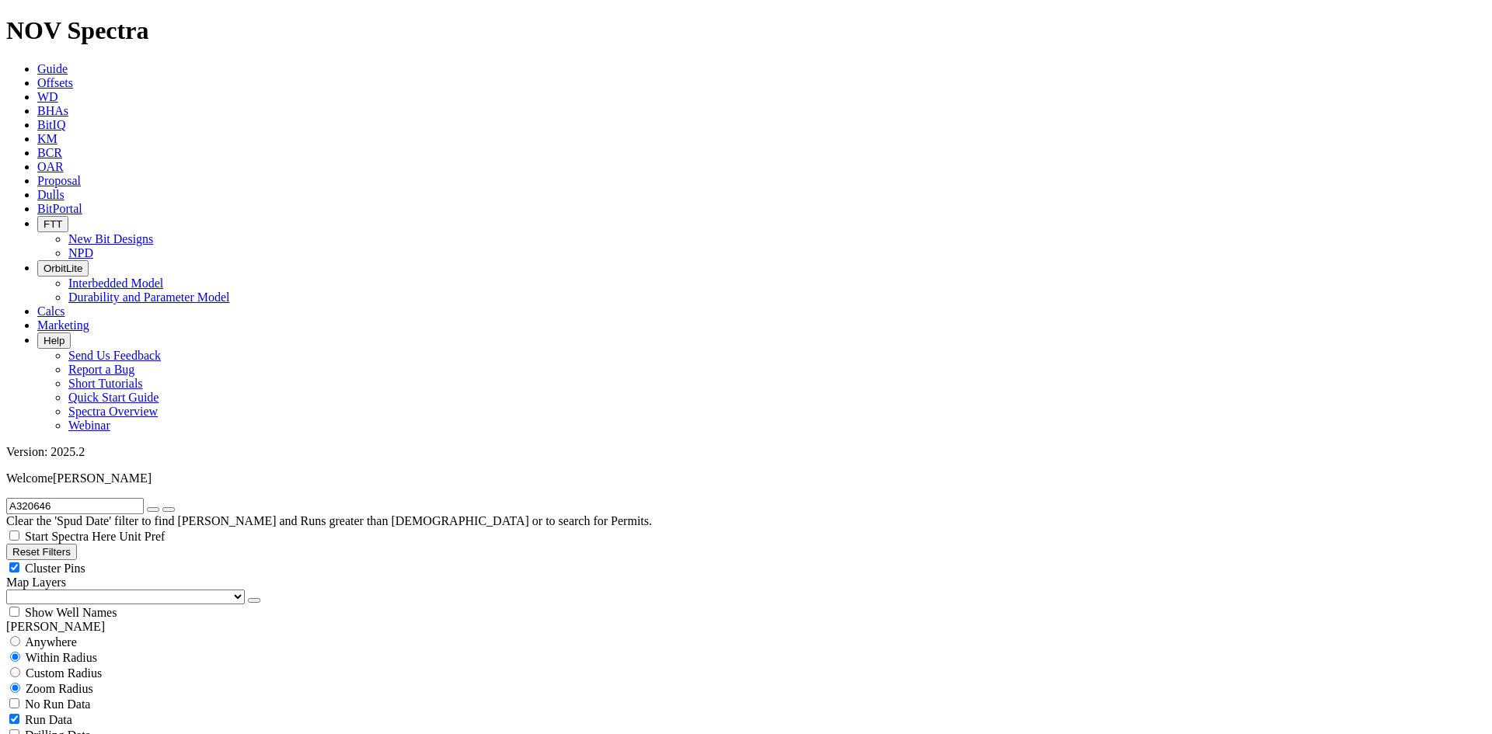
click at [78, 498] on input "A320646" at bounding box center [75, 506] width 138 height 16
click at [175, 508] on button "submit" at bounding box center [168, 510] width 12 height 5
click at [95, 498] on input "x1" at bounding box center [75, 506] width 138 height 16
paste input "A320646"
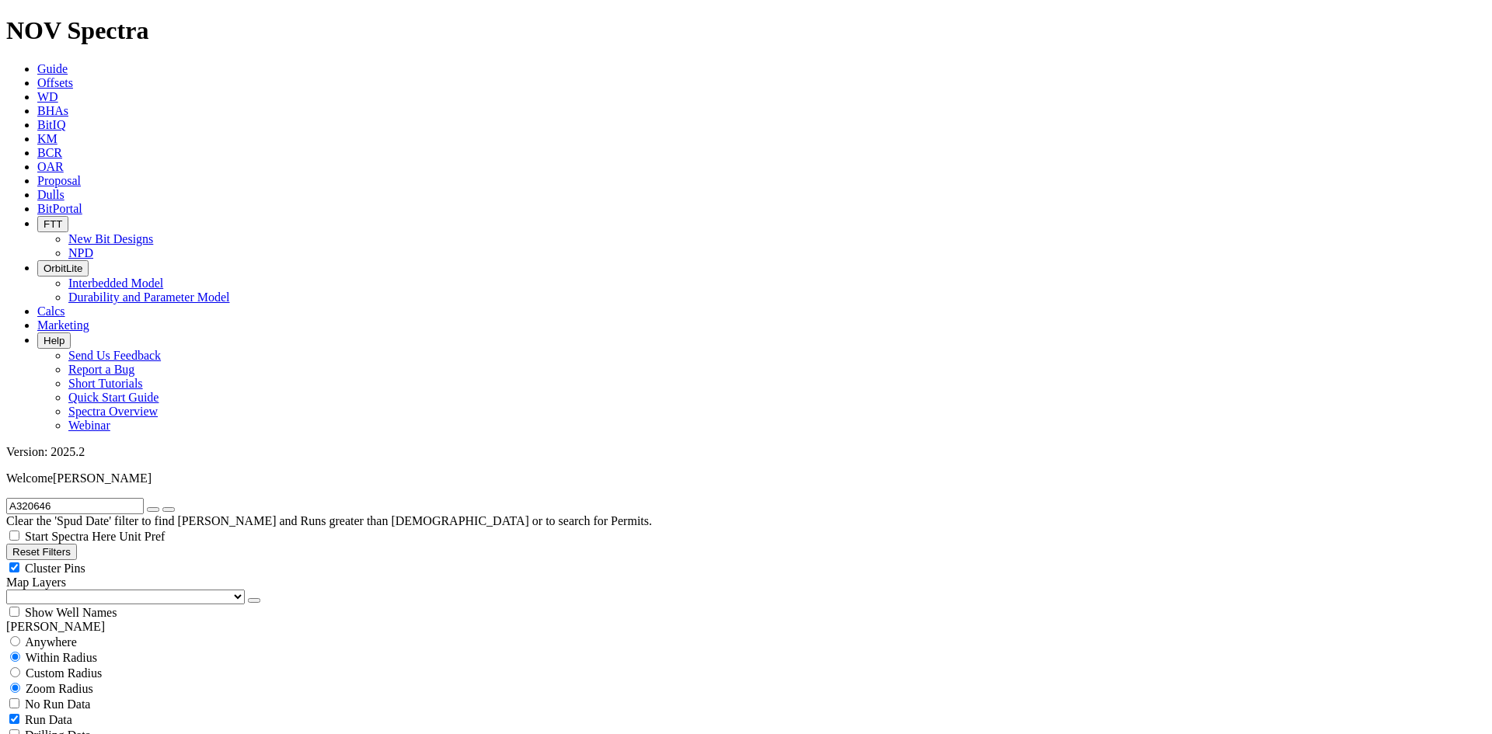
type input "A320646"
click at [169, 510] on icon "submit" at bounding box center [169, 510] width 0 height 0
click at [159, 508] on button "button" at bounding box center [153, 510] width 12 height 5
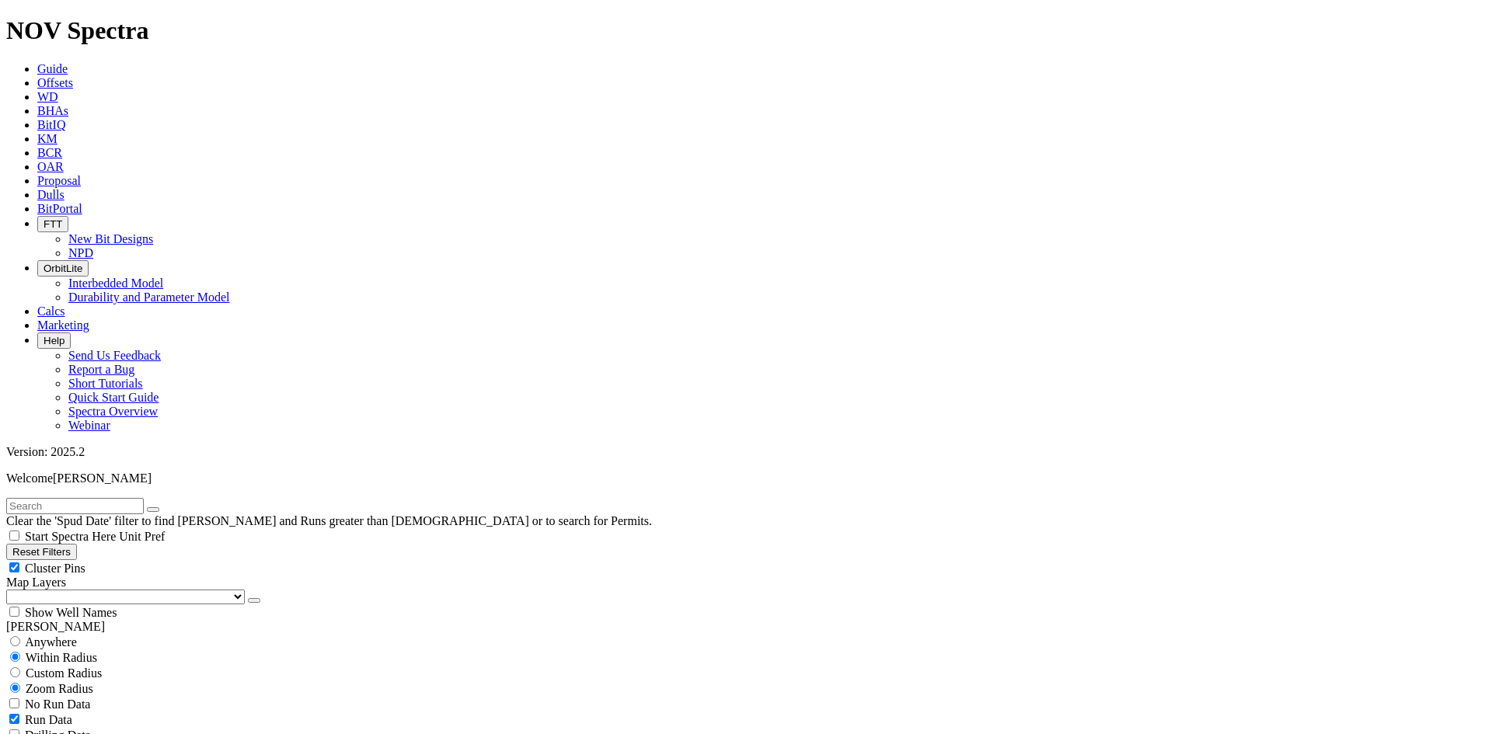
scroll to position [155, 0]
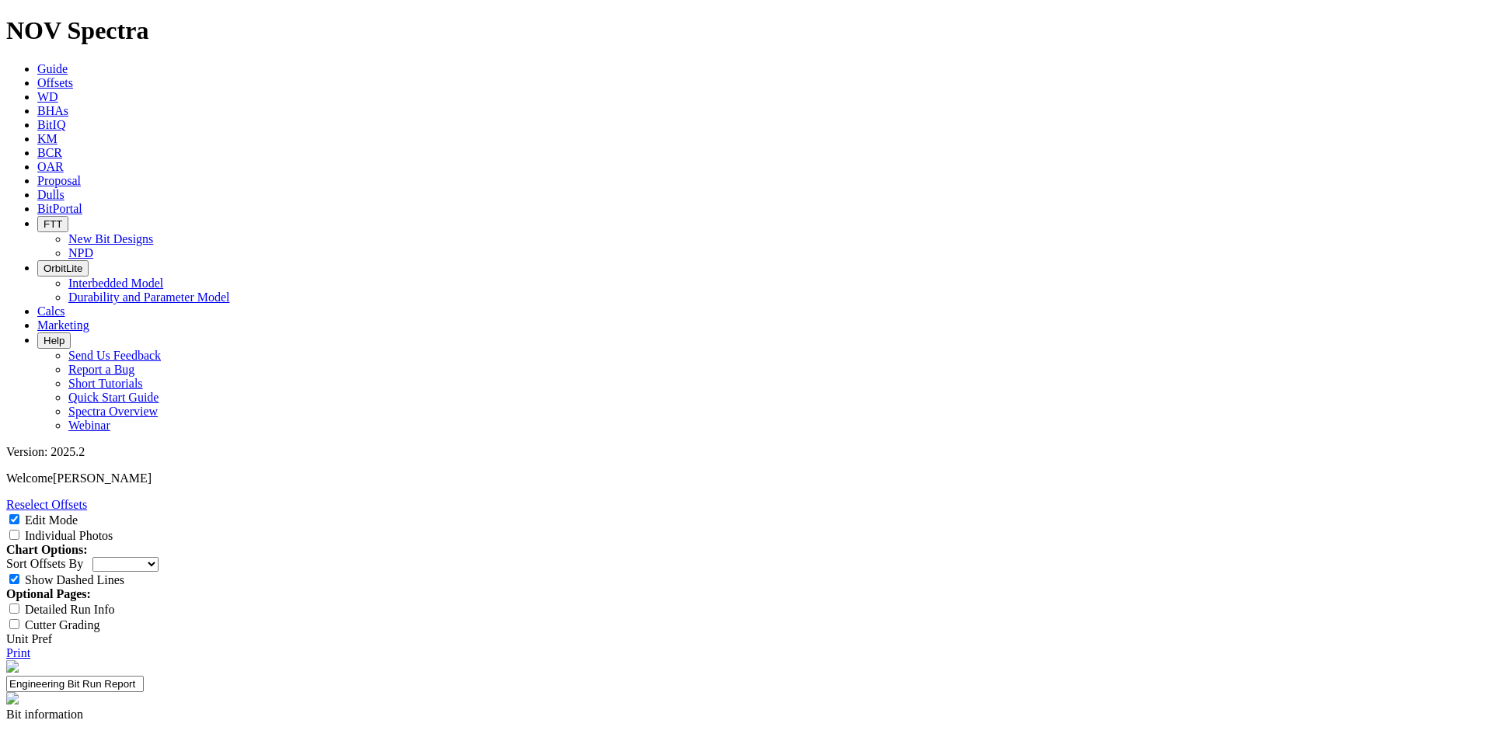
select select "New Bit Design"
type input "6" RH64-A1"
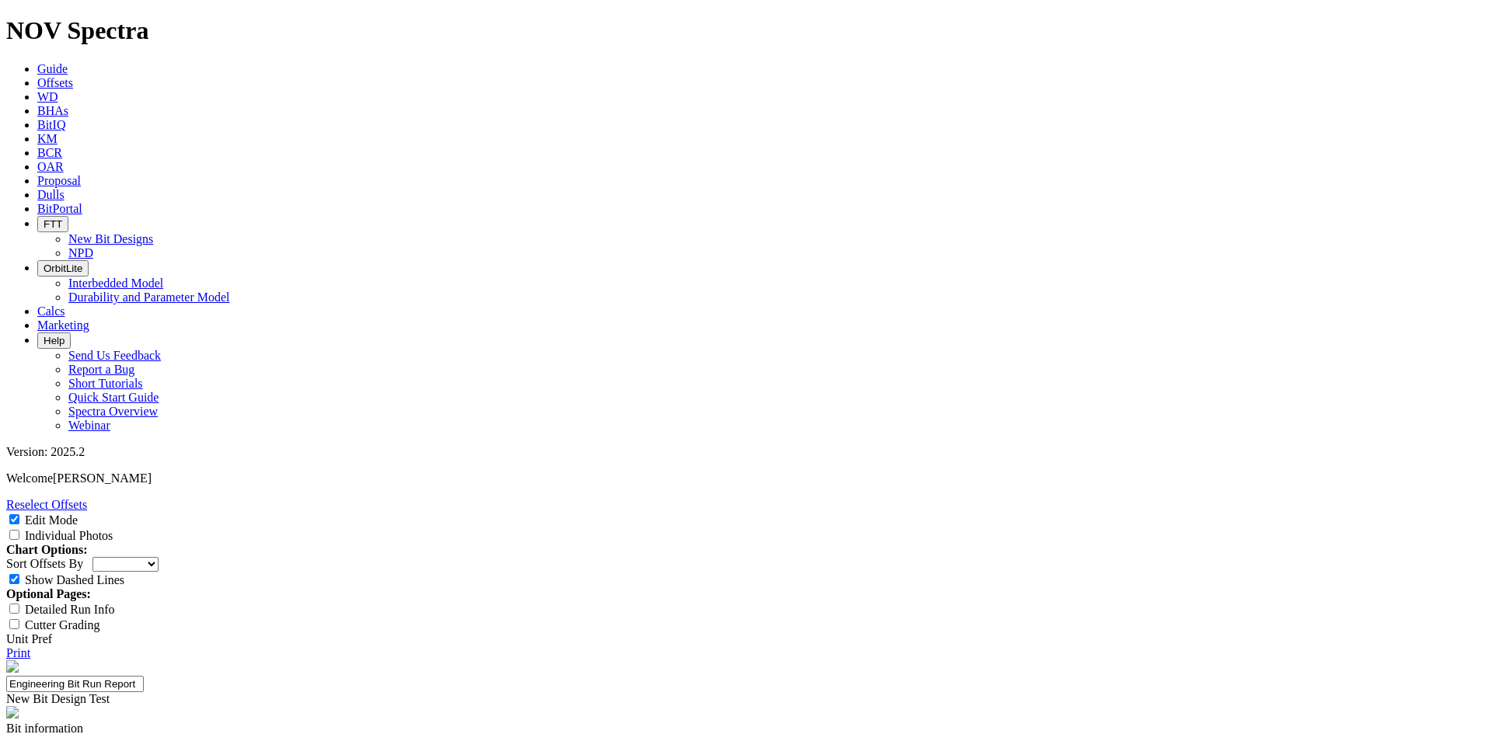
type textarea "Testing new bit based off the 6" TKC63-X1."
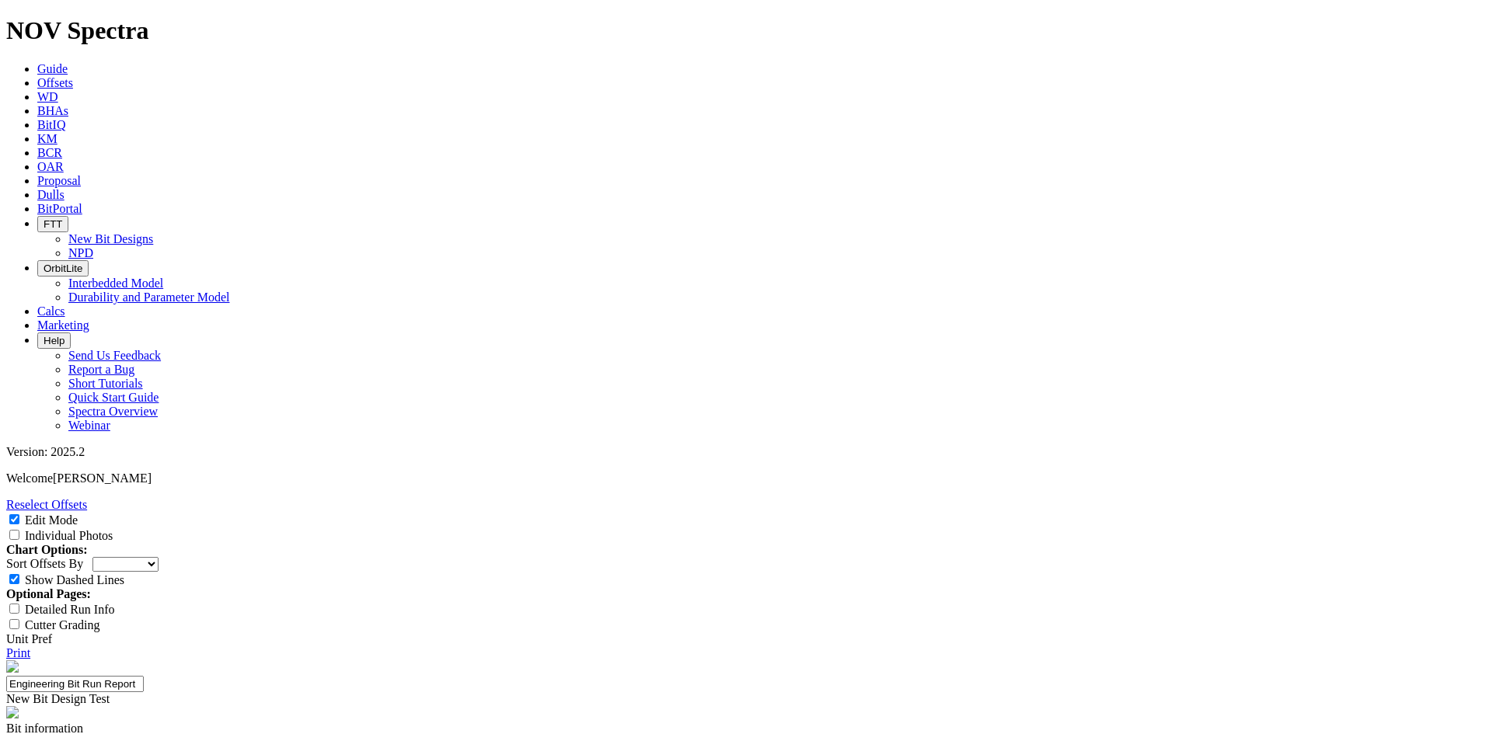
paste input "25-0225"
type input "25-0225"
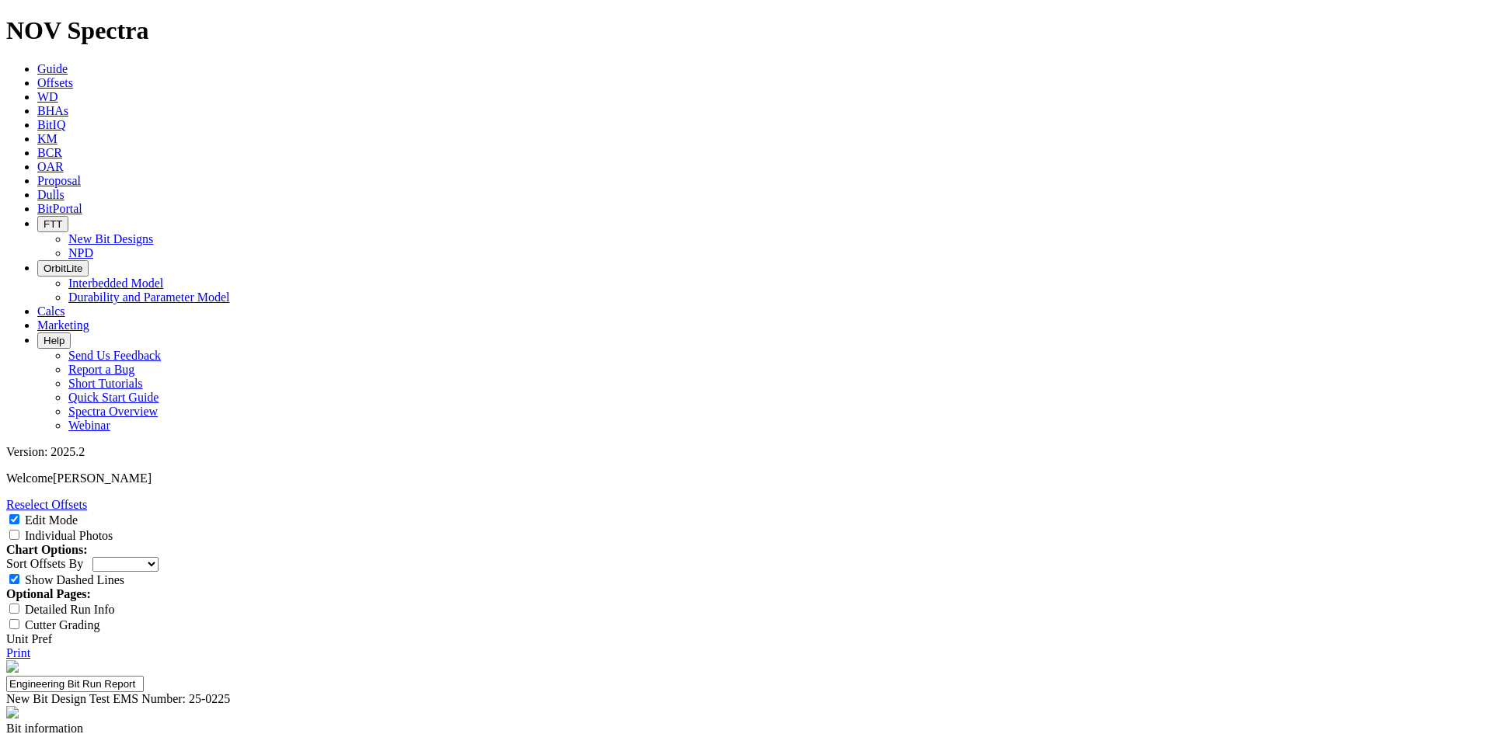
scroll to position [155, 0]
type input "0"
type textarea "No unusual drilling events. Bit was used to drill a Middle Bakken, even though …"
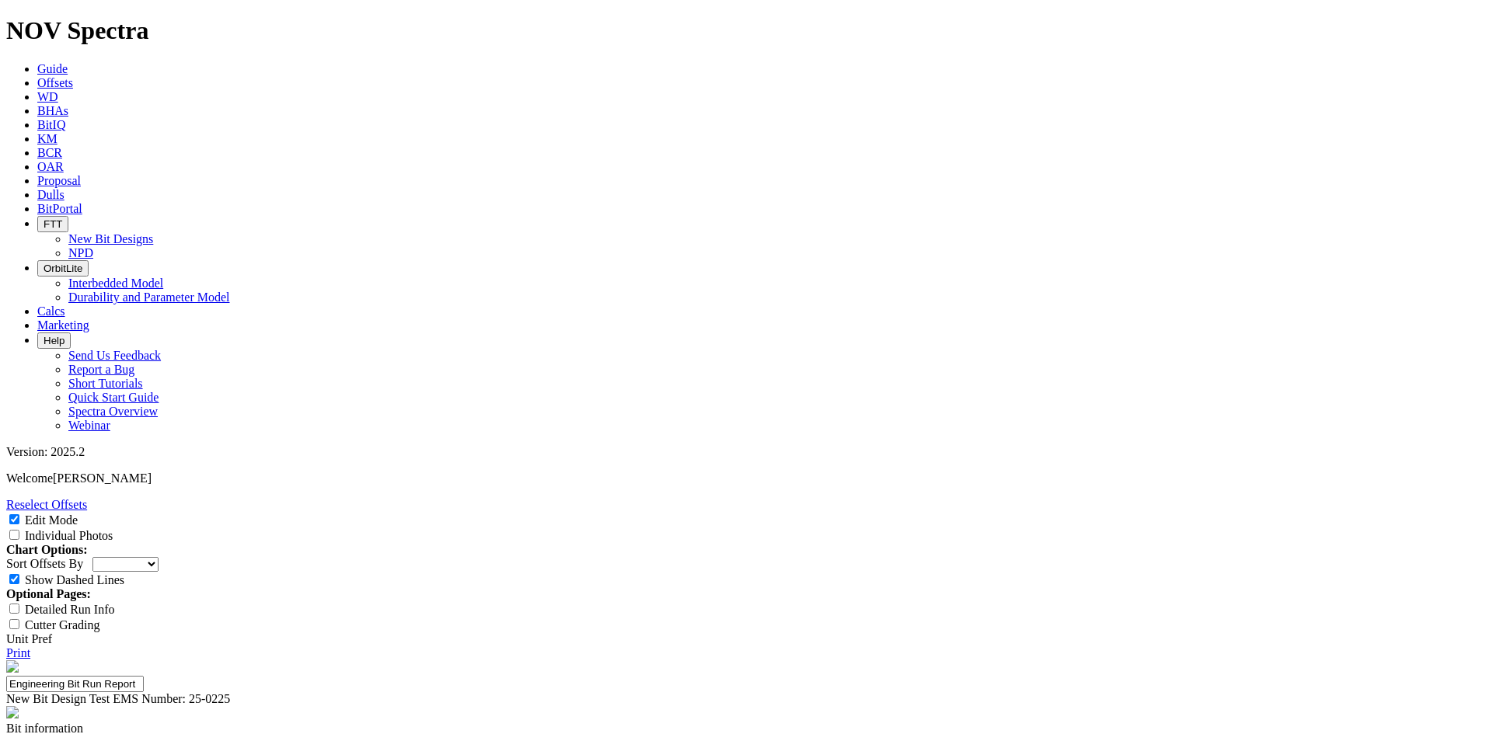
select select "number:0"
type textarea "No unusual drilling events. Bit was used to drill a Middle Bakken, even though …"
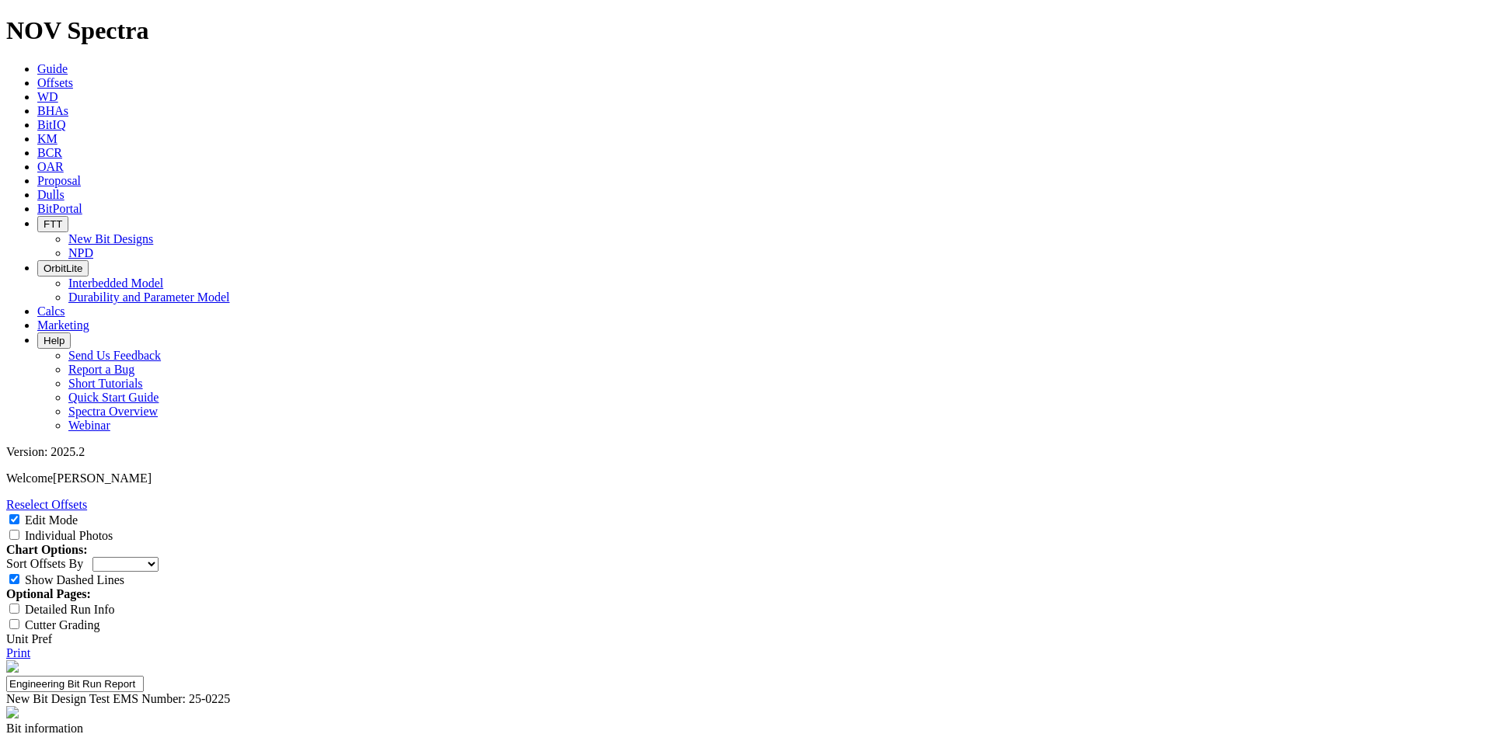
type textarea "N"
type textarea "Great dull produced after run"
select select "New Bit Design"
select select "number:0"
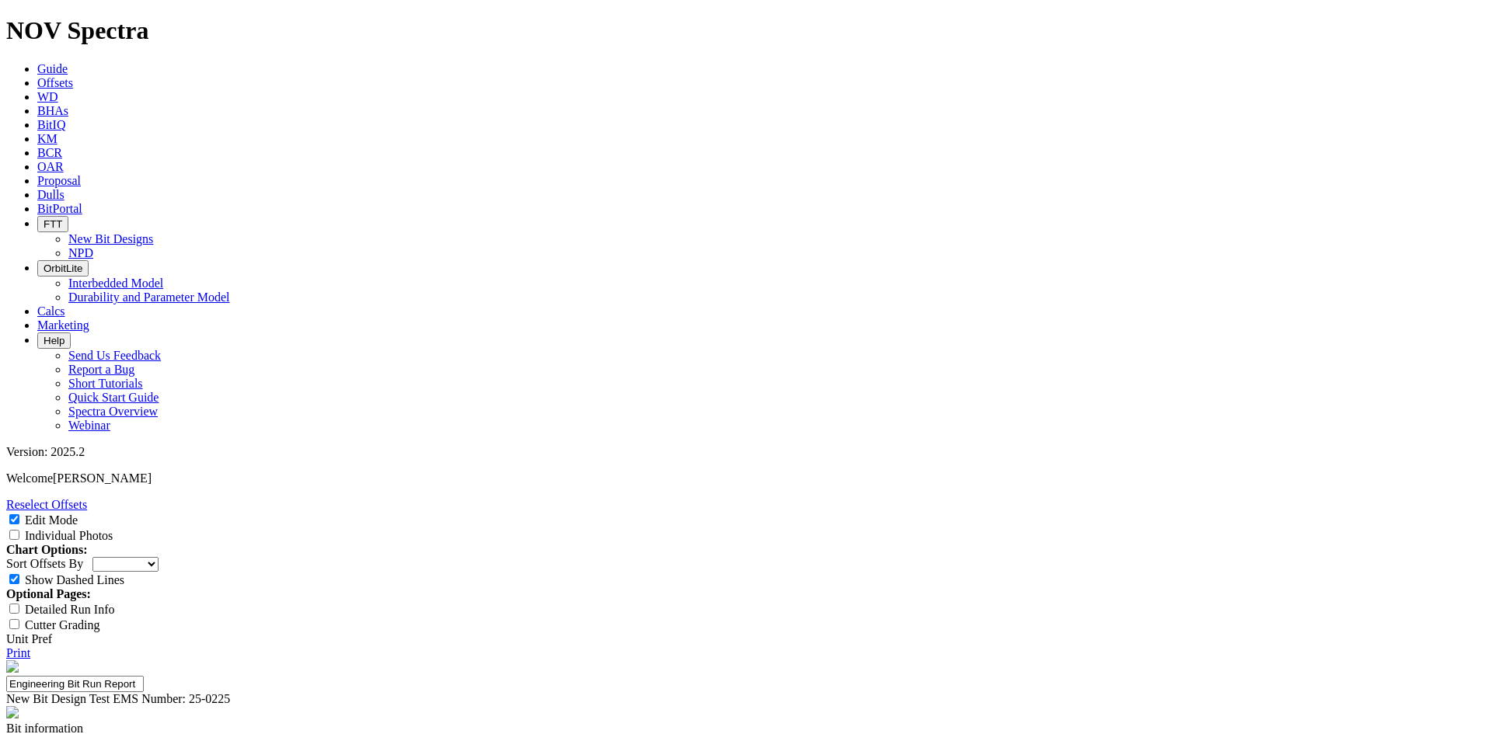
scroll to position [155, 0]
type textarea "Great dull produced after run one. Standard abrasive wear seen in the shoulder."
select select "string:S"
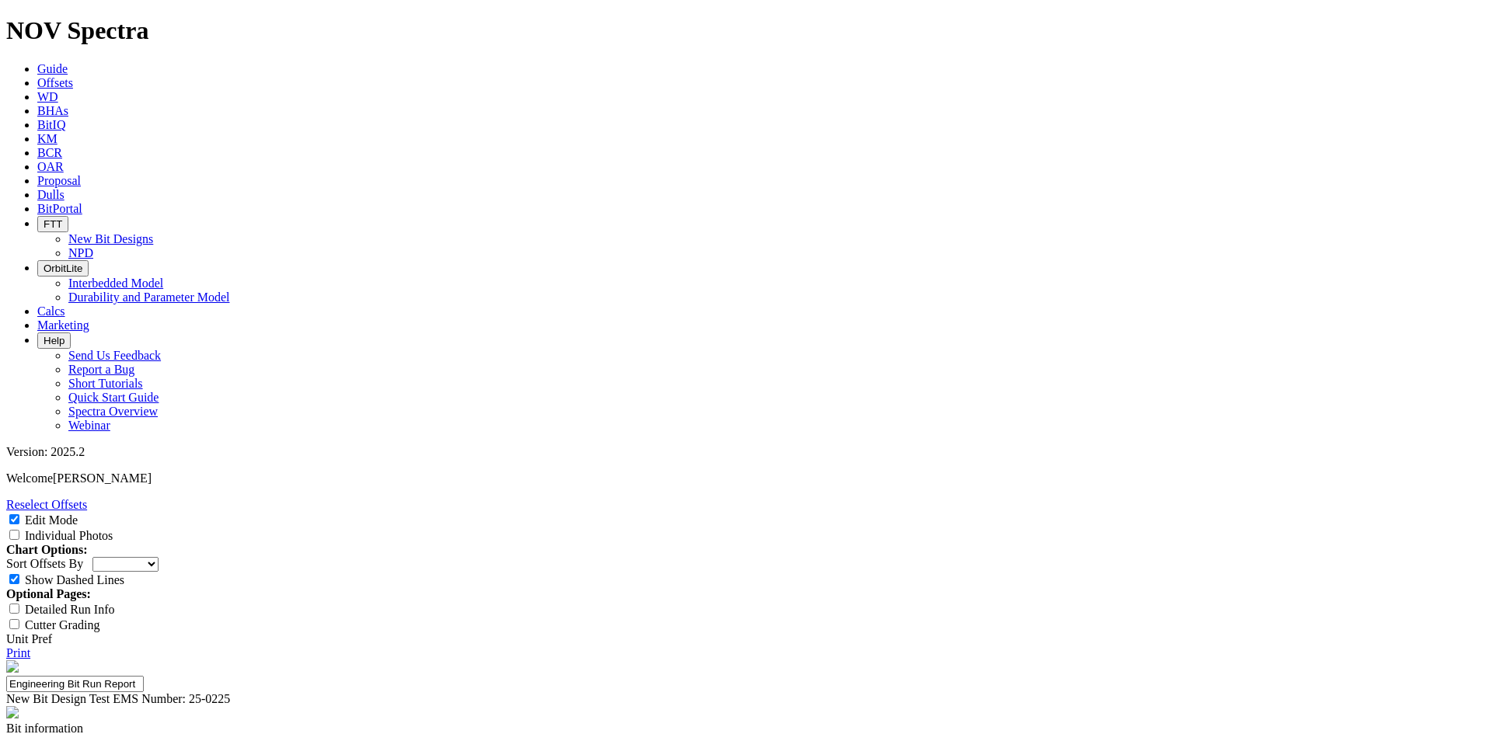
select select "string:S"
click at [19, 530] on input "Individual Photos" at bounding box center [14, 535] width 10 height 10
checkbox input "true"
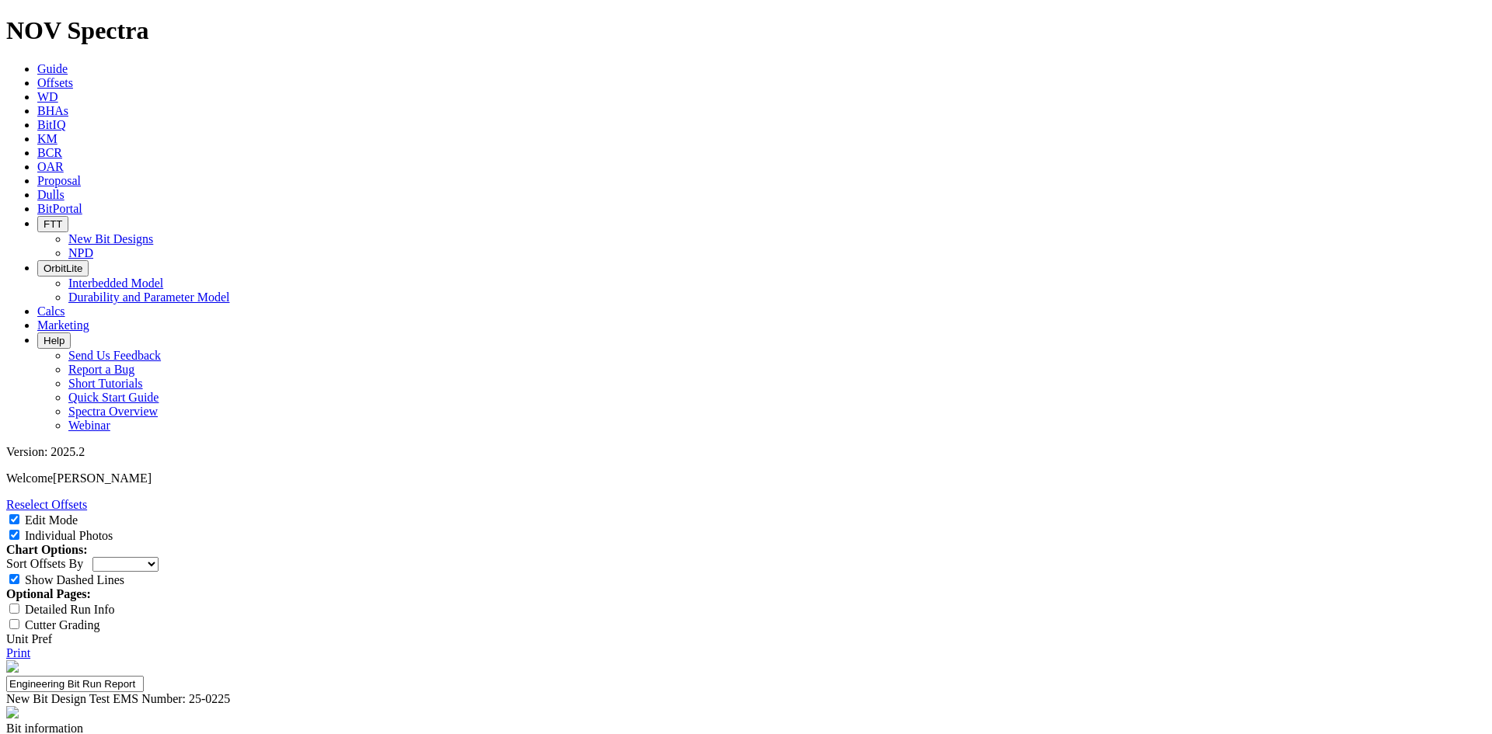
drag, startPoint x: 1280, startPoint y: 439, endPoint x: 1327, endPoint y: 352, distance: 98.8
click at [30, 647] on link "Print" at bounding box center [18, 653] width 24 height 13
click at [73, 76] on span "Offsets" at bounding box center [55, 82] width 36 height 13
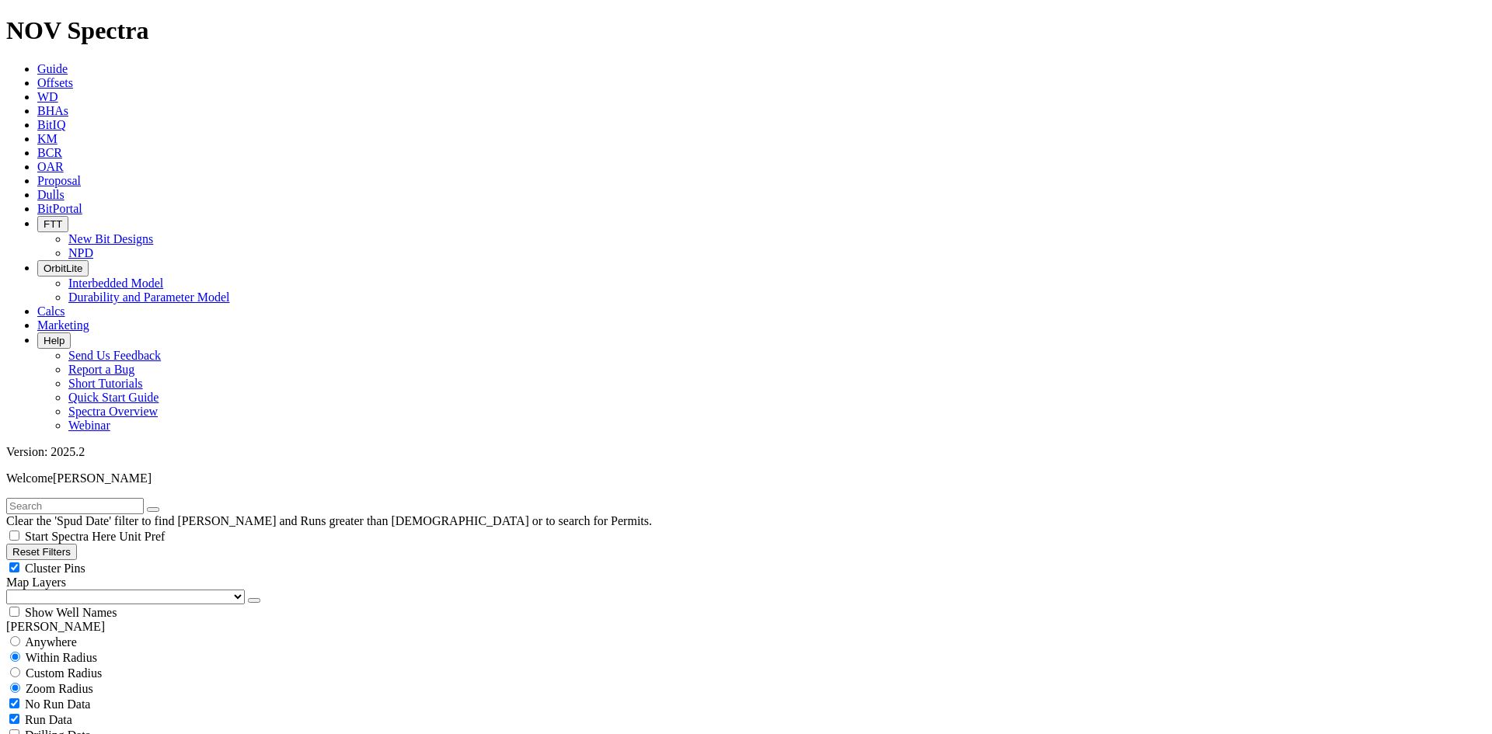
click at [124, 498] on input "text" at bounding box center [75, 506] width 138 height 16
paste input "A321359"
type input "A321359"
click at [73, 636] on span "Anywhere" at bounding box center [51, 642] width 52 height 13
radio input "true"
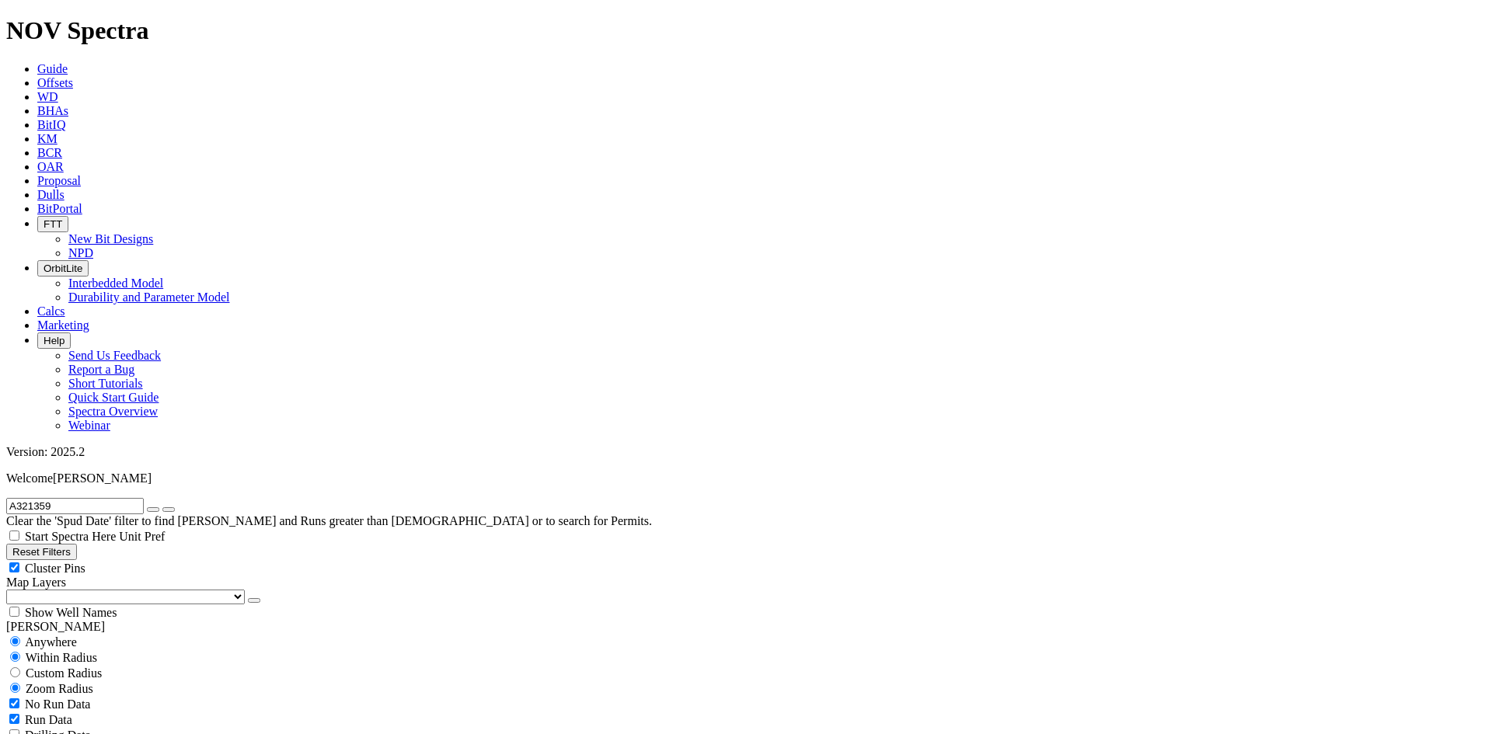
radio input "false"
radio input "true"
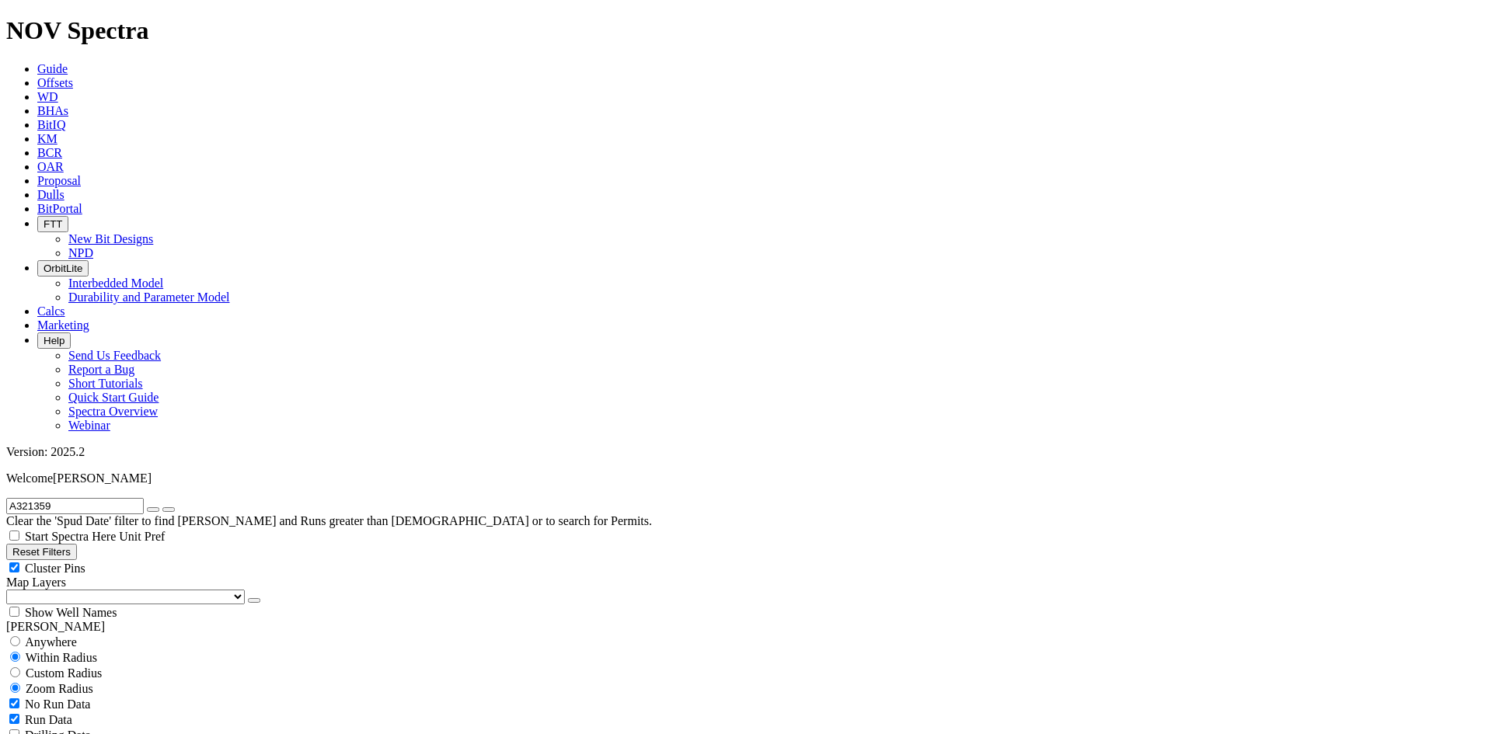
click at [153, 510] on icon "button" at bounding box center [153, 510] width 0 height 0
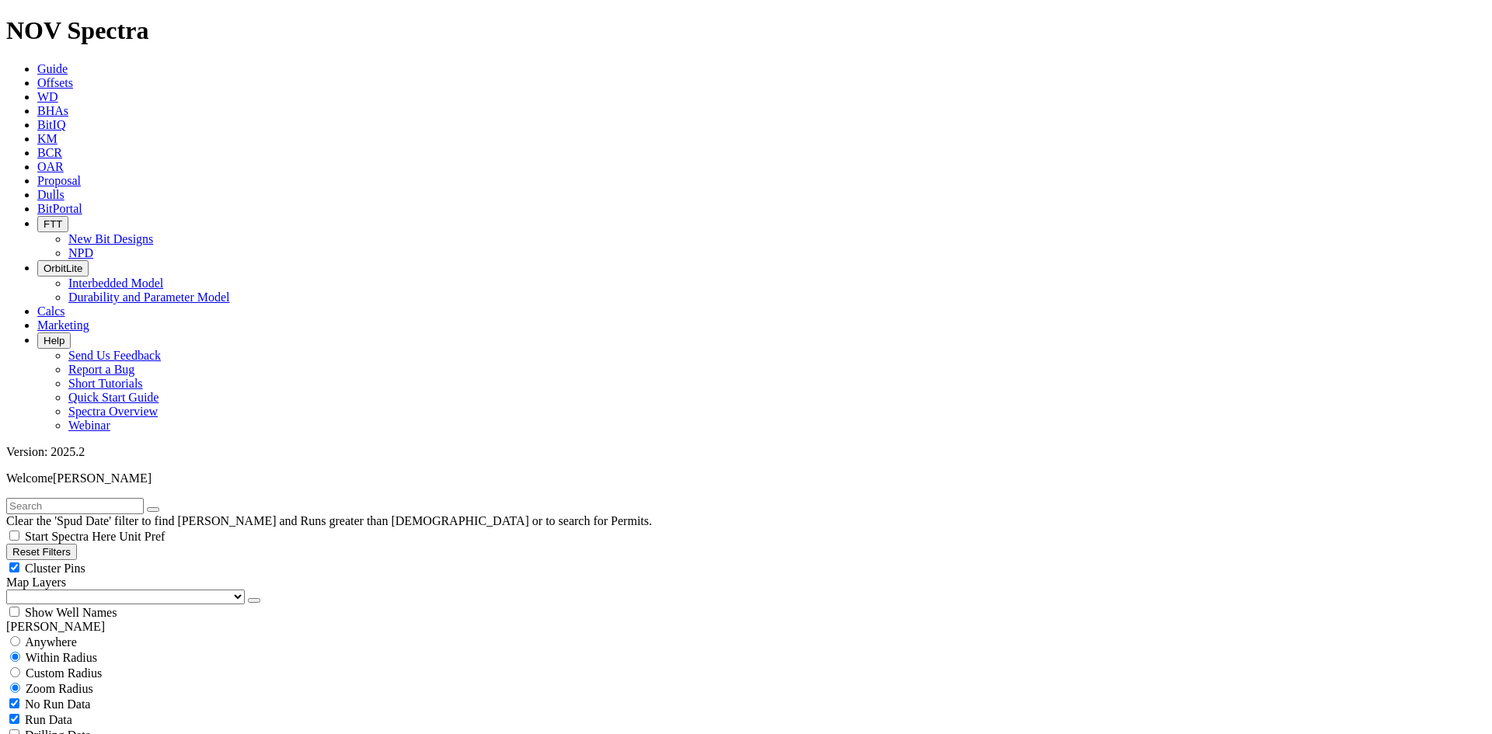
select select "8.75"
checkbox input "false"
select select "? number:8.75 ?"
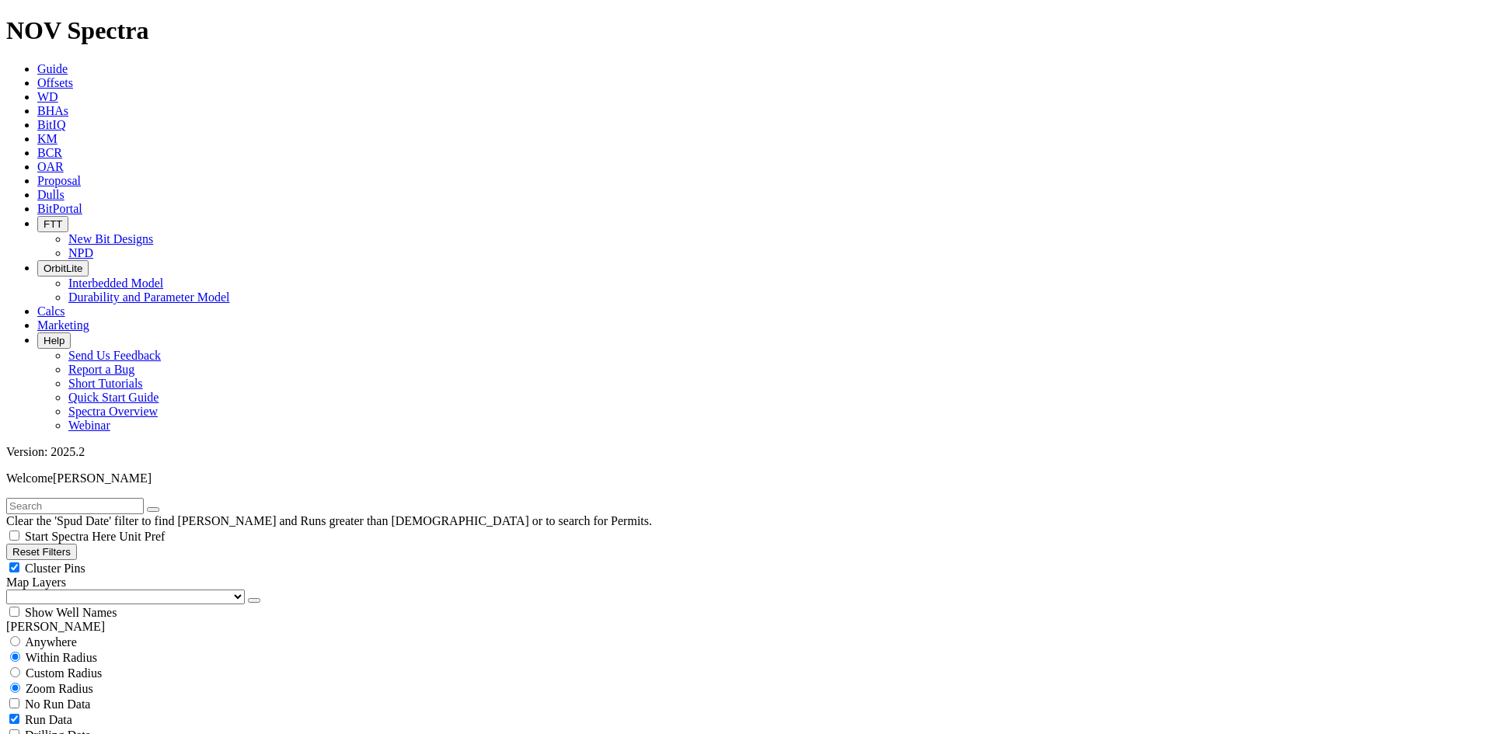
scroll to position [3575, 0]
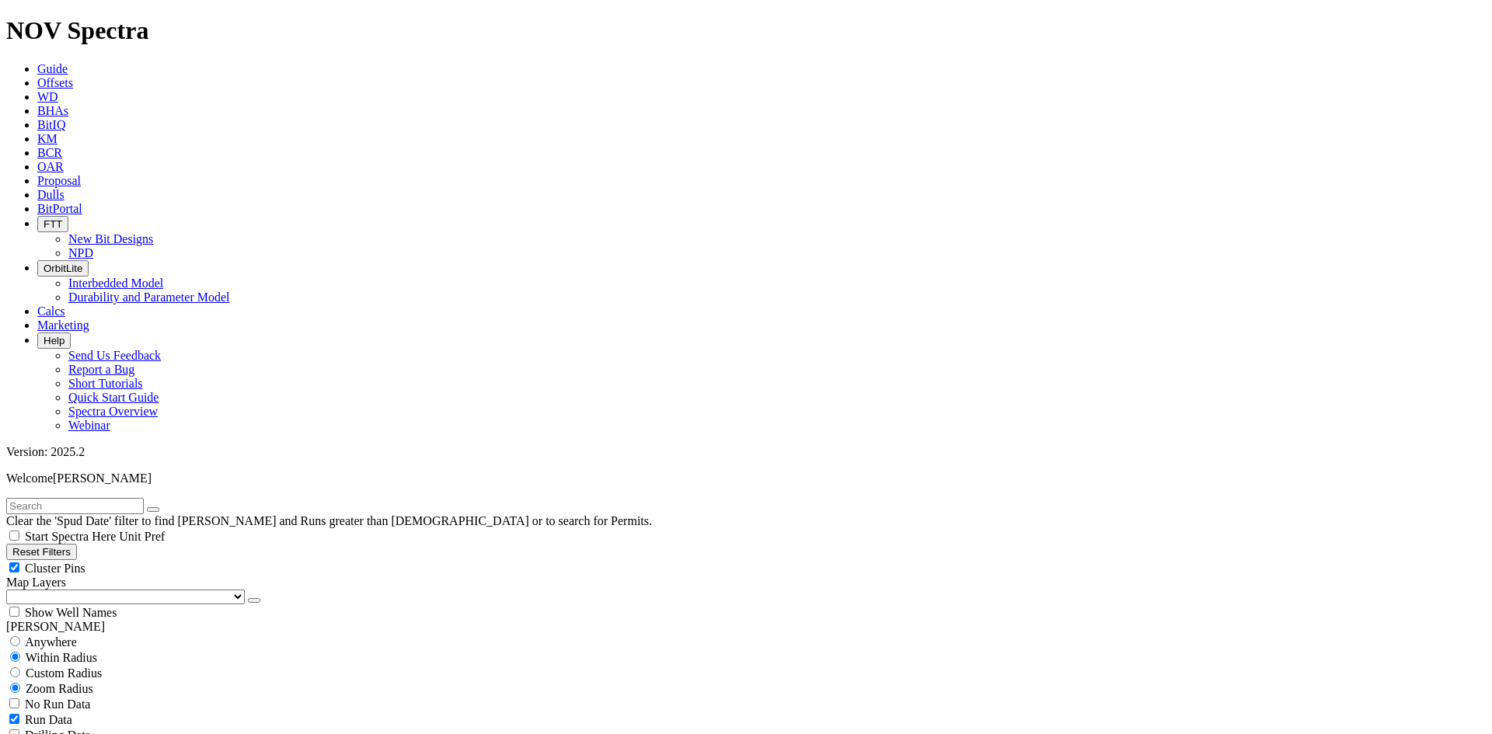
scroll to position [4741, 0]
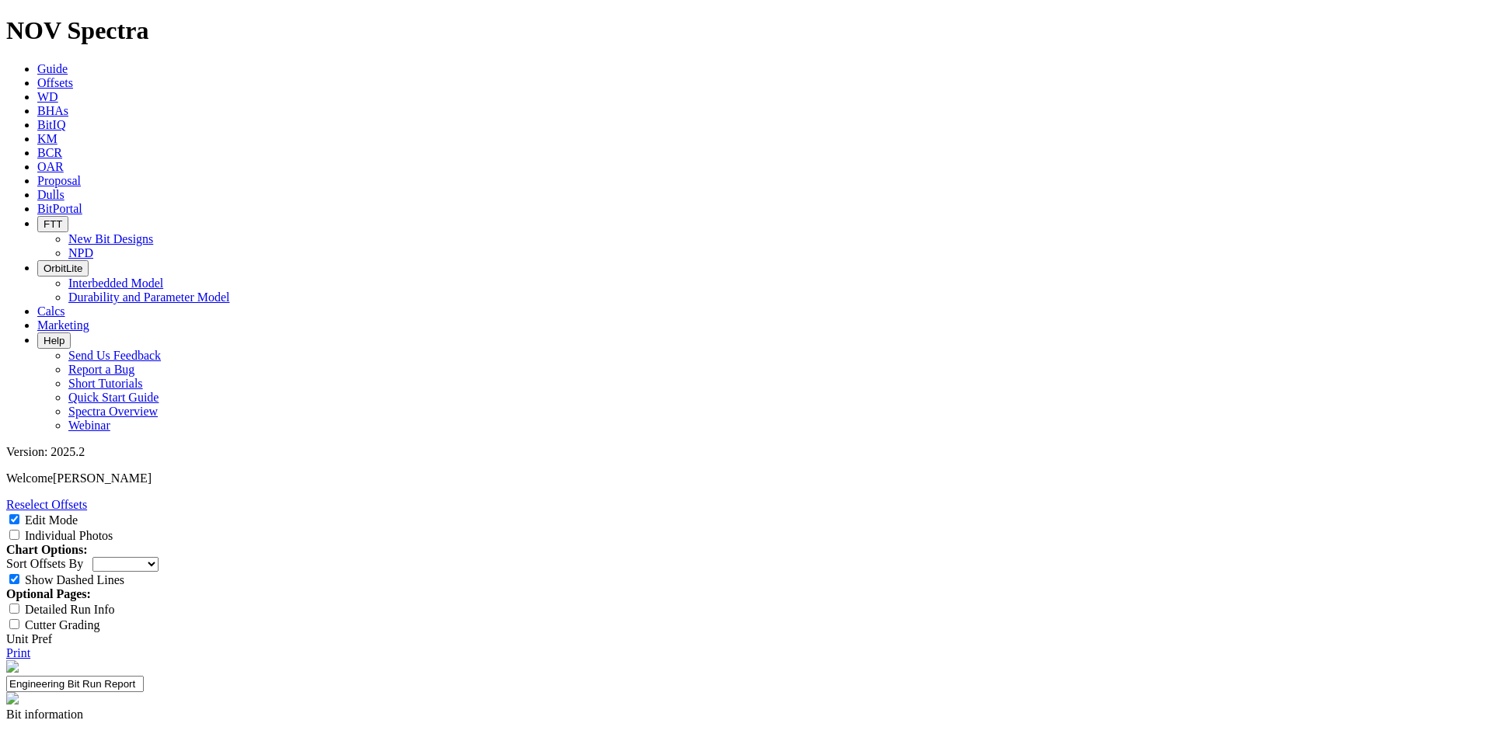
select select "Cutter"
type input "1613 174 IPs"
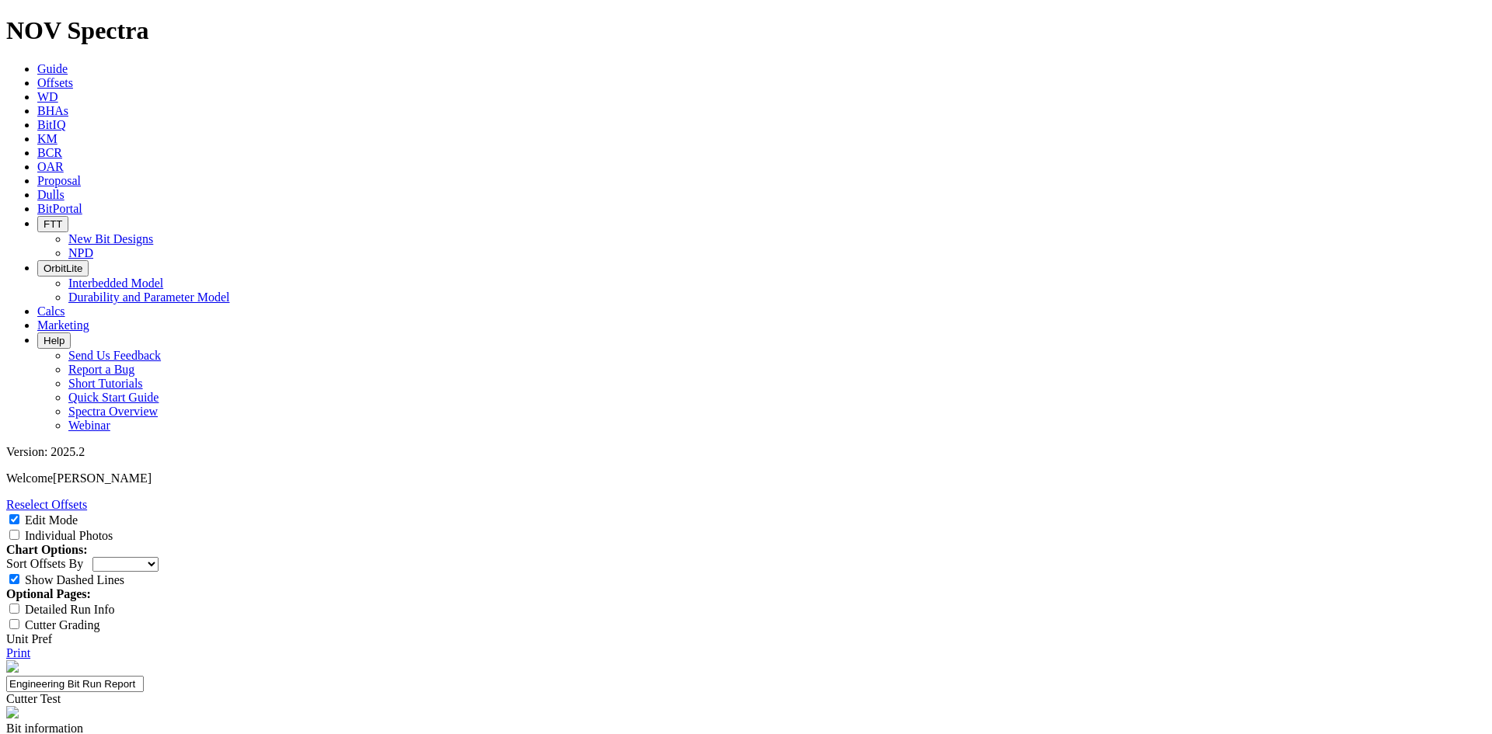
paste textarea "N & 1st EC Ring IP"
type textarea "Testing N & 1st EC Ring IP."
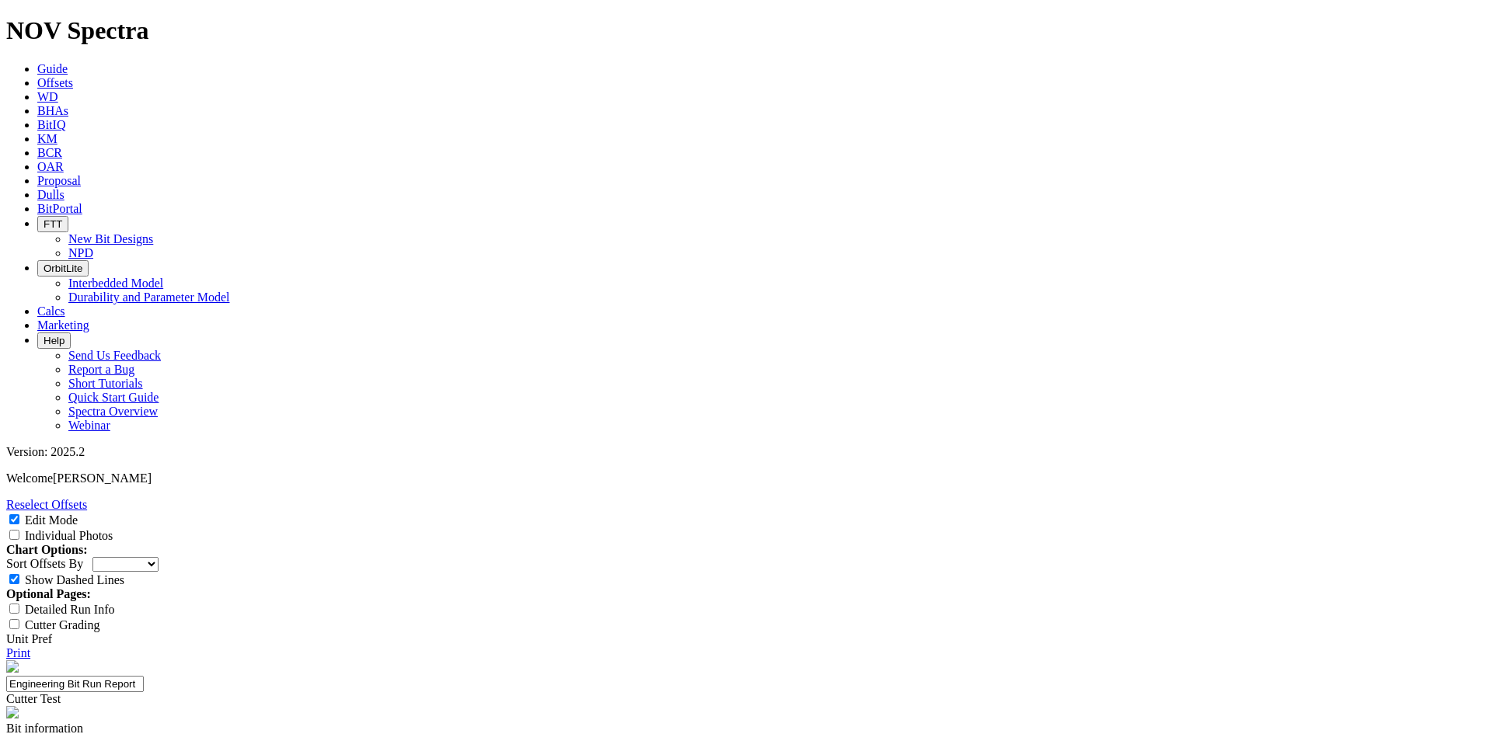
scroll to position [311, 0]
type input "N/A"
type input "1"
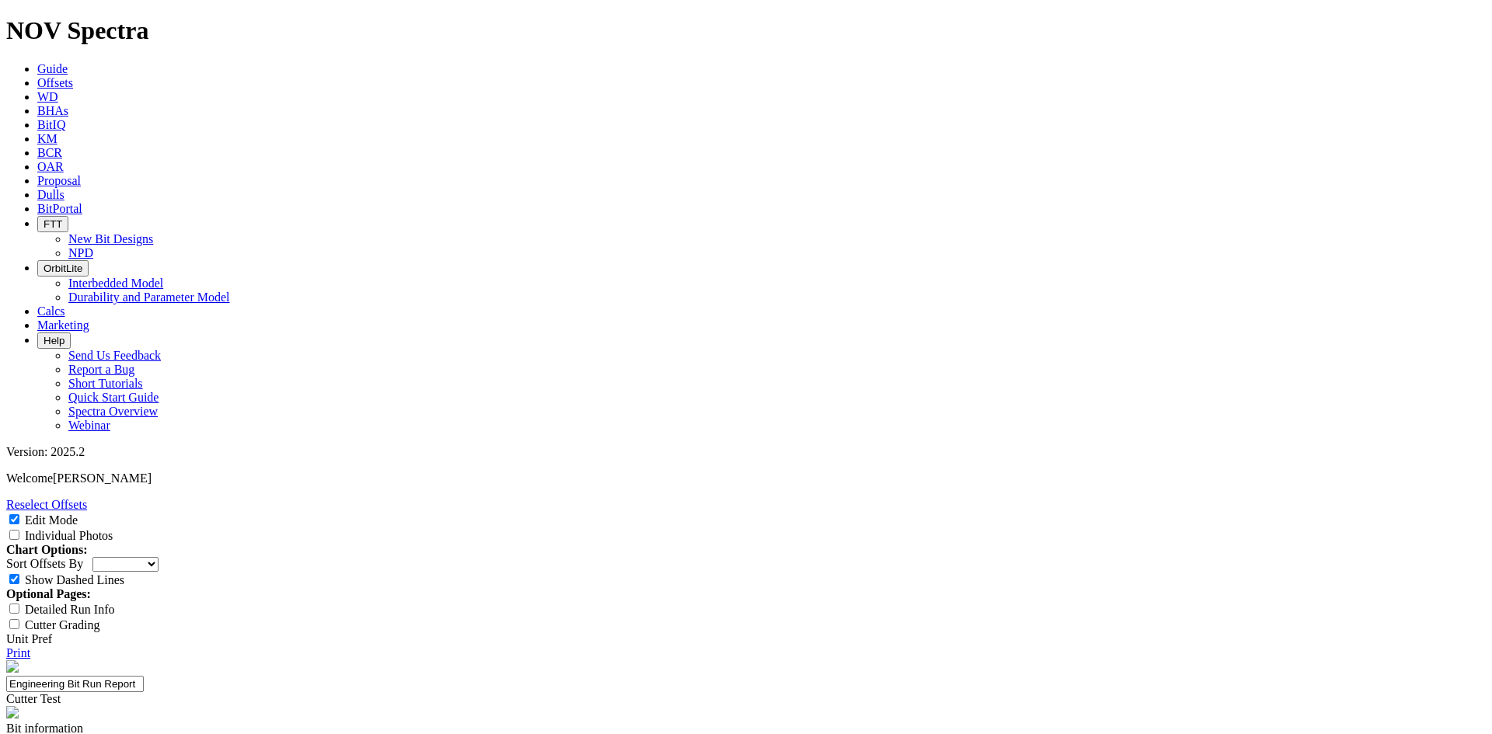
type textarea "Very excellent dull for a Williston vertical, especially for how fast the run w…"
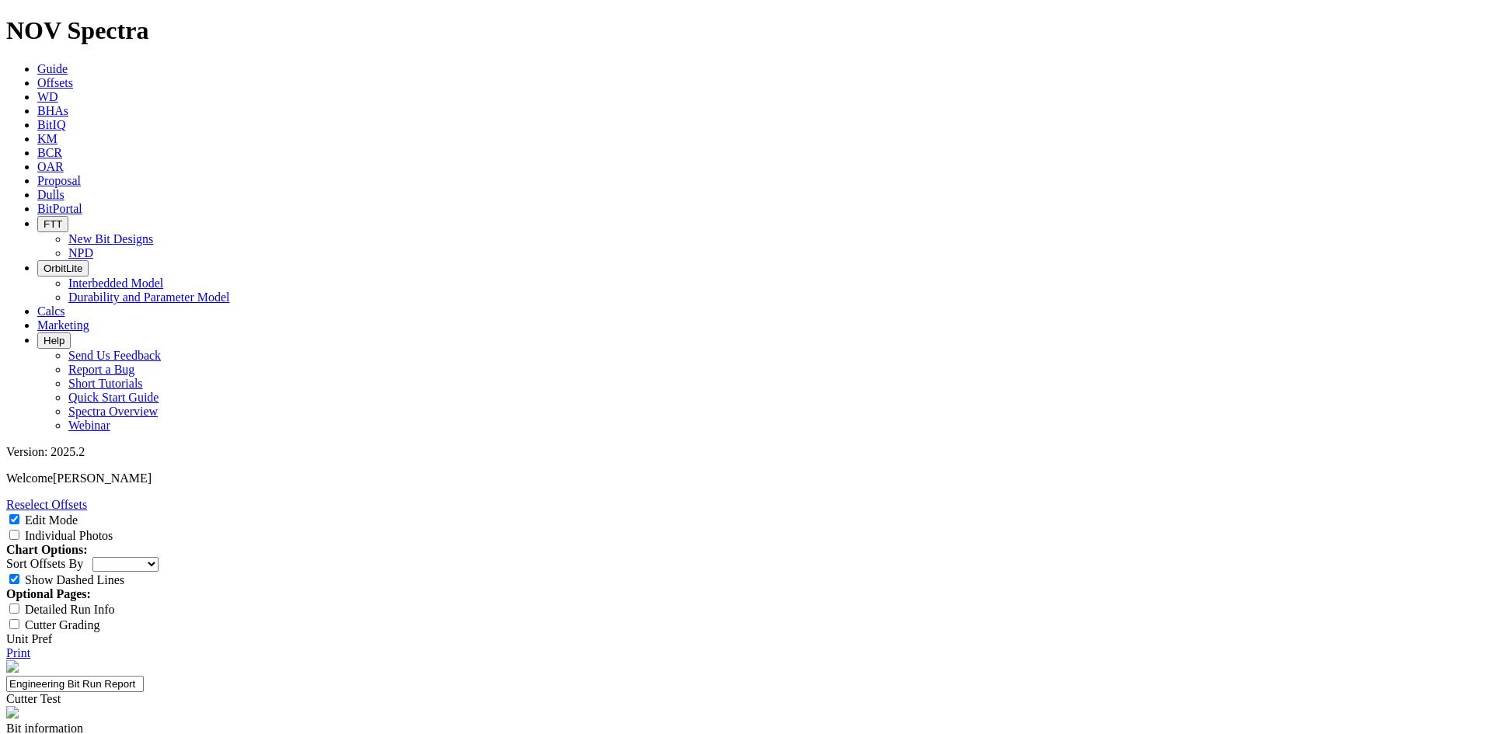
type textarea "No unusual drilling events occurred. Well above average run and dull. Overall a…"
click at [19, 530] on input "Individual Photos" at bounding box center [14, 535] width 10 height 10
checkbox input "true"
select select "Cutter"
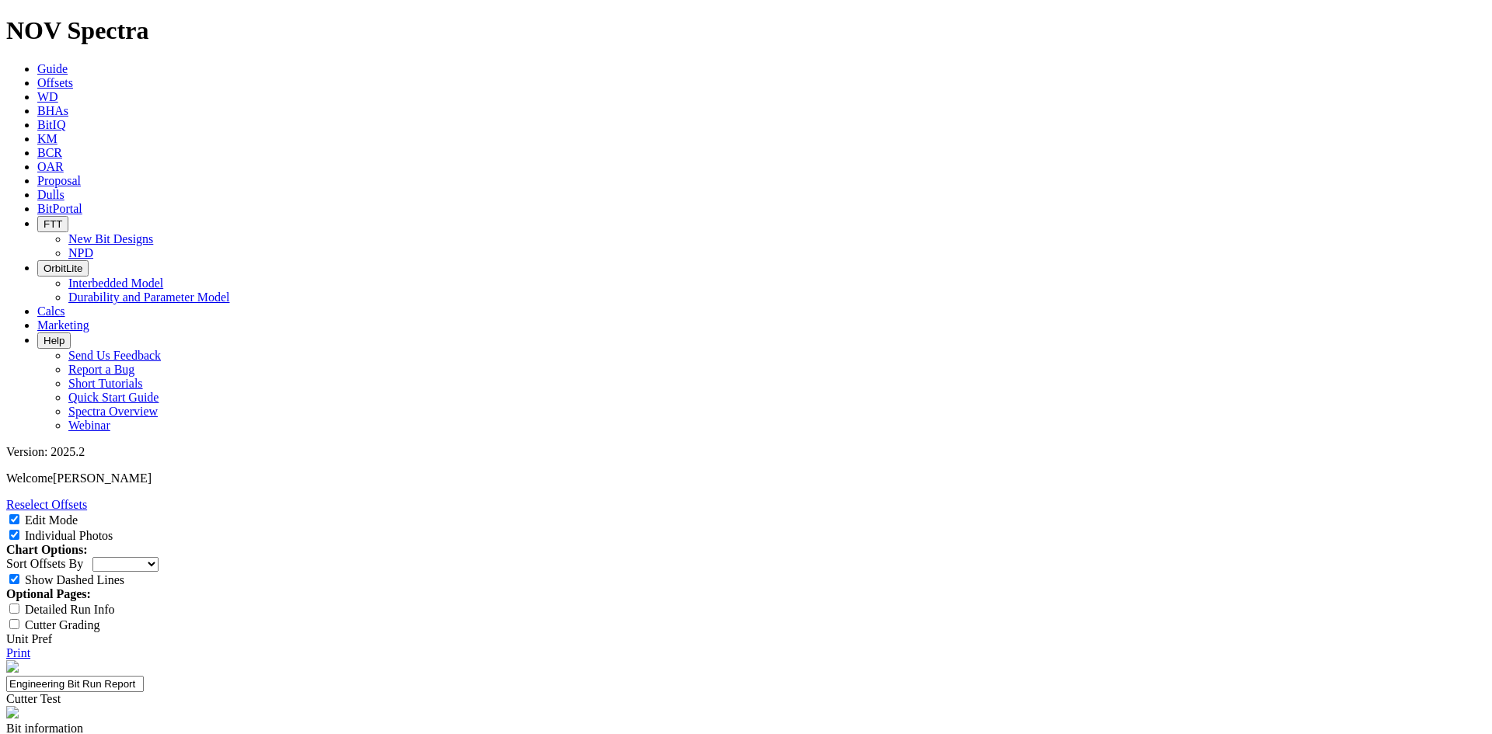
drag, startPoint x: 661, startPoint y: 549, endPoint x: 588, endPoint y: 553, distance: 74.0
type textarea "Testing Full IP on P14."
